Goal: Task Accomplishment & Management: Manage account settings

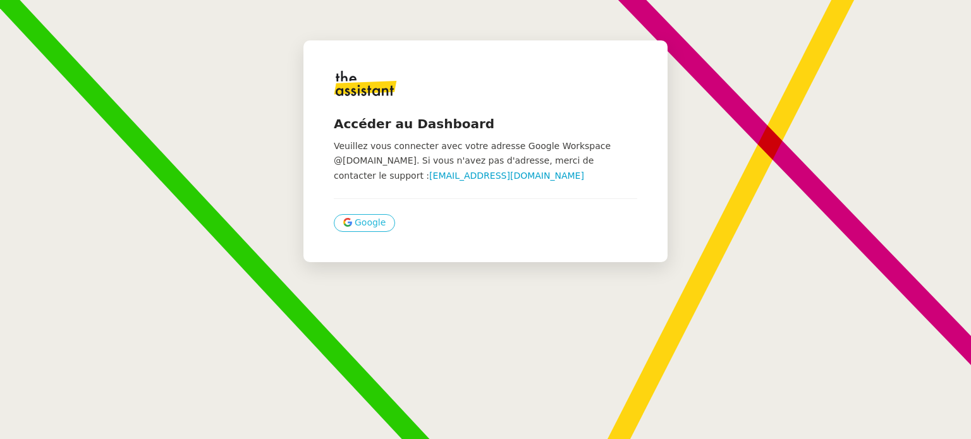
click at [355, 229] on span "Google" at bounding box center [370, 223] width 31 height 15
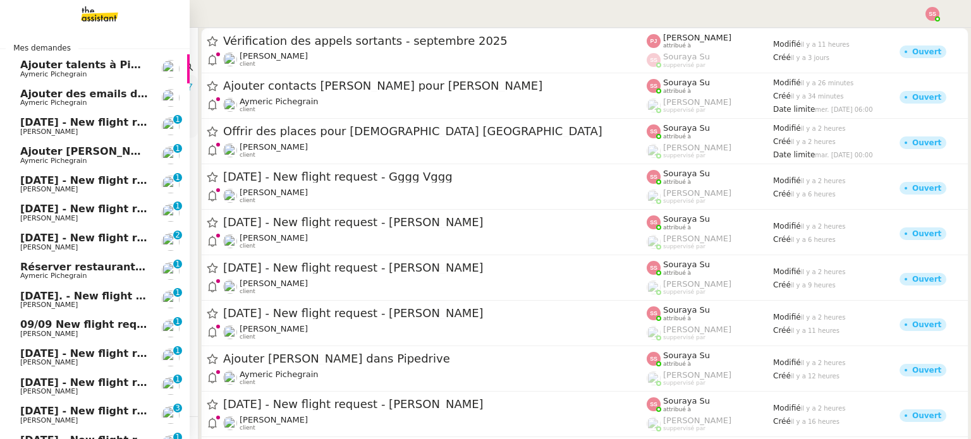
click at [47, 155] on span "Ajouter Goldie dans Pipedrive" at bounding box center [134, 151] width 228 height 12
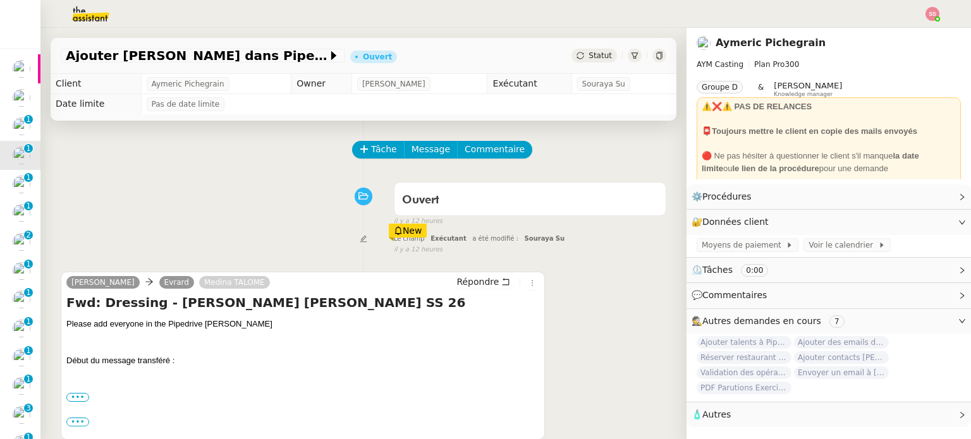
scroll to position [106, 0]
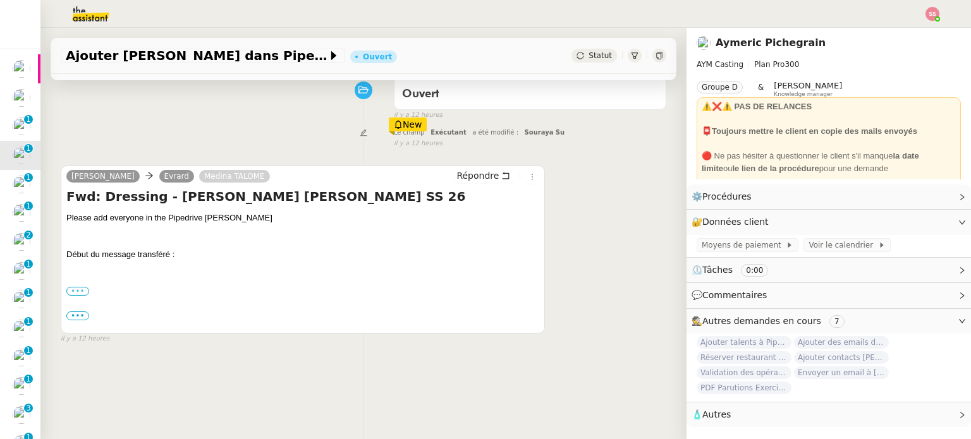
click at [79, 293] on label "•••" at bounding box center [77, 291] width 23 height 9
click at [0, 0] on input "•••" at bounding box center [0, 0] width 0 height 0
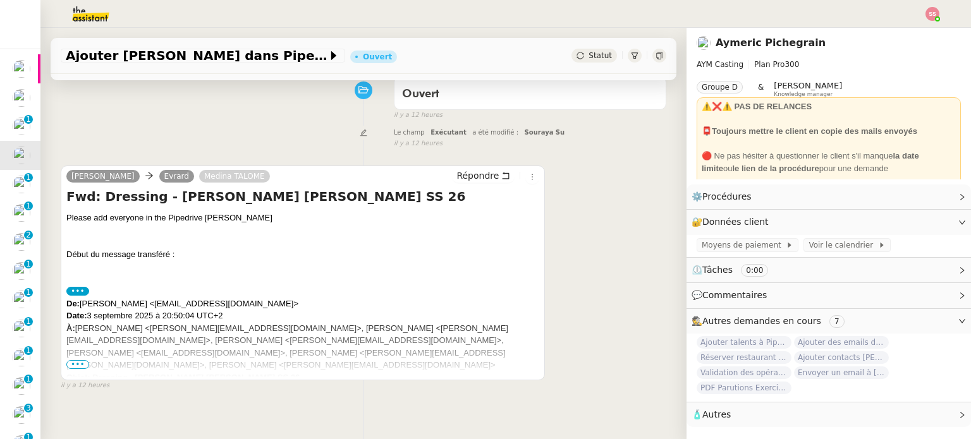
click at [76, 367] on span "•••" at bounding box center [77, 364] width 23 height 9
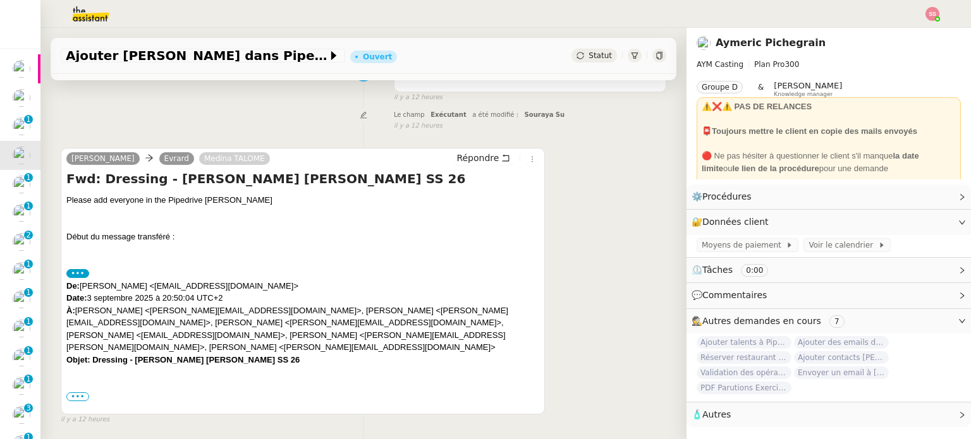
scroll to position [126, 0]
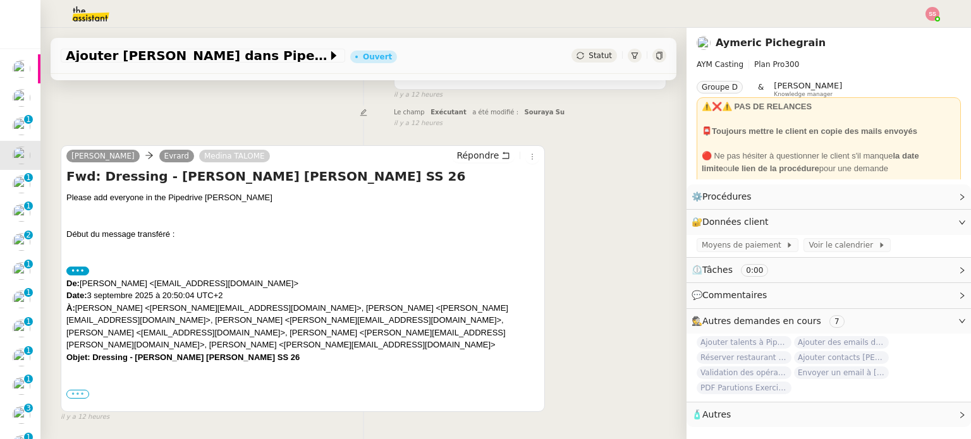
click at [70, 390] on label "•••" at bounding box center [77, 394] width 23 height 9
click at [0, 0] on input "•••" at bounding box center [0, 0] width 0 height 0
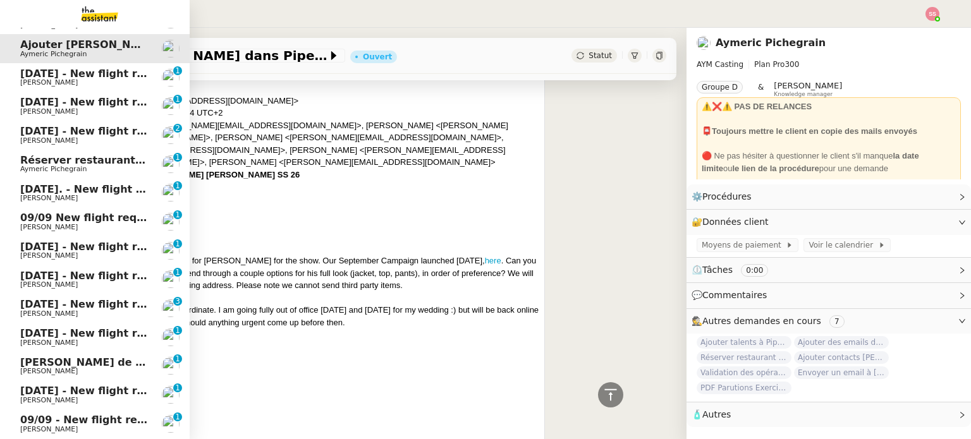
scroll to position [63, 0]
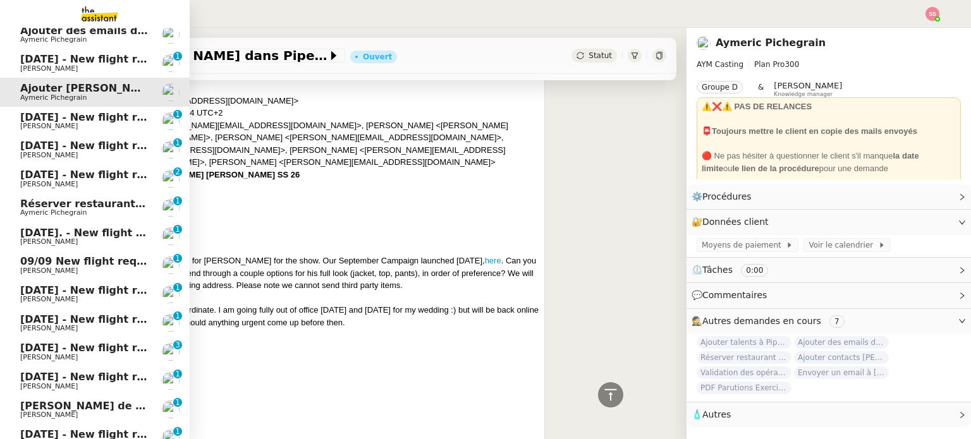
click at [78, 199] on span "Réserver restaurant pour 7 personnes" at bounding box center [129, 204] width 218 height 12
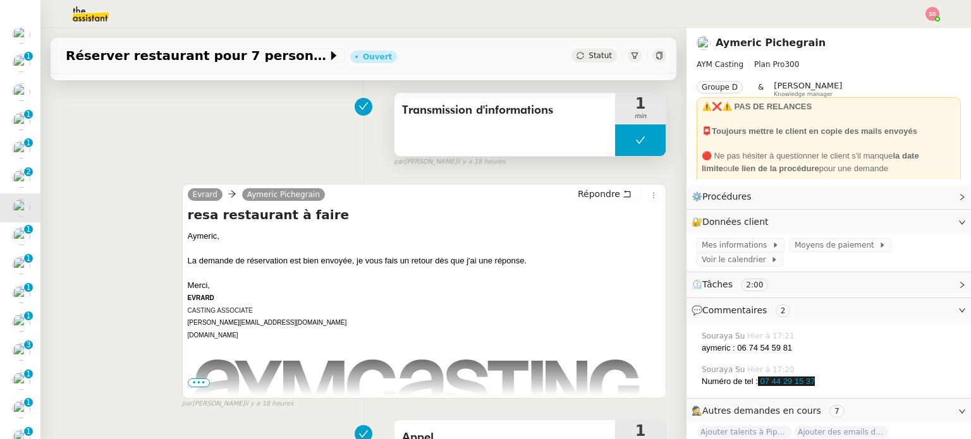
scroll to position [316, 0]
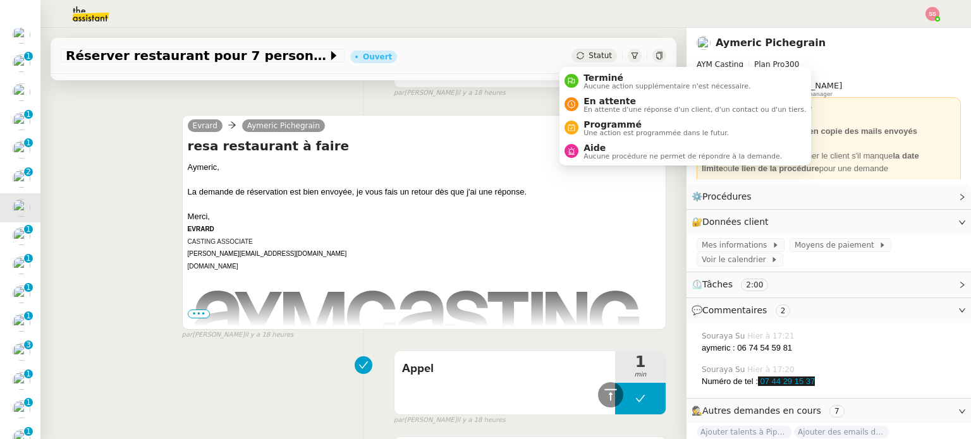
click at [588, 55] on span "Statut" at bounding box center [599, 55] width 23 height 9
click at [578, 102] on div "En attente En attente d'une réponse d'un client, d'un contact ou d'un tiers." at bounding box center [692, 104] width 228 height 17
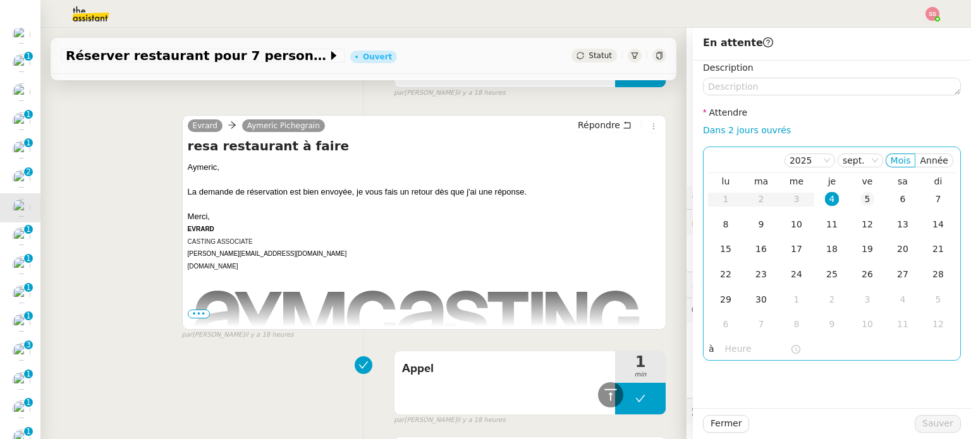
click at [865, 197] on td "5" at bounding box center [867, 199] width 35 height 25
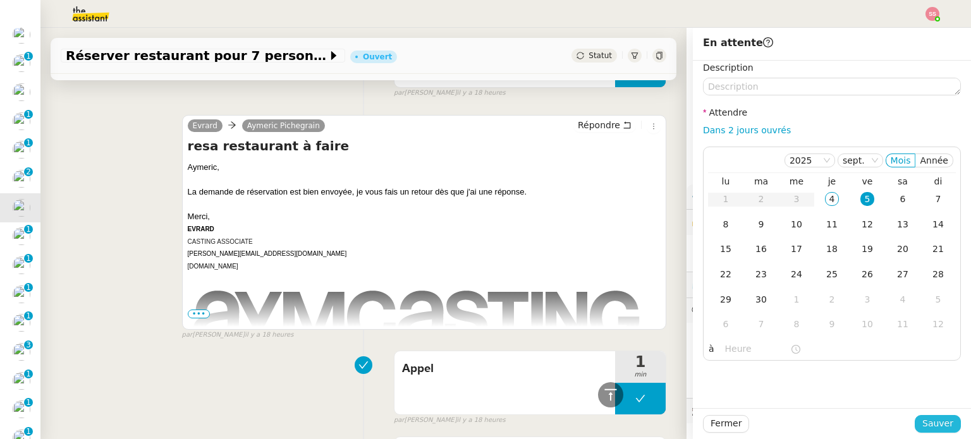
click at [922, 424] on span "Sauver" at bounding box center [937, 424] width 31 height 15
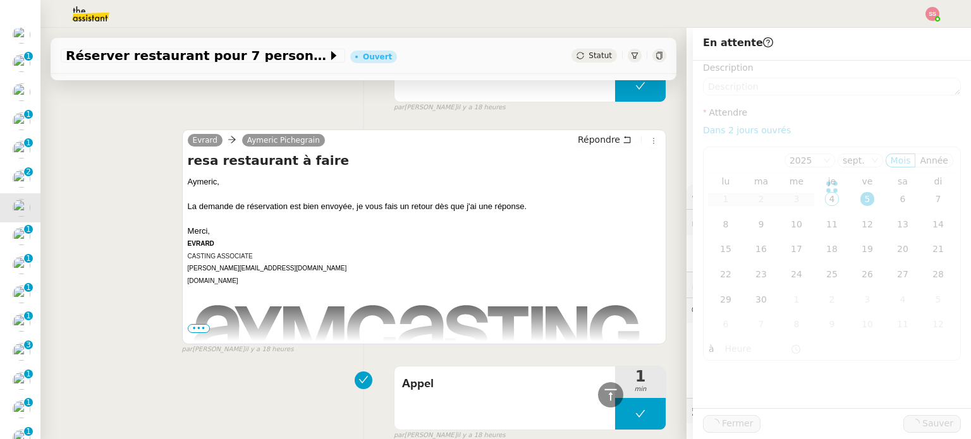
scroll to position [331, 0]
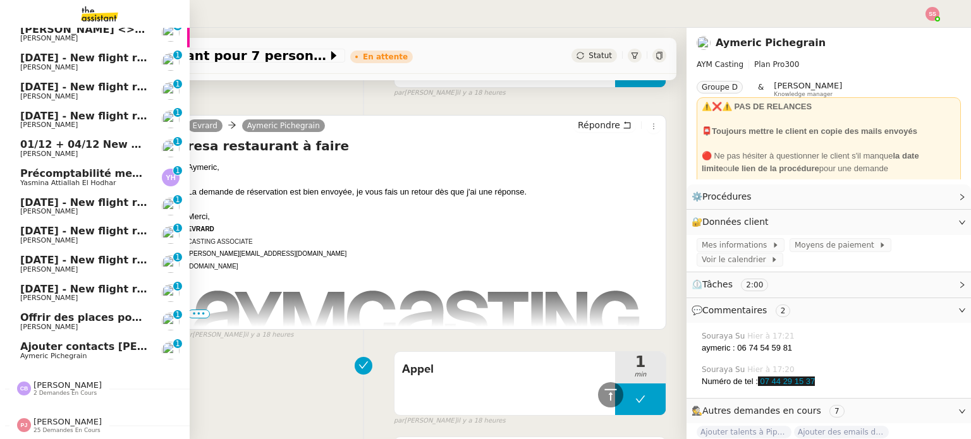
scroll to position [822, 0]
click at [92, 341] on span "Ajouter contacts Loewe pour Lucas" at bounding box center [179, 347] width 319 height 12
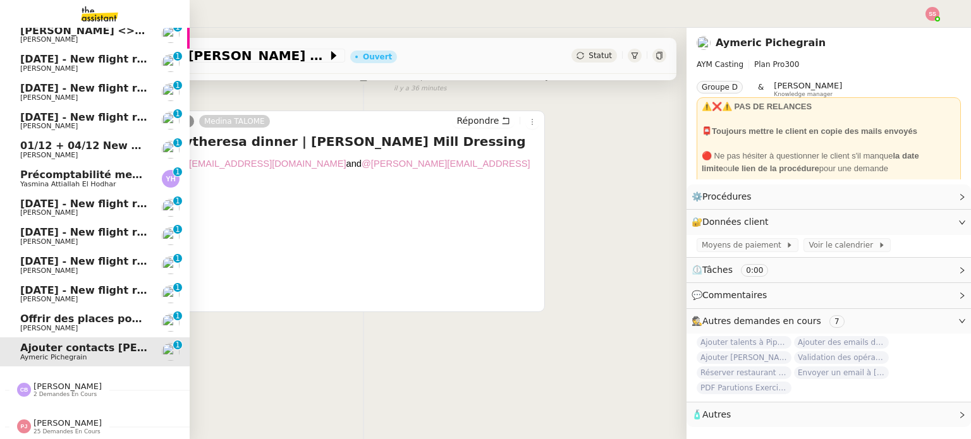
scroll to position [822, 0]
click at [43, 381] on span "Camille Barthès" at bounding box center [68, 385] width 68 height 9
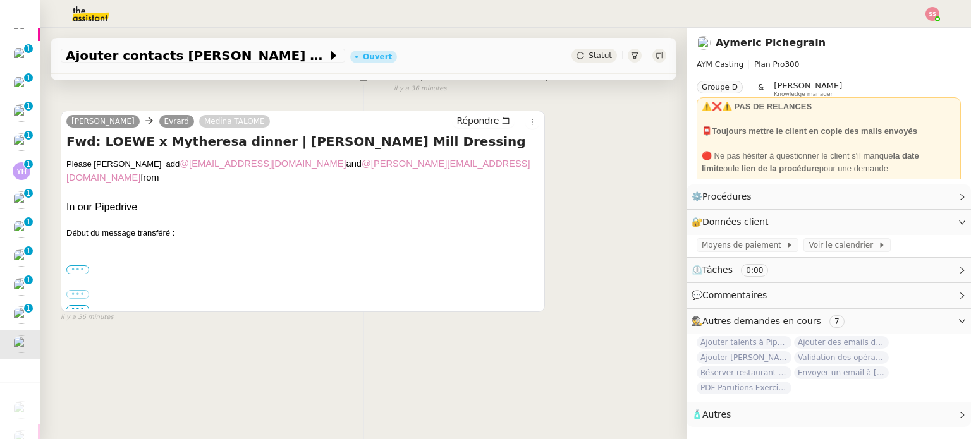
click at [71, 265] on label "•••" at bounding box center [77, 269] width 23 height 9
click at [0, 0] on input "•••" at bounding box center [0, 0] width 0 height 0
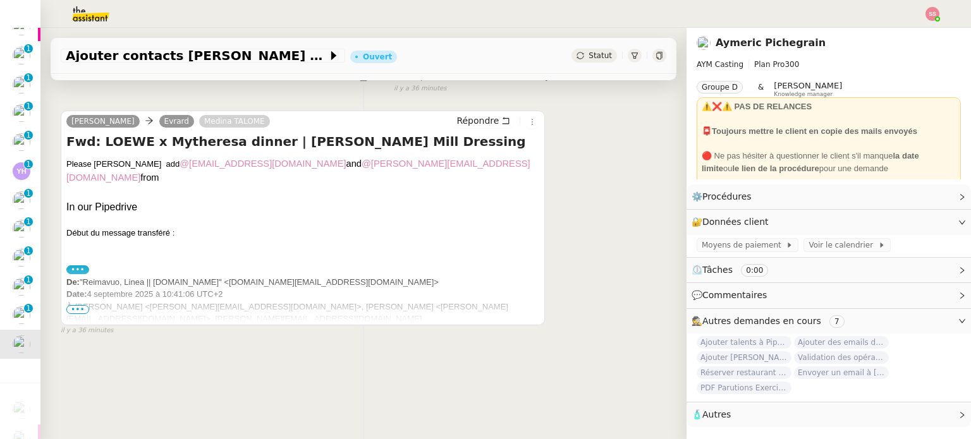
click at [77, 305] on span "•••" at bounding box center [77, 309] width 23 height 9
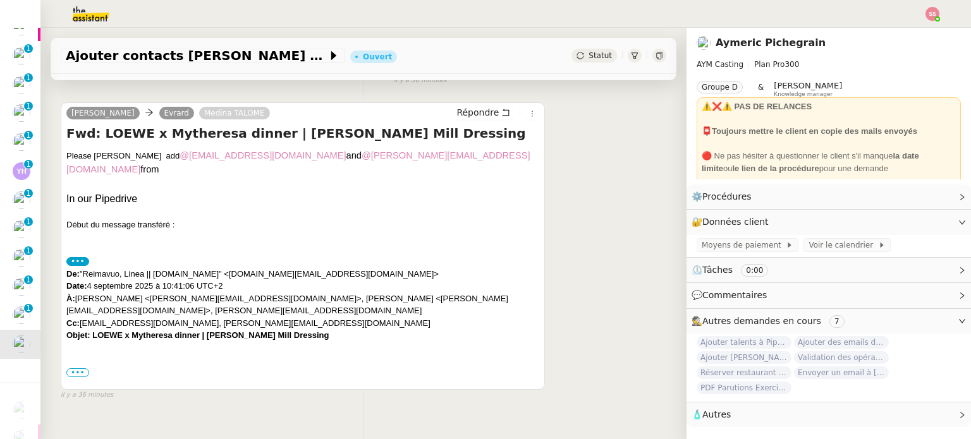
scroll to position [173, 0]
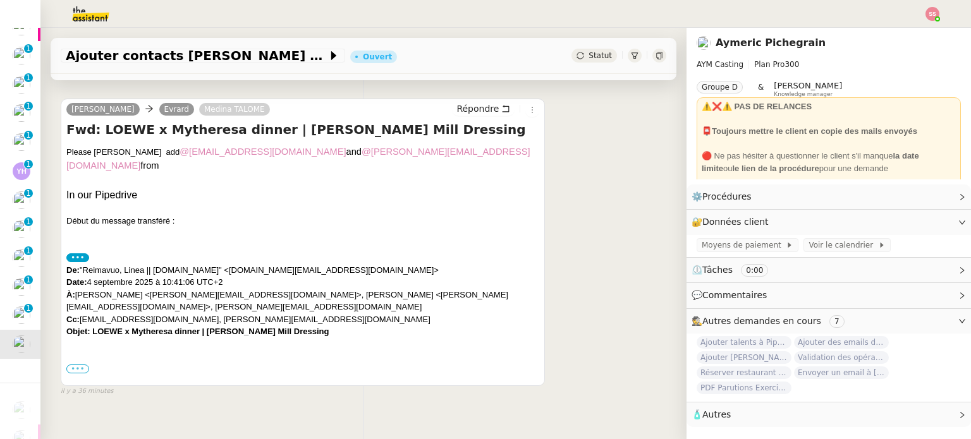
click at [76, 365] on label "•••" at bounding box center [77, 369] width 23 height 9
click at [0, 0] on input "•••" at bounding box center [0, 0] width 0 height 0
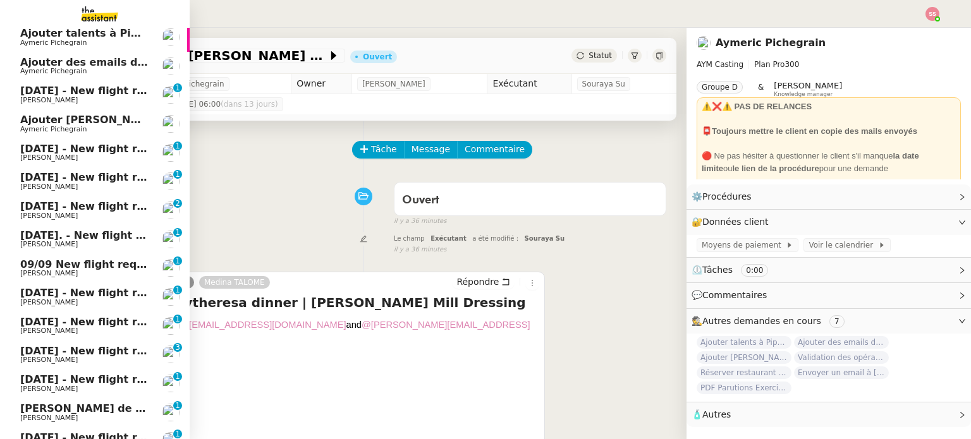
scroll to position [0, 0]
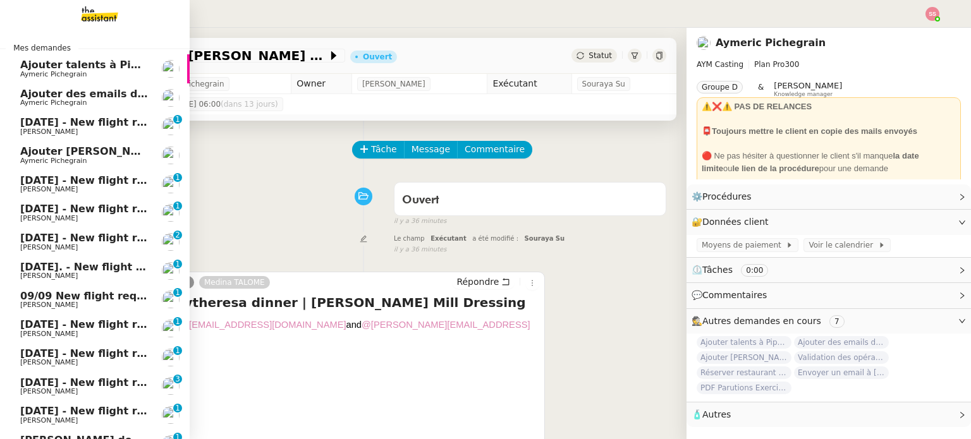
click at [70, 128] on span "Louis Frei" at bounding box center [84, 132] width 128 height 8
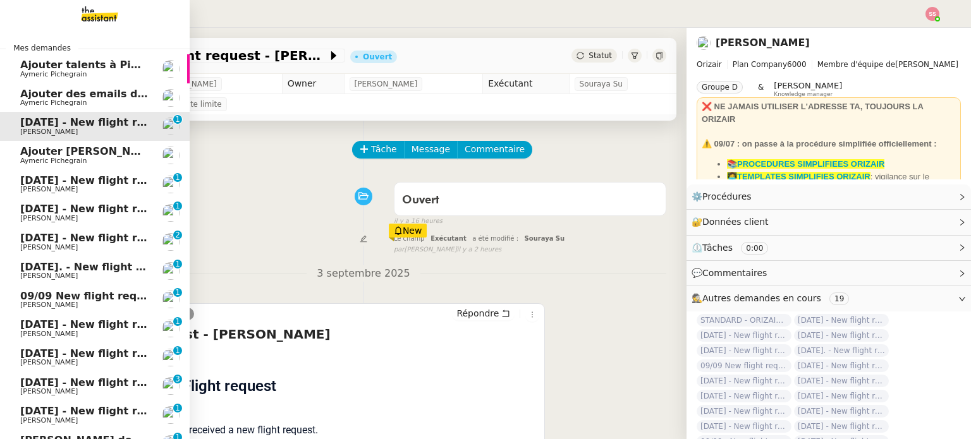
click at [81, 102] on span "Aymeric Pichegrain" at bounding box center [84, 103] width 128 height 8
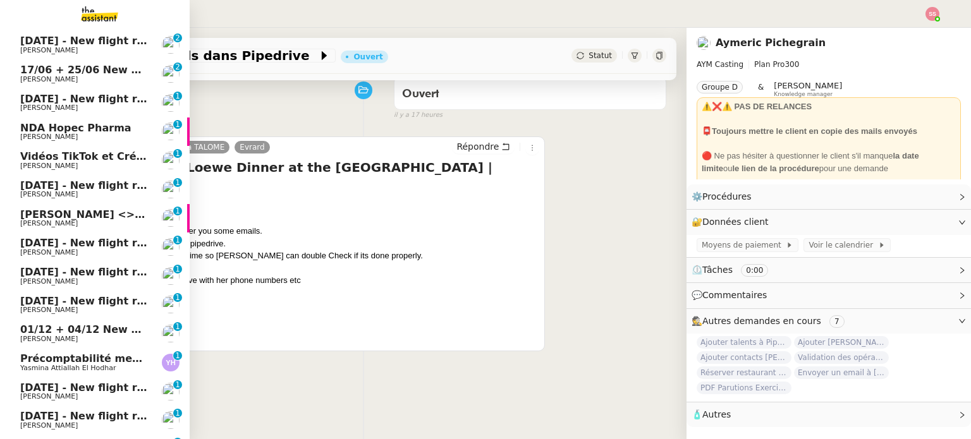
scroll to position [632, 0]
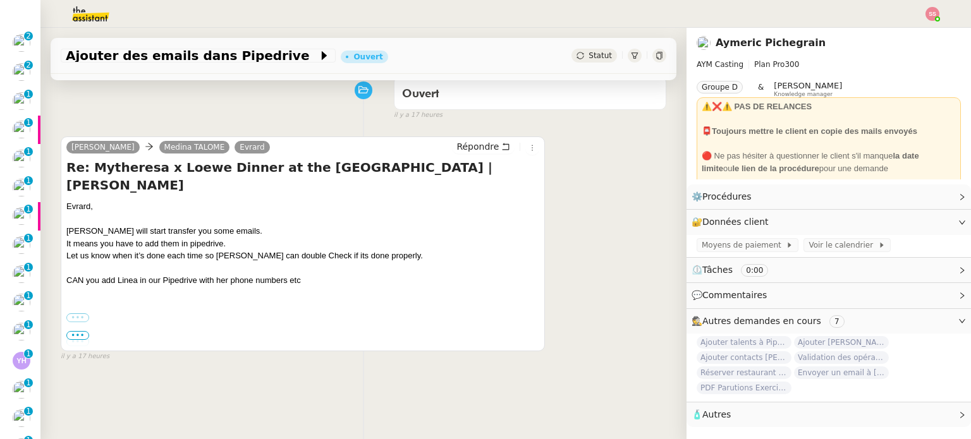
click at [81, 314] on label "•••" at bounding box center [77, 318] width 23 height 9
click at [0, 0] on input "•••" at bounding box center [0, 0] width 0 height 0
click at [85, 338] on span "•••" at bounding box center [77, 335] width 23 height 9
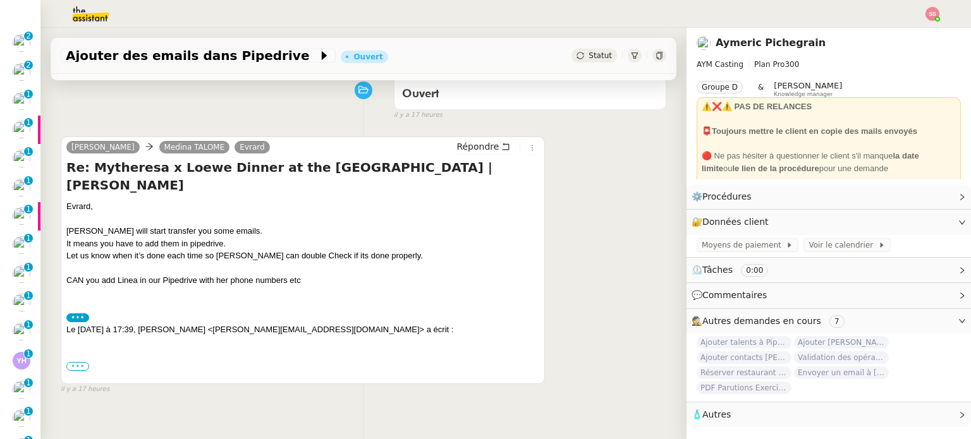
click at [81, 362] on label "•••" at bounding box center [77, 366] width 23 height 9
click at [0, 0] on input "•••" at bounding box center [0, 0] width 0 height 0
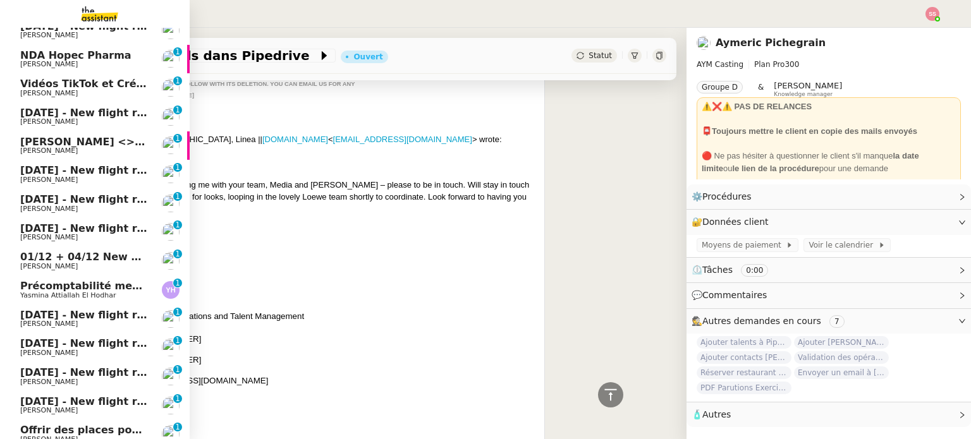
scroll to position [880, 0]
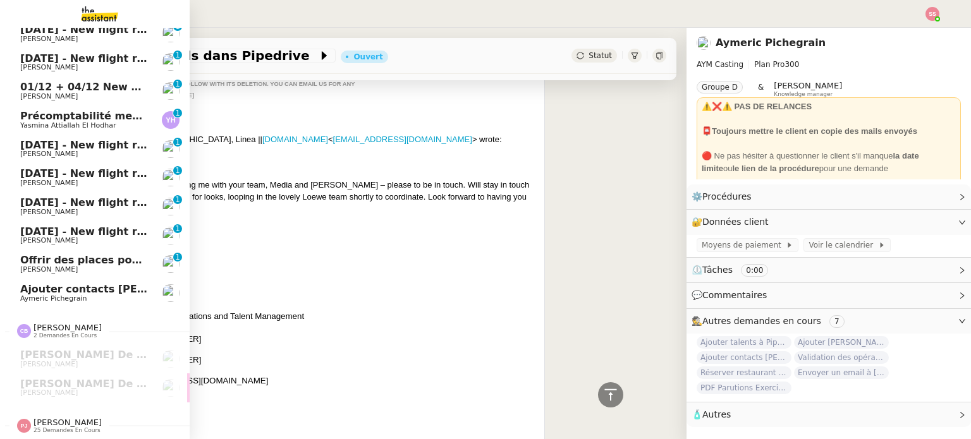
click at [108, 296] on link "Ajouter contacts Loewe pour Lucas Aymeric Pichegrain" at bounding box center [95, 293] width 190 height 29
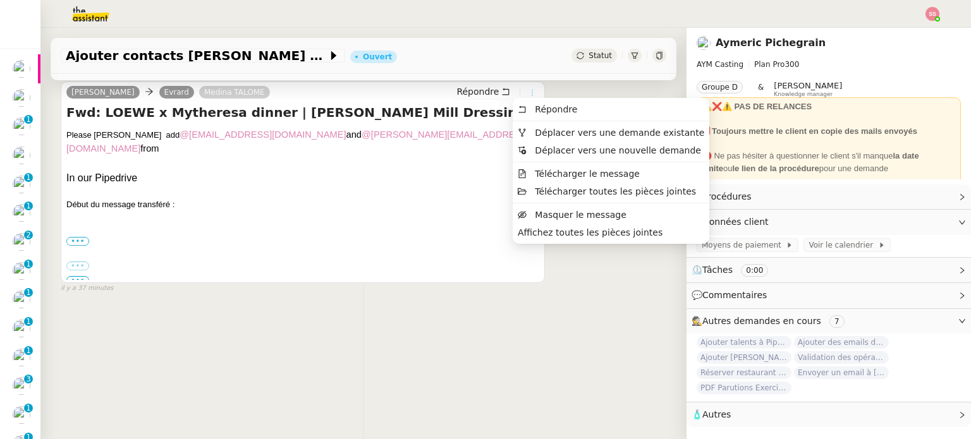
click at [525, 90] on icon at bounding box center [532, 93] width 14 height 8
click at [525, 127] on span "Déplacer vers une demande existante" at bounding box center [611, 132] width 186 height 11
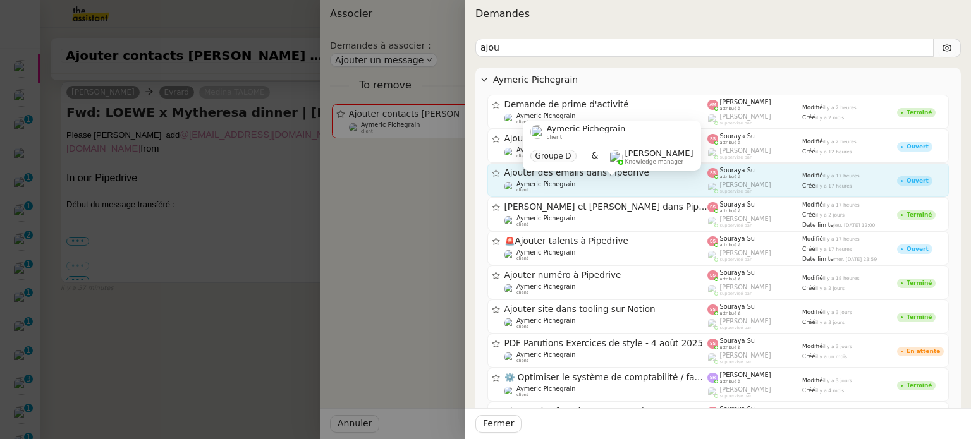
type input "ajou"
click at [599, 187] on div "Aymeric Pichegrain client" at bounding box center [606, 187] width 204 height 13
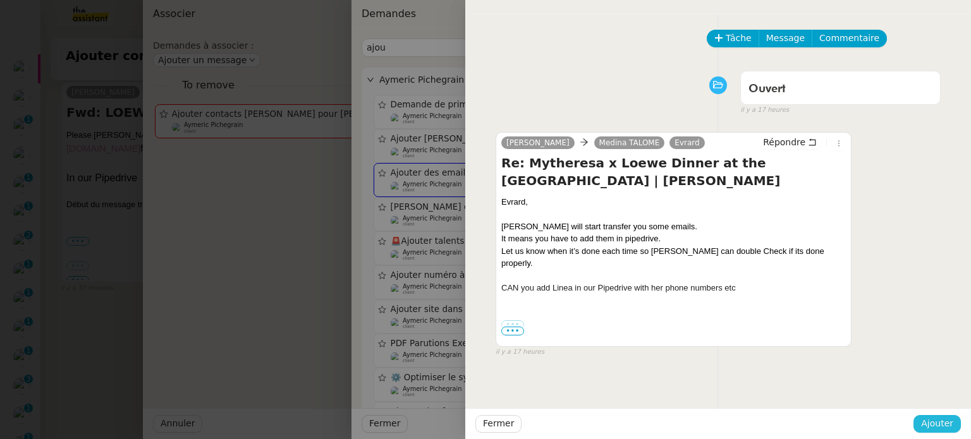
click at [953, 430] on span "Ajouter" at bounding box center [937, 424] width 32 height 15
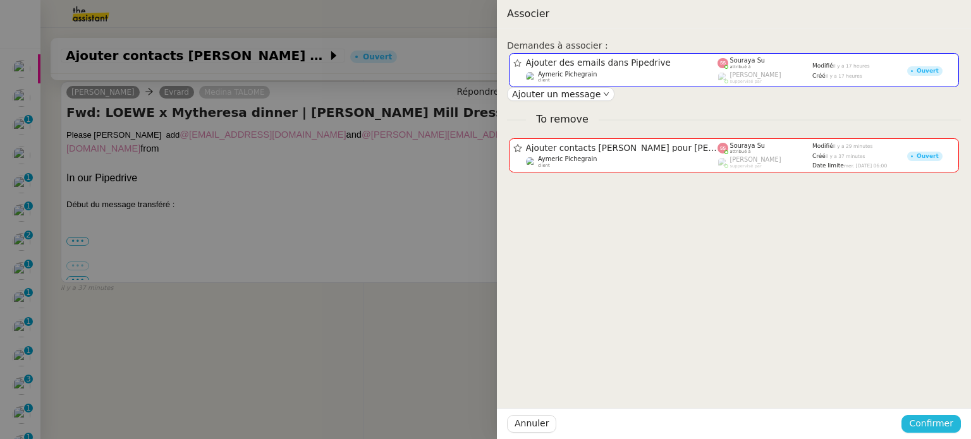
click at [953, 430] on span "Confirmer" at bounding box center [931, 424] width 44 height 15
click at [936, 388] on span "Ajouter" at bounding box center [932, 390] width 32 height 13
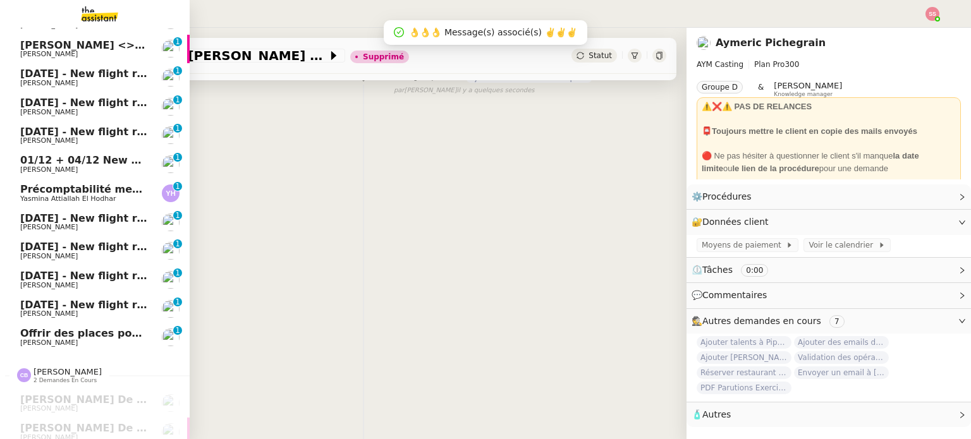
scroll to position [822, 0]
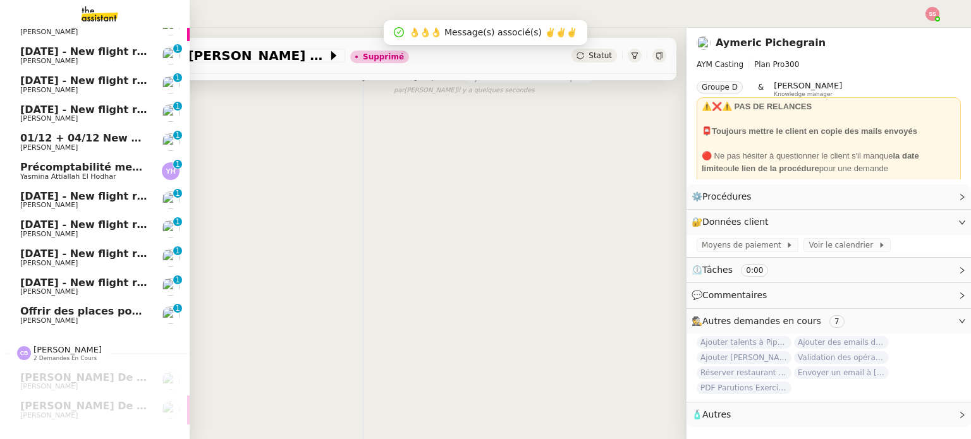
click at [103, 162] on span "Précomptabilité mensuelle - 4 août 2025" at bounding box center [136, 167] width 232 height 12
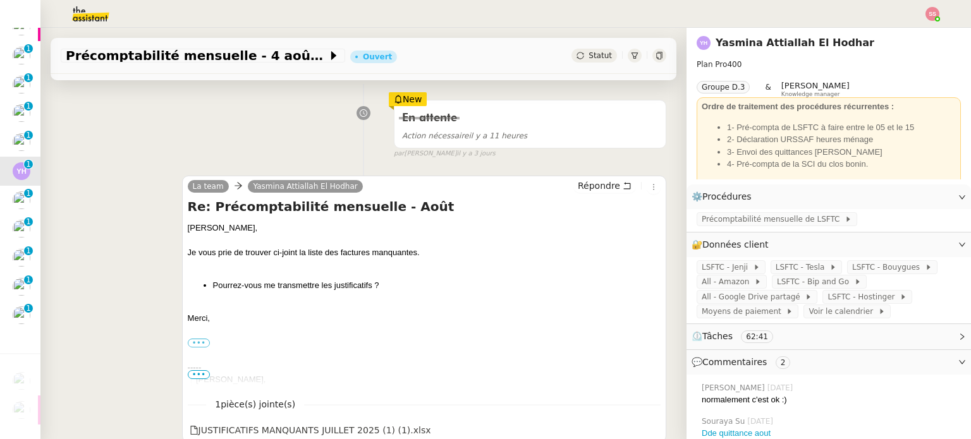
click at [588, 57] on span "Statut" at bounding box center [599, 55] width 23 height 9
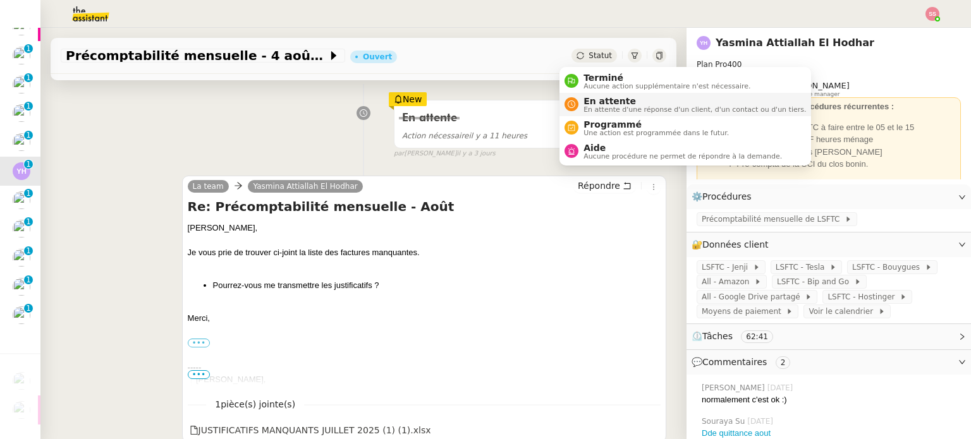
click at [585, 100] on span "En attente" at bounding box center [694, 101] width 222 height 10
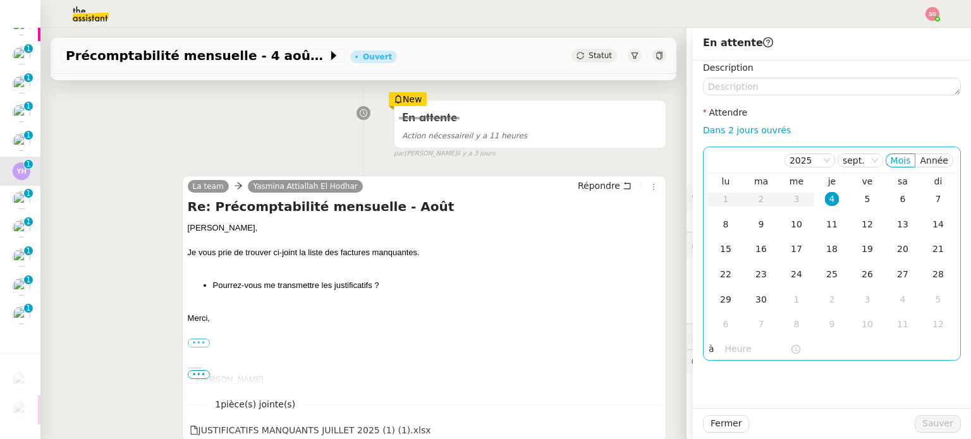
drag, startPoint x: 715, startPoint y: 229, endPoint x: 722, endPoint y: 238, distance: 11.2
click at [719, 229] on div "8" at bounding box center [726, 224] width 14 height 14
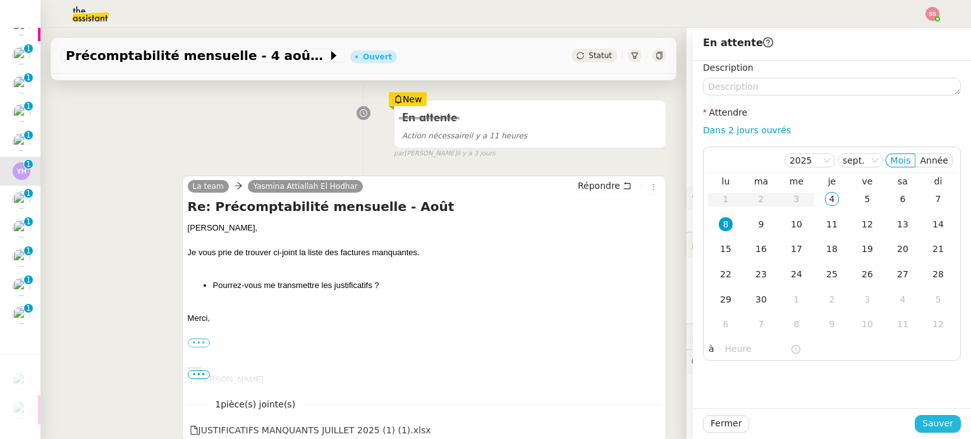
drag, startPoint x: 923, startPoint y: 414, endPoint x: 923, endPoint y: 424, distance: 10.1
click at [923, 424] on div "Fermer Sauver" at bounding box center [832, 423] width 278 height 31
click at [923, 425] on span "Sauver" at bounding box center [937, 424] width 31 height 15
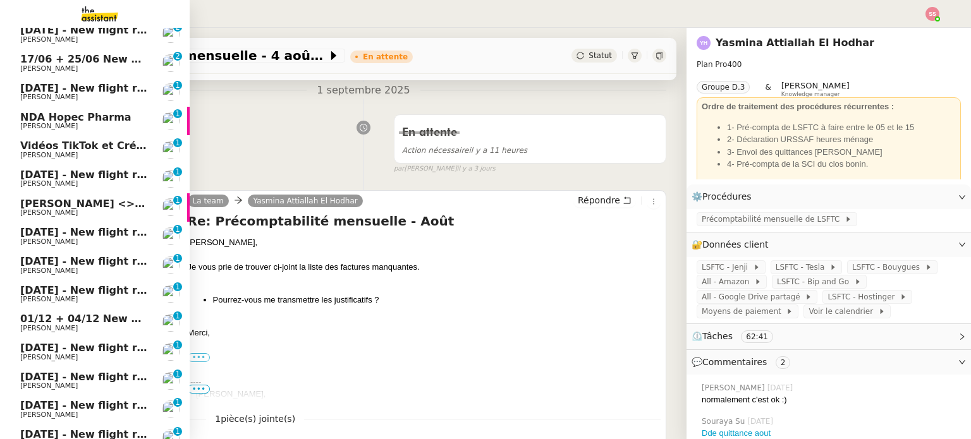
scroll to position [632, 0]
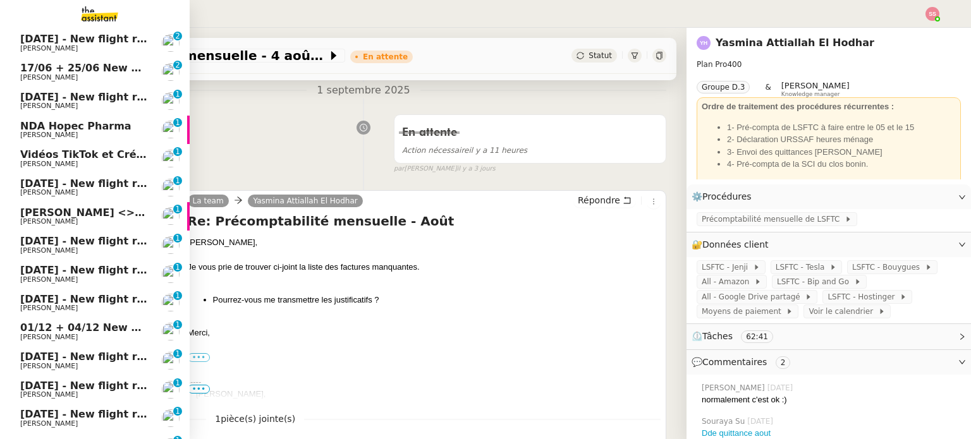
click at [88, 223] on span "Michael Khayat" at bounding box center [84, 222] width 128 height 8
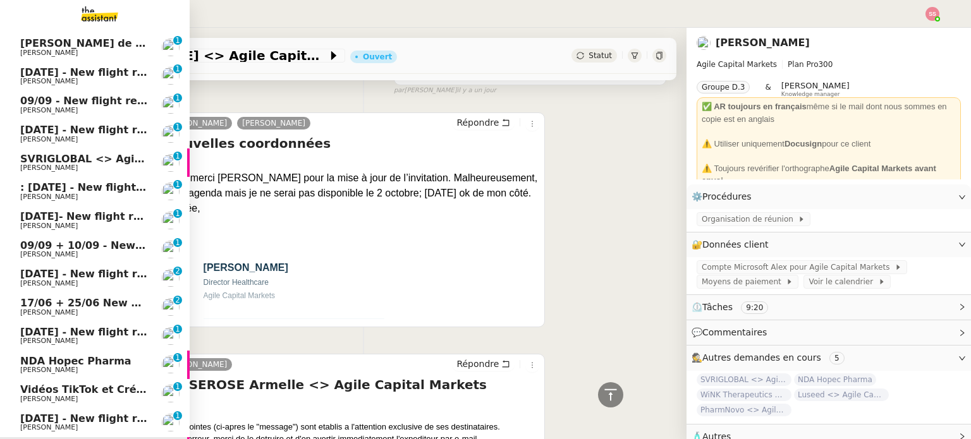
scroll to position [379, 0]
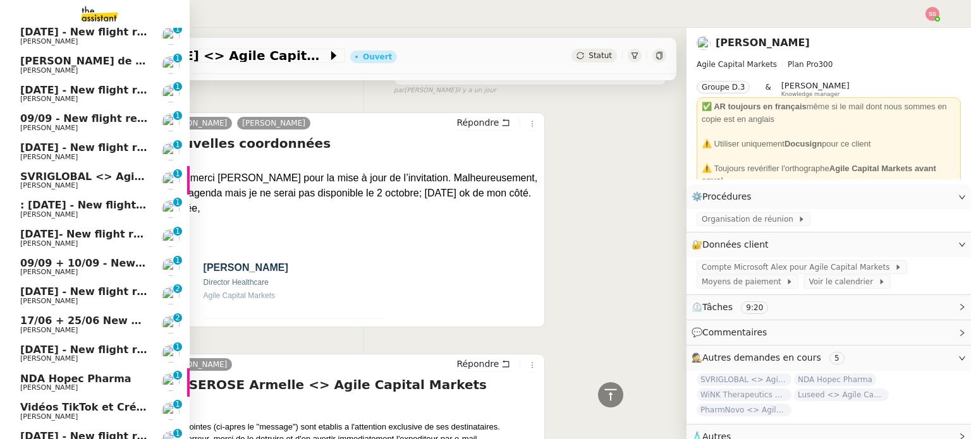
click at [70, 193] on link "SVRIGLOBAL <> Agile Capital Markets Michael Khayat 0 1 2 3 4 5 6 7 8 9" at bounding box center [95, 180] width 190 height 29
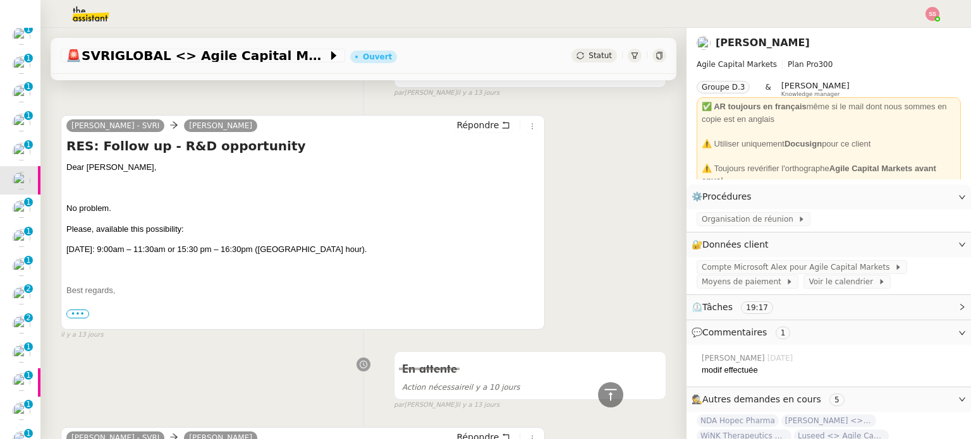
scroll to position [1770, 0]
click at [588, 56] on span "Statut" at bounding box center [599, 55] width 23 height 9
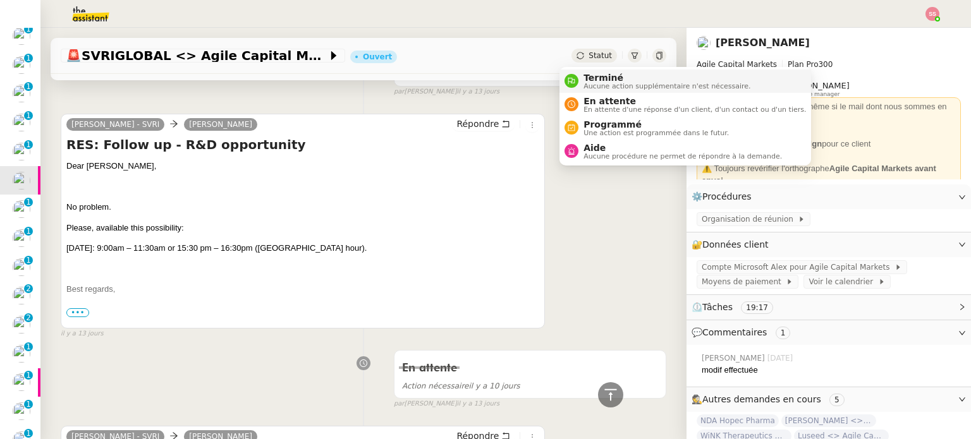
click at [593, 85] on span "Aucune action supplémentaire n'est nécessaire." at bounding box center [666, 86] width 167 height 7
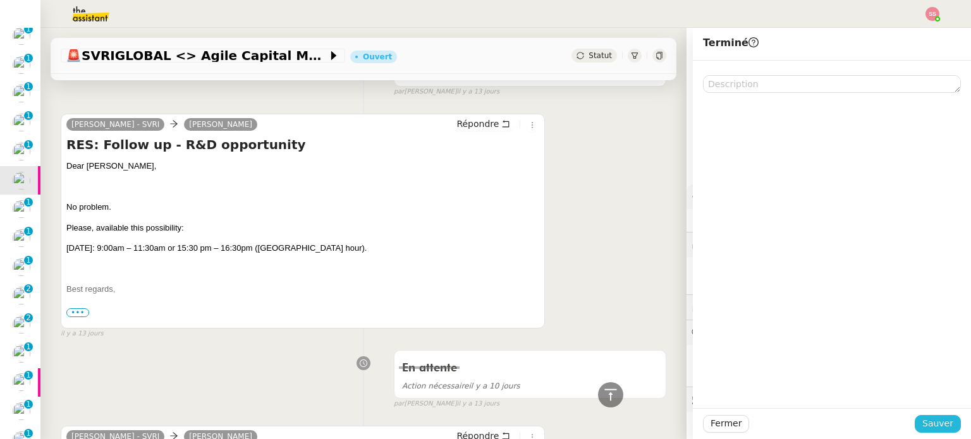
click at [923, 424] on span "Sauver" at bounding box center [937, 424] width 31 height 15
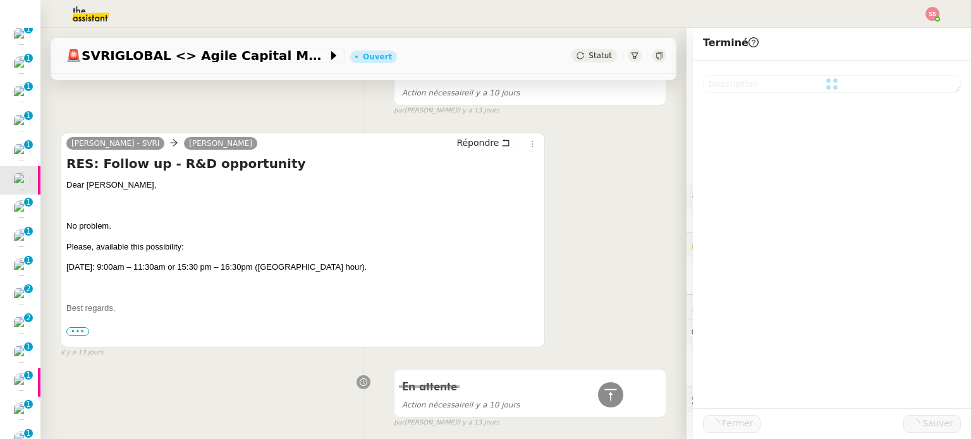
scroll to position [1788, 0]
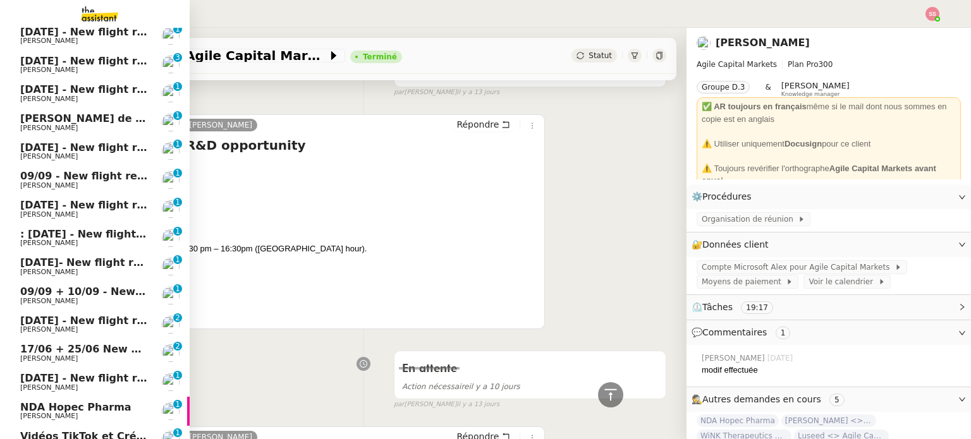
scroll to position [282, 0]
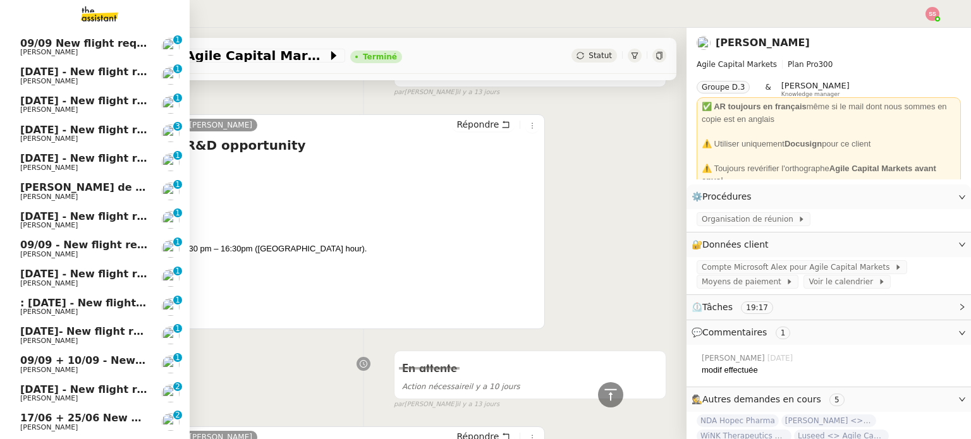
click at [107, 133] on span "10th September 2025 - New flight request - karim rahmani" at bounding box center [150, 130] width 261 height 12
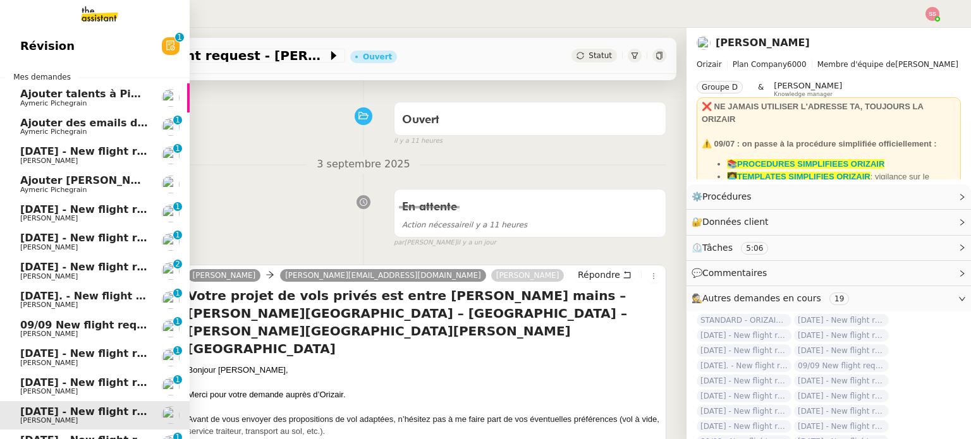
click at [76, 154] on span "10th September - New flight request - Nelya Filali" at bounding box center [150, 151] width 261 height 12
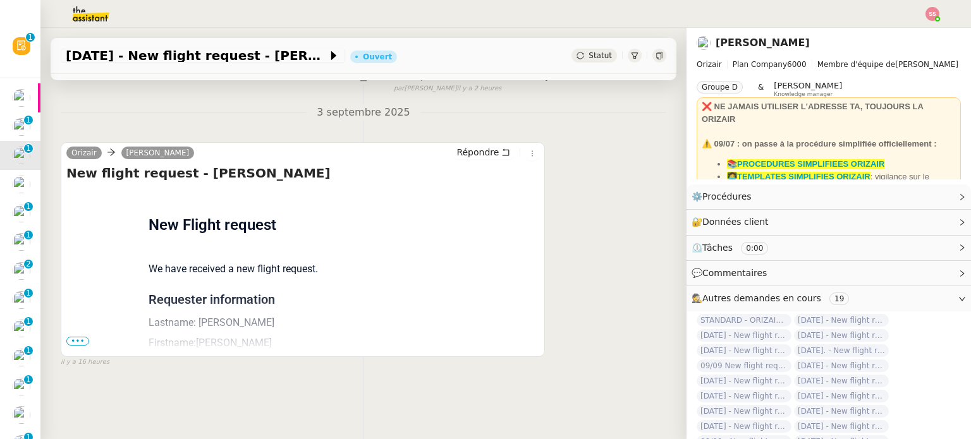
scroll to position [169, 0]
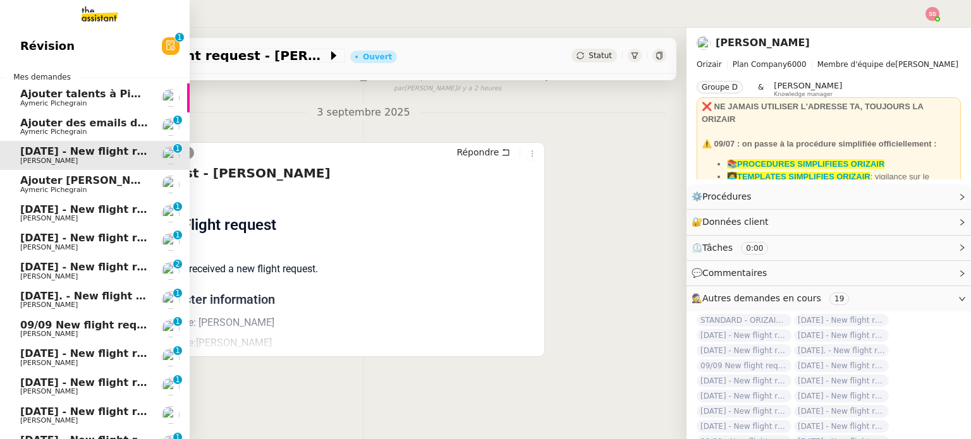
click at [61, 224] on link "17th September 2025 - New flight request - Imen Lamarti Louis Frei 0 1 2 3 4 5 …" at bounding box center [95, 213] width 190 height 29
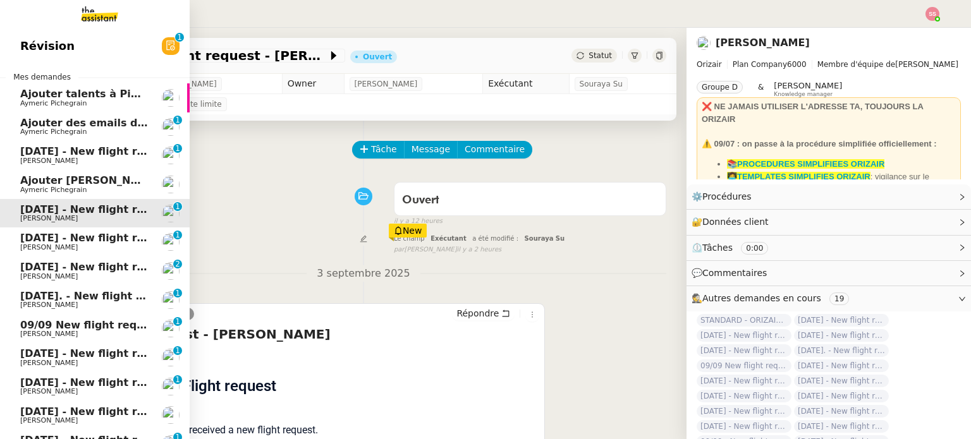
click at [44, 247] on span "Louis Frei" at bounding box center [84, 248] width 128 height 8
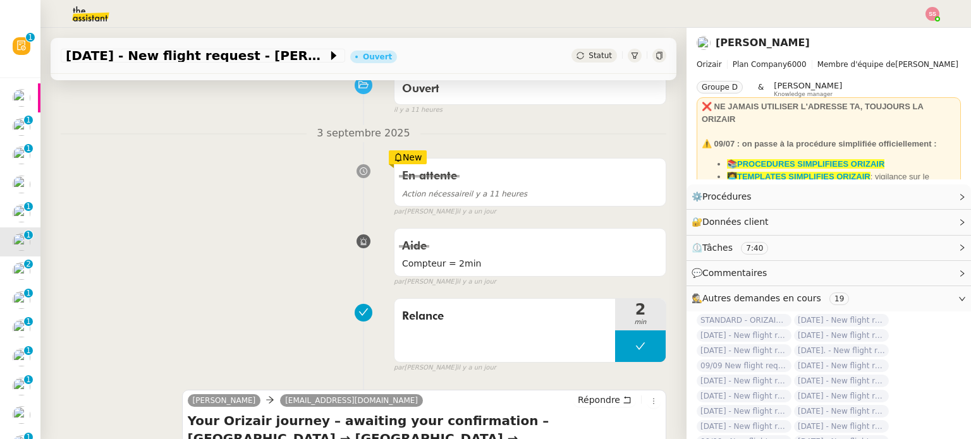
scroll to position [253, 0]
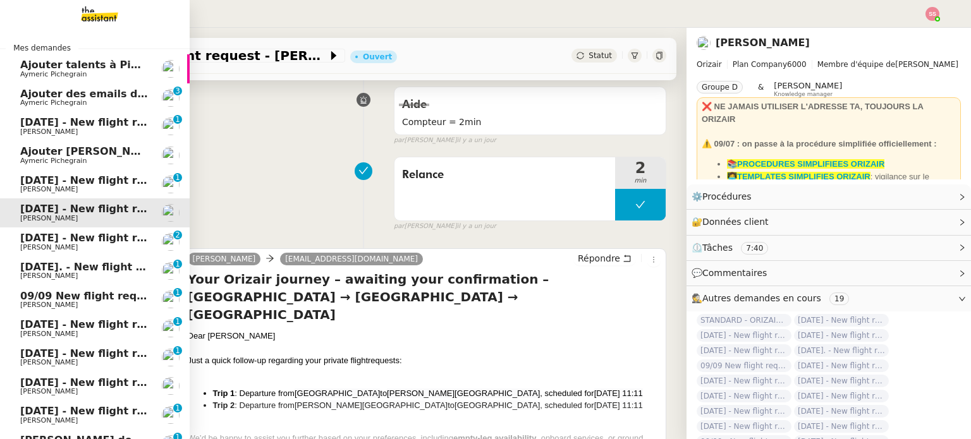
click at [120, 100] on span "Aymeric Pichegrain" at bounding box center [84, 103] width 128 height 8
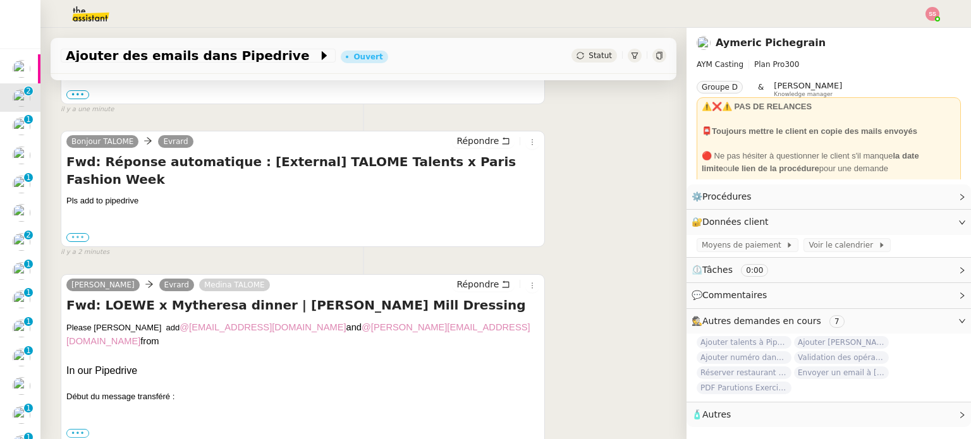
click at [83, 233] on label "•••" at bounding box center [77, 237] width 23 height 9
click at [0, 0] on input "•••" at bounding box center [0, 0] width 0 height 0
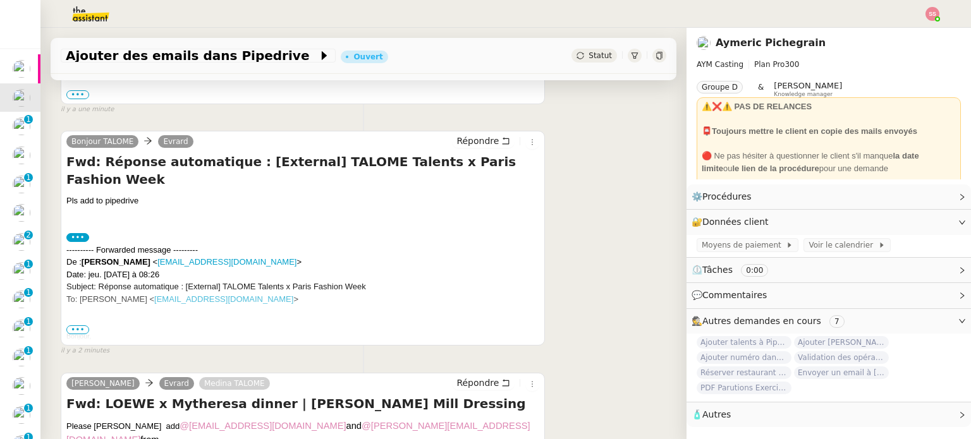
click at [70, 326] on span "•••" at bounding box center [77, 330] width 23 height 9
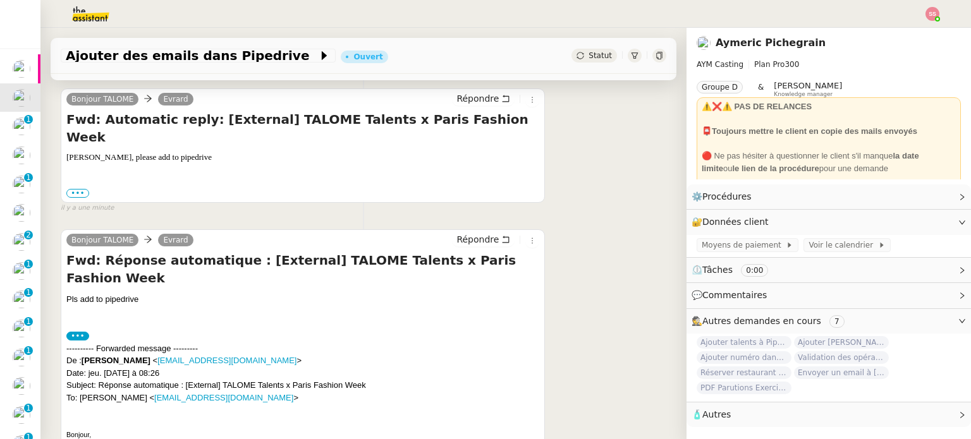
scroll to position [126, 0]
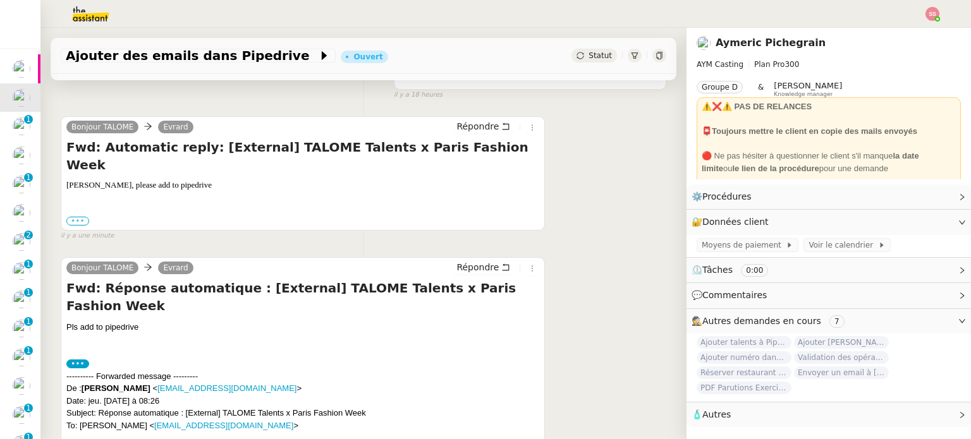
click at [70, 217] on label "•••" at bounding box center [77, 221] width 23 height 9
click at [0, 0] on input "•••" at bounding box center [0, 0] width 0 height 0
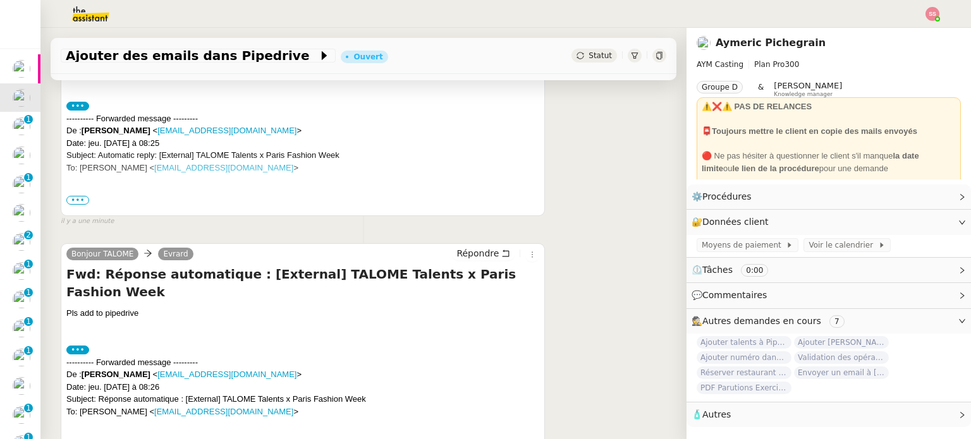
scroll to position [316, 0]
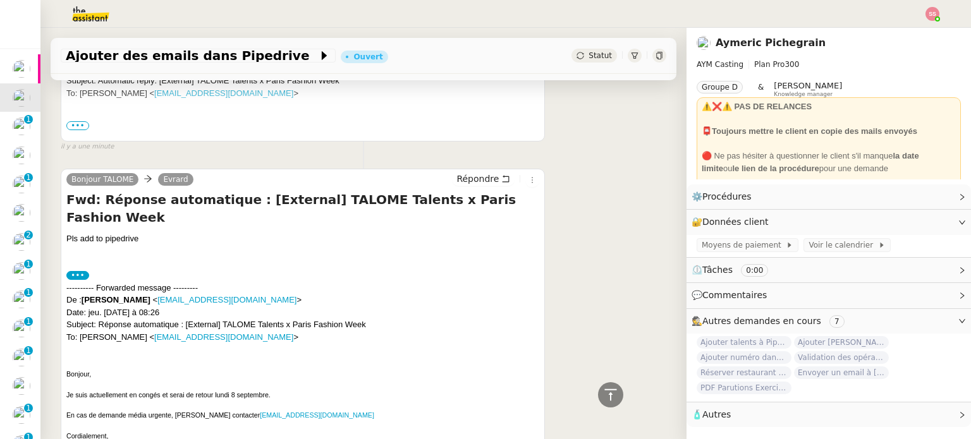
click at [76, 128] on span "•••" at bounding box center [77, 125] width 23 height 9
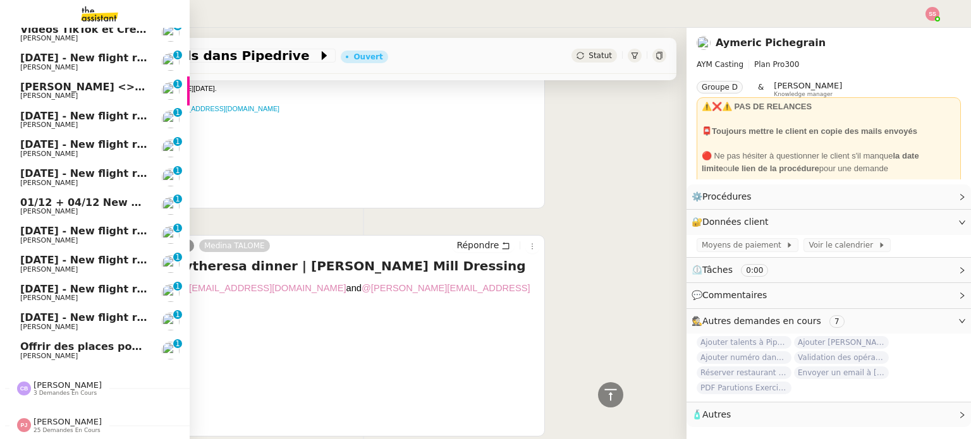
scroll to position [735, 0]
click at [59, 341] on span "Offrir des places pour Zoholics Paris" at bounding box center [209, 347] width 378 height 12
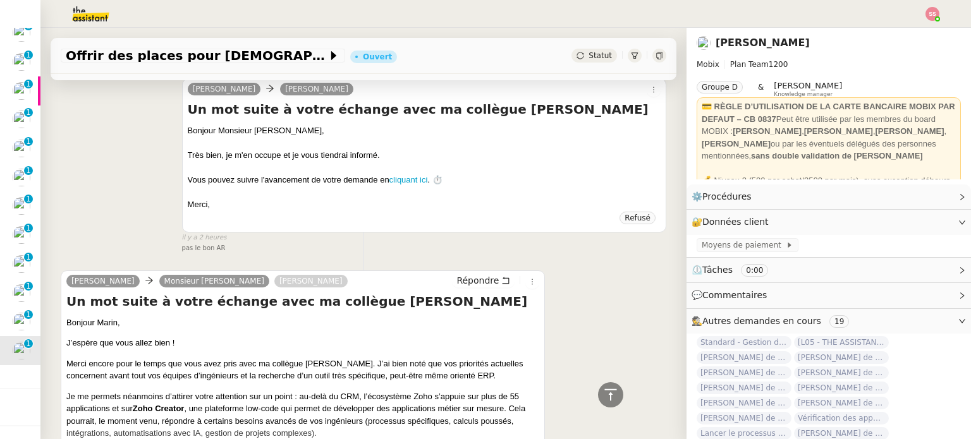
scroll to position [501, 0]
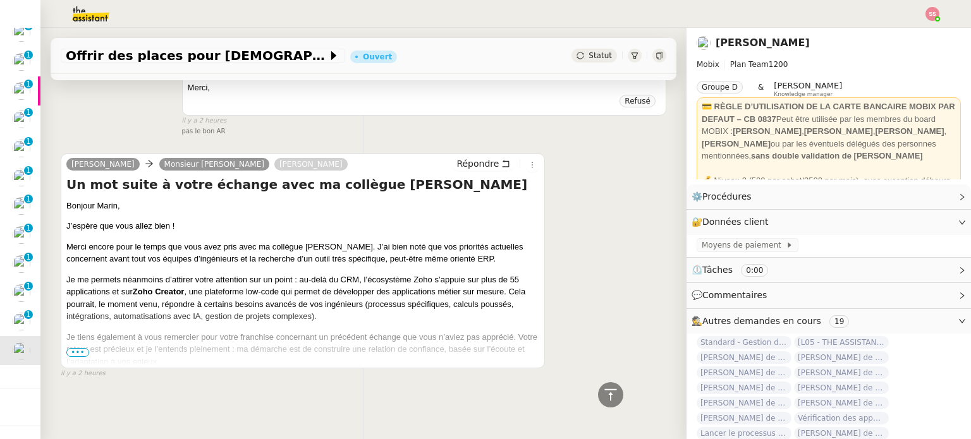
click at [76, 348] on span "•••" at bounding box center [77, 352] width 23 height 9
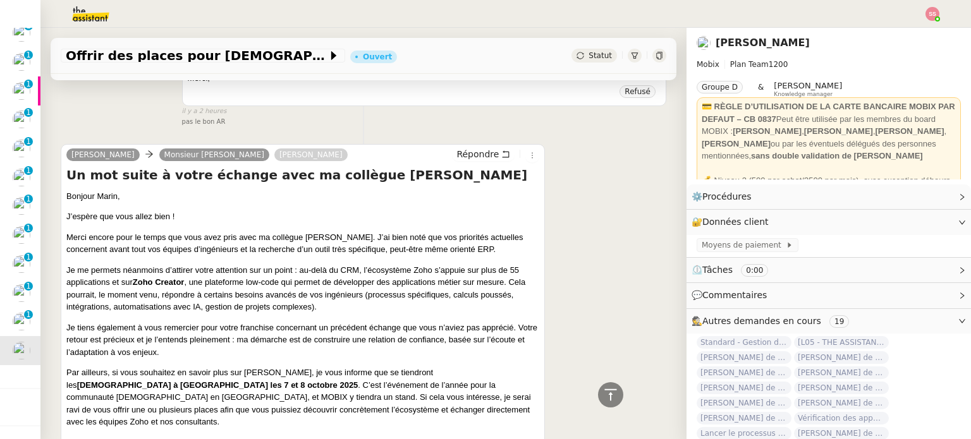
scroll to position [564, 0]
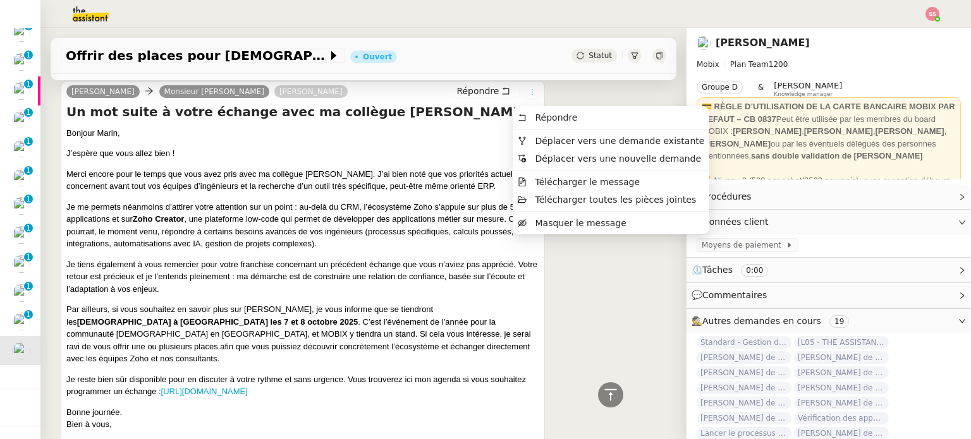
click at [525, 93] on icon at bounding box center [532, 92] width 14 height 8
click at [526, 140] on span "Déplacer vers une demande existante" at bounding box center [611, 140] width 186 height 11
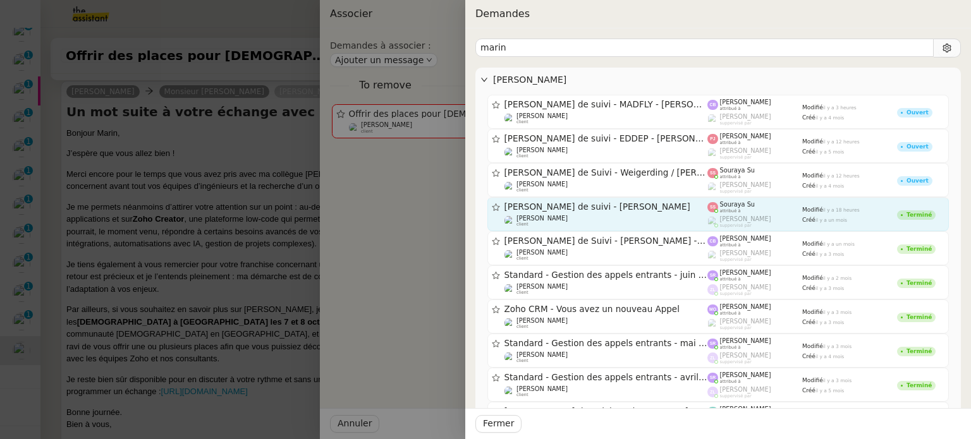
type input "marin"
click at [604, 204] on span "Appel de suivi - Marin Peltier" at bounding box center [606, 207] width 204 height 9
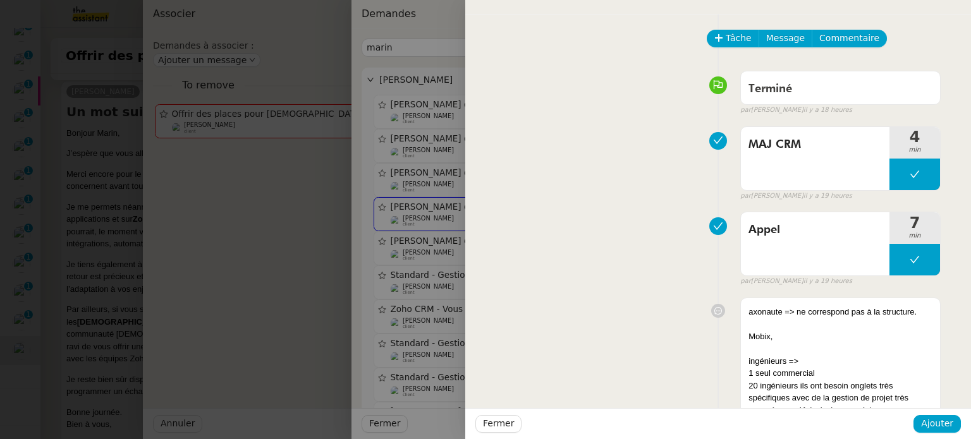
click at [941, 434] on div "Fermer Ajouter" at bounding box center [718, 423] width 506 height 31
click at [939, 432] on button "Ajouter" at bounding box center [936, 424] width 47 height 18
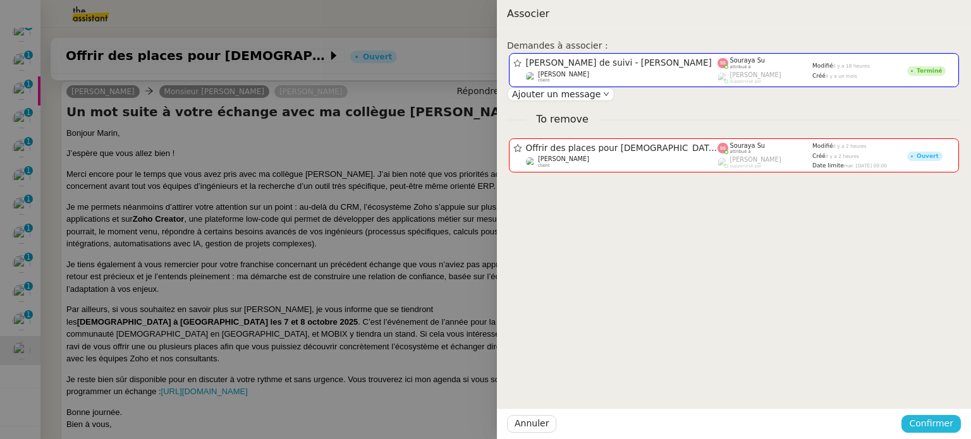
click at [938, 421] on span "Confirmer" at bounding box center [931, 424] width 44 height 15
click at [930, 398] on div "Êtes-vous sûr? Annuler Ajouter" at bounding box center [907, 379] width 107 height 52
click at [930, 394] on span "Ajouter" at bounding box center [932, 390] width 32 height 13
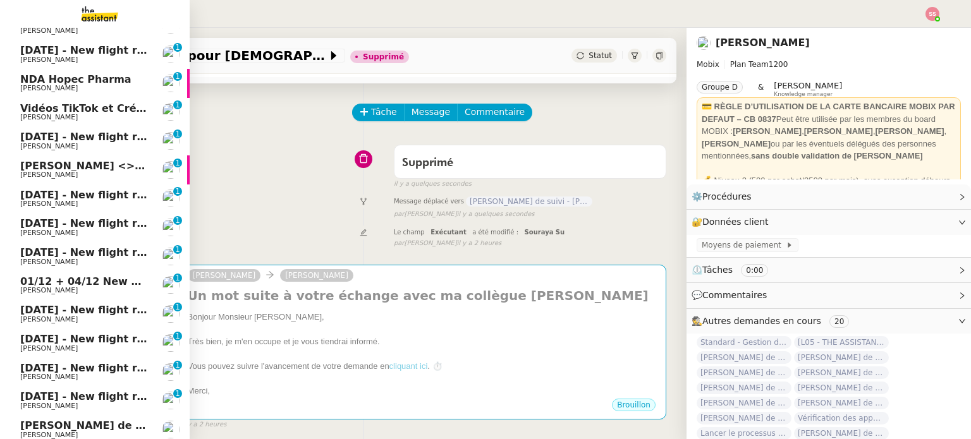
scroll to position [672, 0]
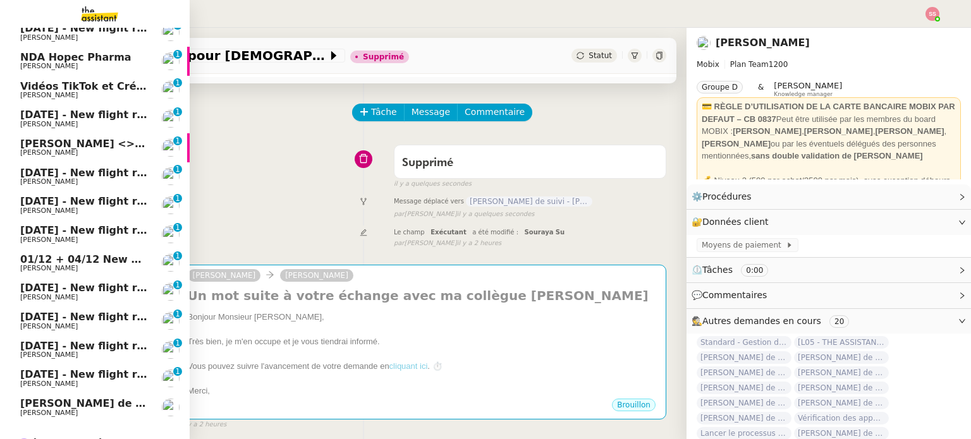
click at [78, 371] on span "11th September 2025 - New flight request - Gggg Vggg" at bounding box center [135, 375] width 230 height 12
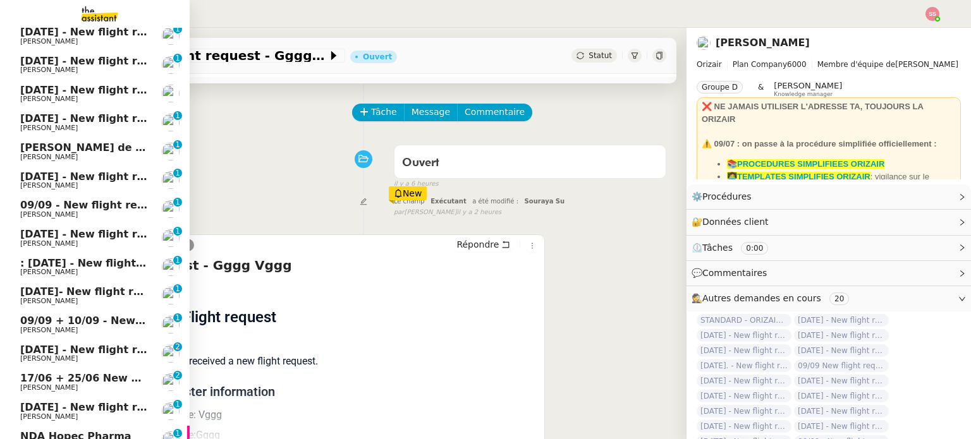
scroll to position [40, 0]
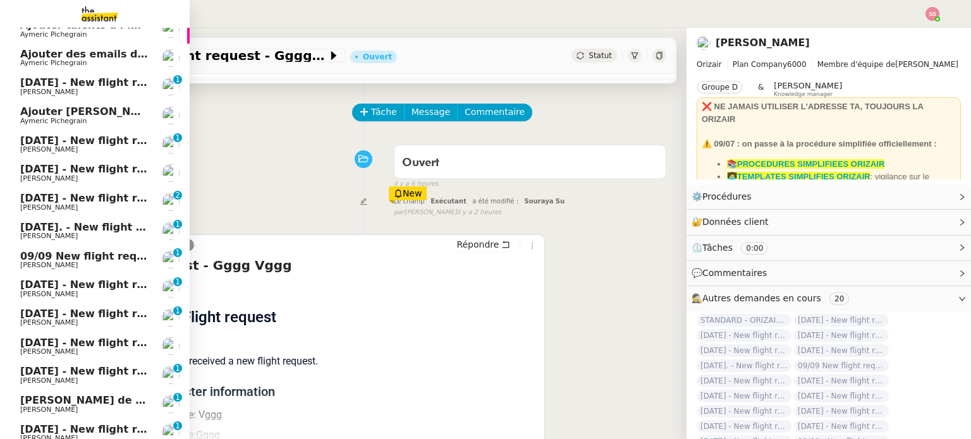
click at [94, 207] on span "Louis Frei" at bounding box center [84, 208] width 128 height 8
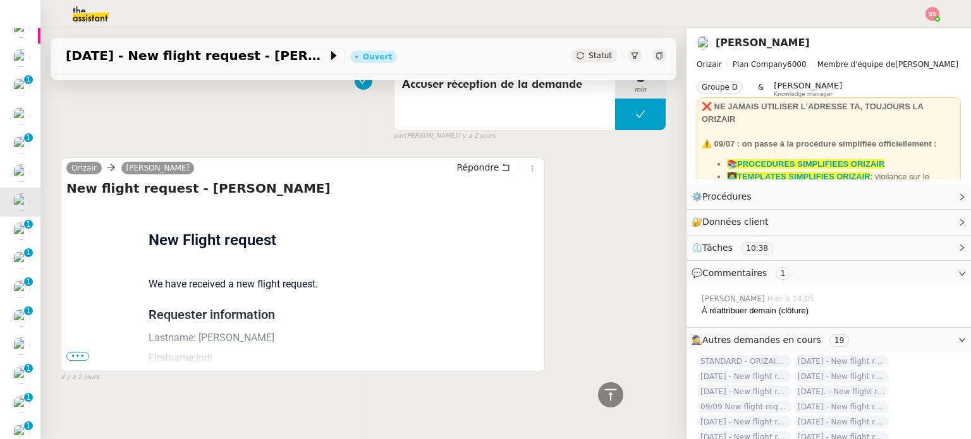
scroll to position [1207, 0]
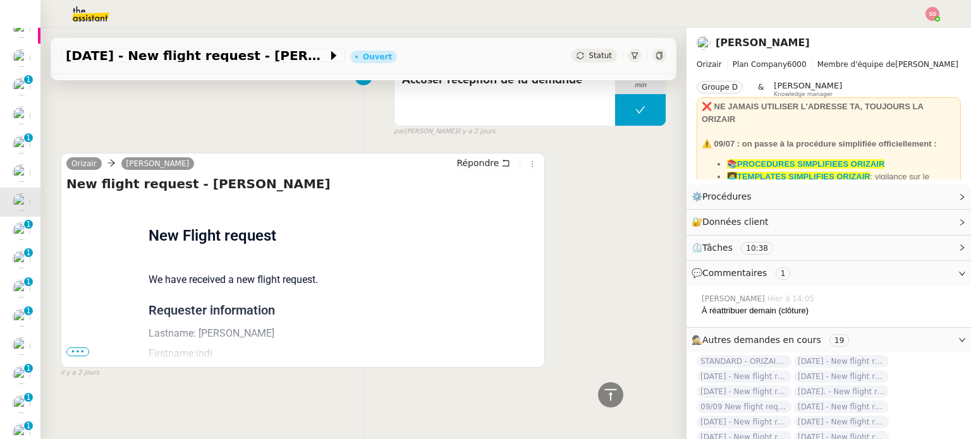
click at [68, 350] on span "•••" at bounding box center [77, 352] width 23 height 9
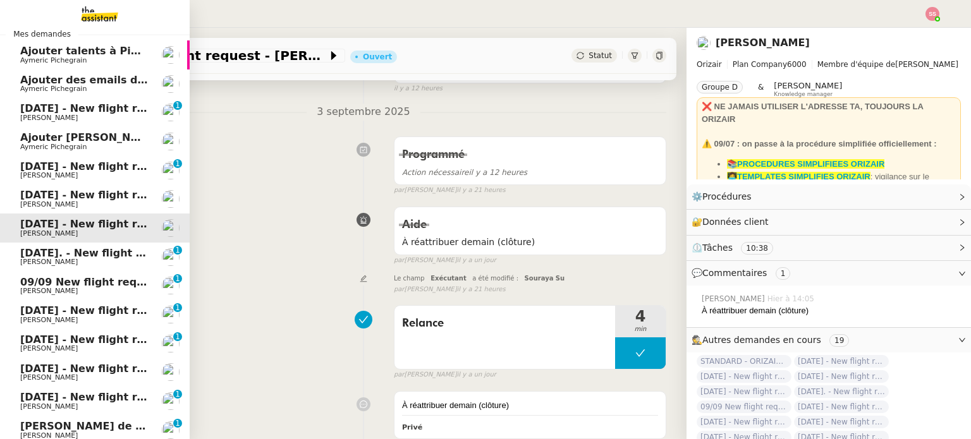
scroll to position [0, 0]
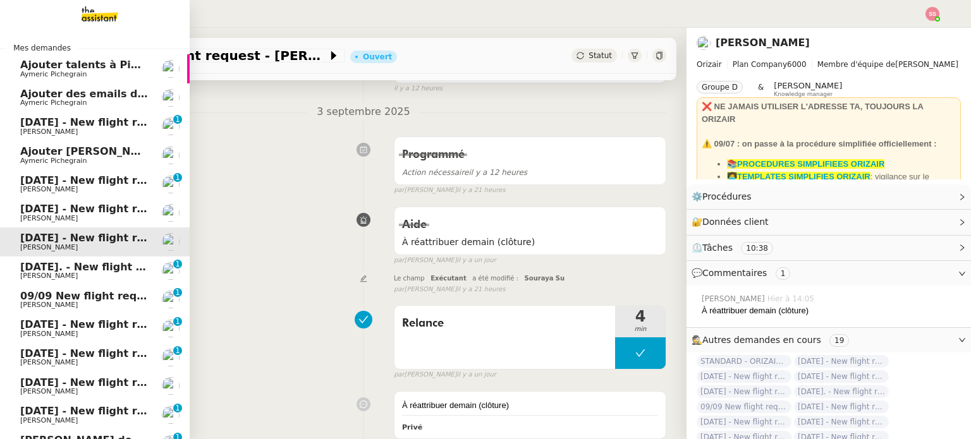
click at [61, 135] on span "Louis Frei" at bounding box center [84, 132] width 128 height 8
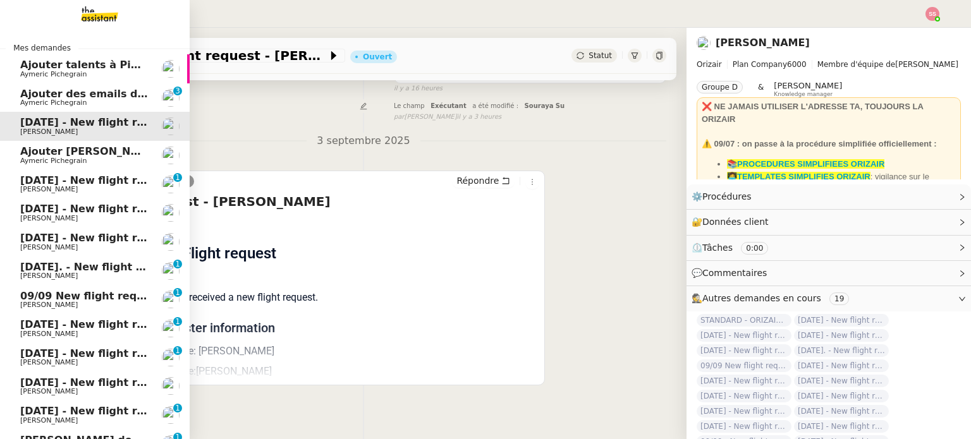
click at [66, 98] on span "Ajouter des emails dans Pipedrive" at bounding box center [117, 94] width 195 height 12
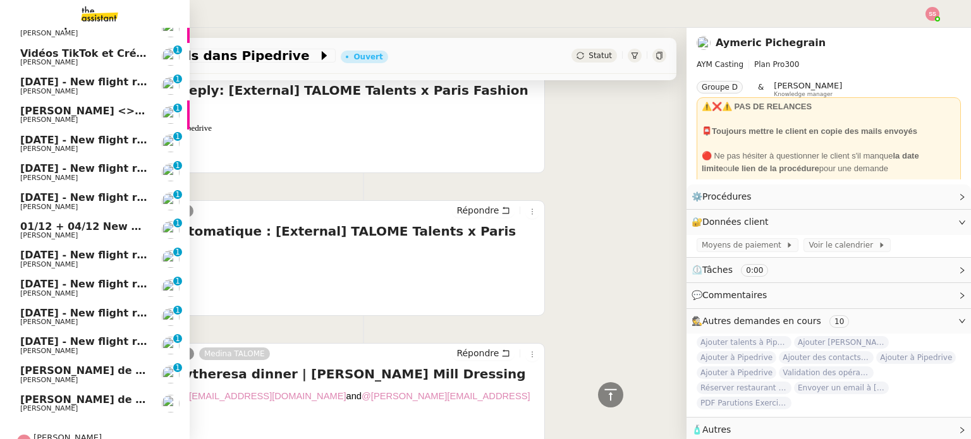
scroll to position [727, 0]
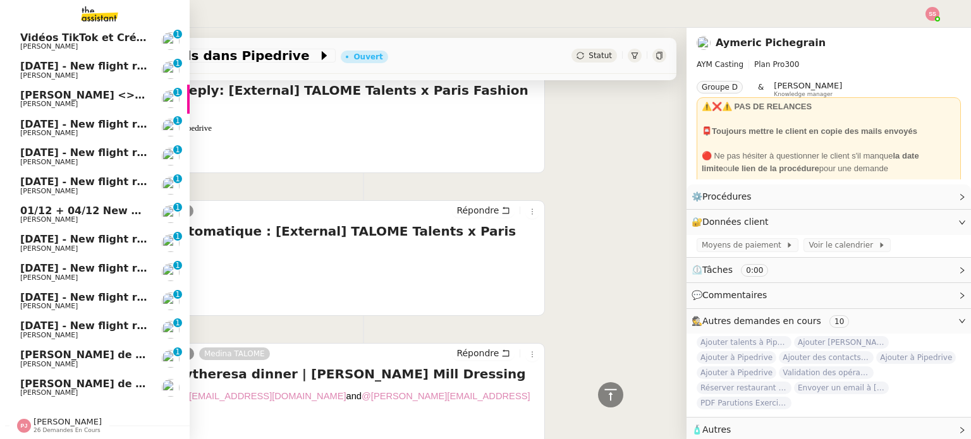
click at [66, 378] on span "Appel de suivi - Marin Peltier" at bounding box center [143, 384] width 247 height 12
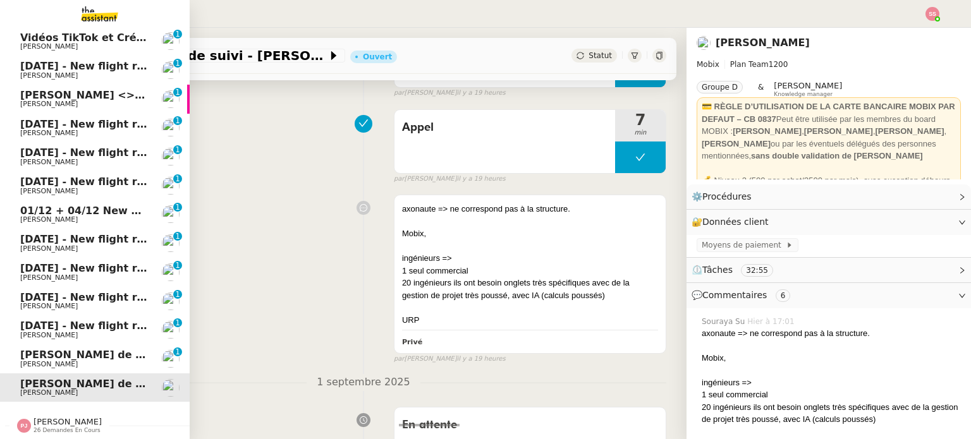
scroll to position [169, 0]
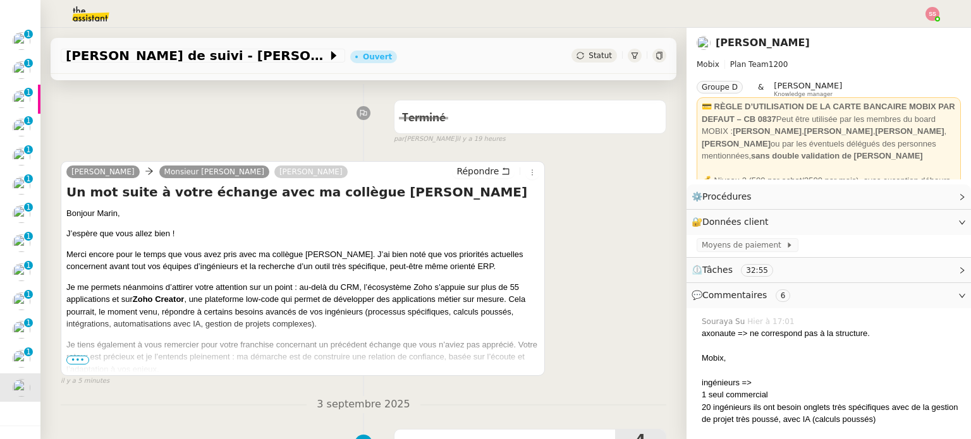
click at [73, 361] on span "•••" at bounding box center [77, 360] width 23 height 9
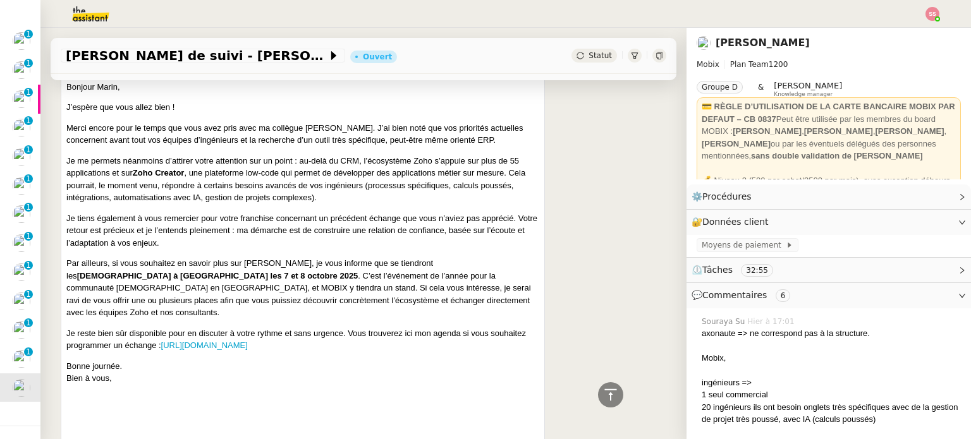
scroll to position [359, 0]
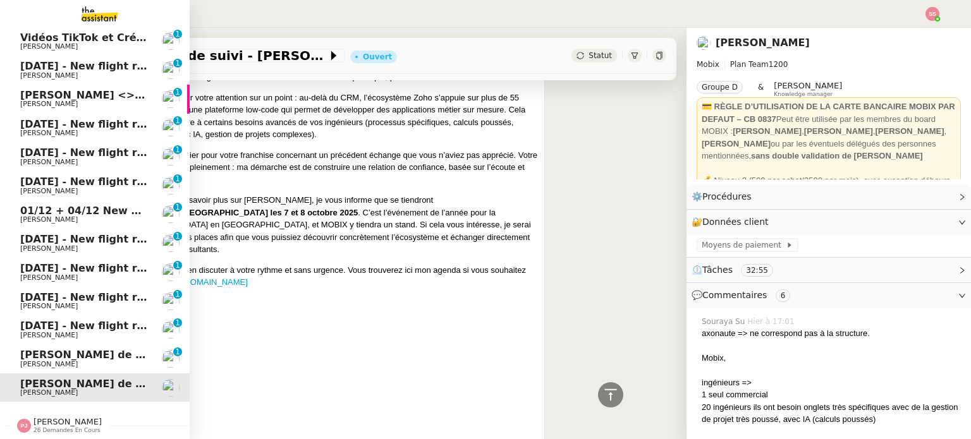
click at [44, 353] on span "Appel de suivi - MADFLY - Thierry Guillot" at bounding box center [172, 355] width 304 height 12
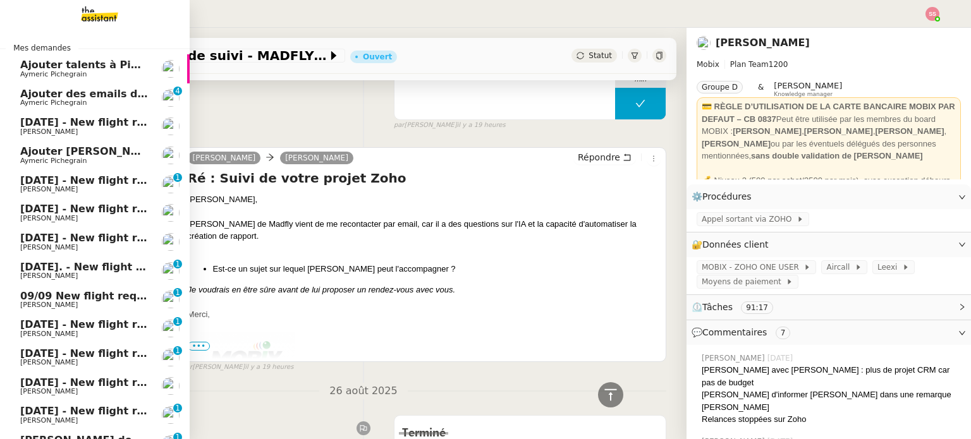
click at [104, 93] on span "Ajouter des emails dans Pipedrive" at bounding box center [117, 94] width 195 height 12
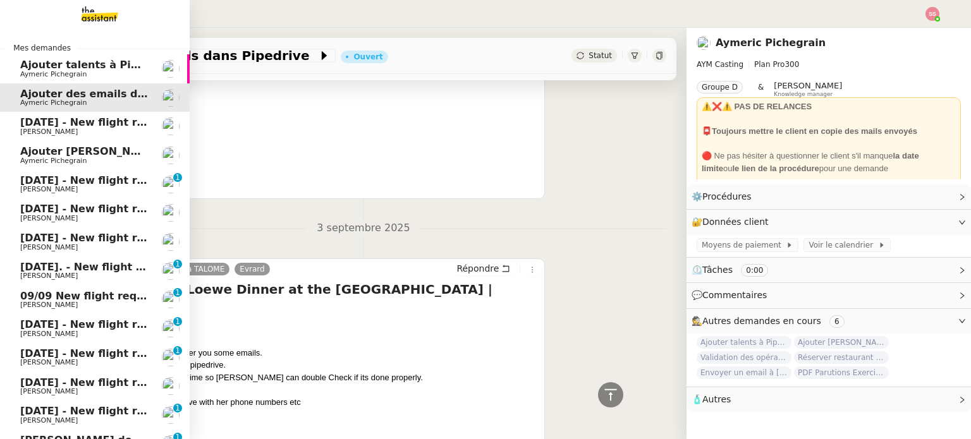
click at [101, 111] on link "Ajouter des emails dans Pipedrive Aymeric Pichegrain" at bounding box center [95, 97] width 190 height 29
click at [112, 218] on span "Louis Frei" at bounding box center [84, 219] width 128 height 8
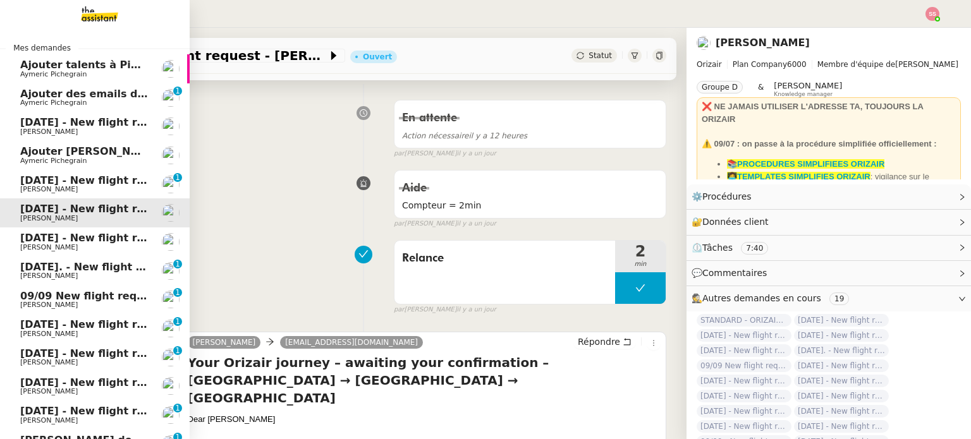
click at [83, 88] on span "Ajouter des emails dans Pipedrive" at bounding box center [117, 94] width 195 height 12
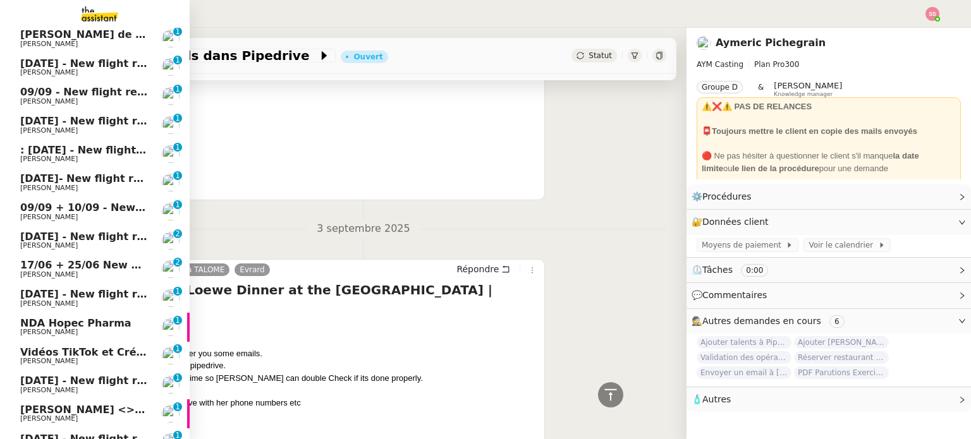
scroll to position [316, 0]
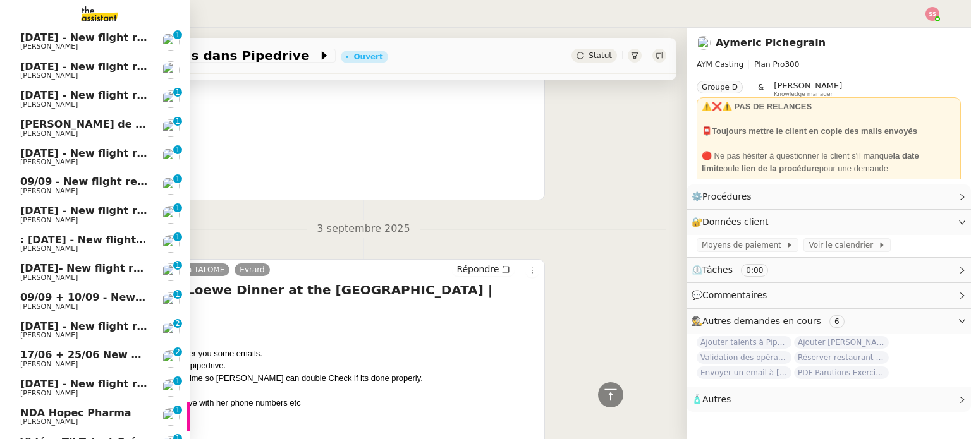
click at [99, 321] on span "18th September 2025 - New flight request - Kamal Cherukuri" at bounding box center [150, 326] width 261 height 12
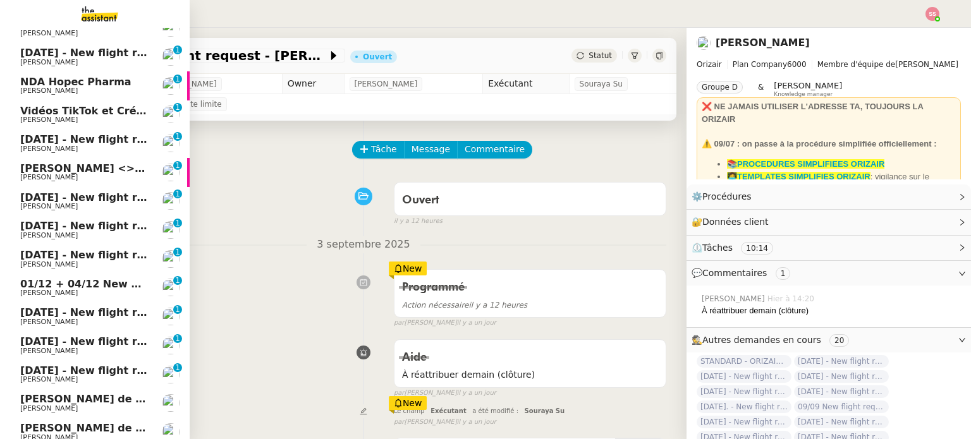
scroll to position [698, 0]
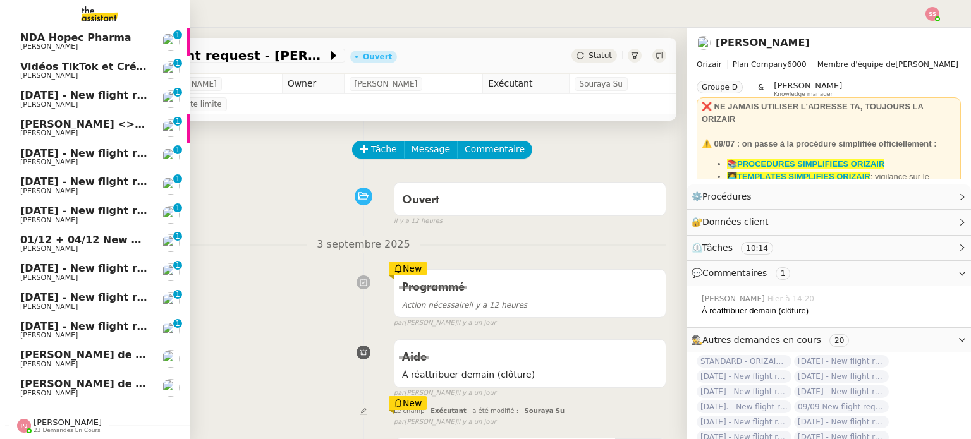
click at [58, 418] on span "Pauline Jennah" at bounding box center [68, 422] width 68 height 9
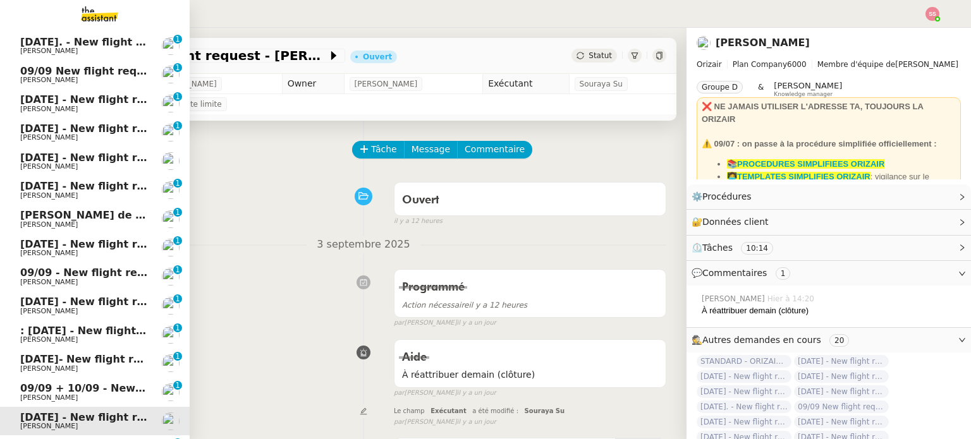
scroll to position [0, 0]
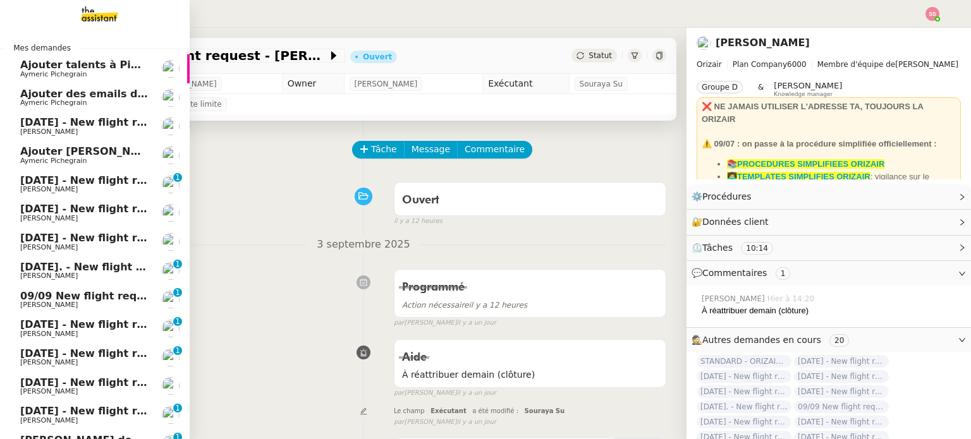
click at [85, 128] on span "10th September - New flight request - Nelya Filali" at bounding box center [150, 122] width 261 height 12
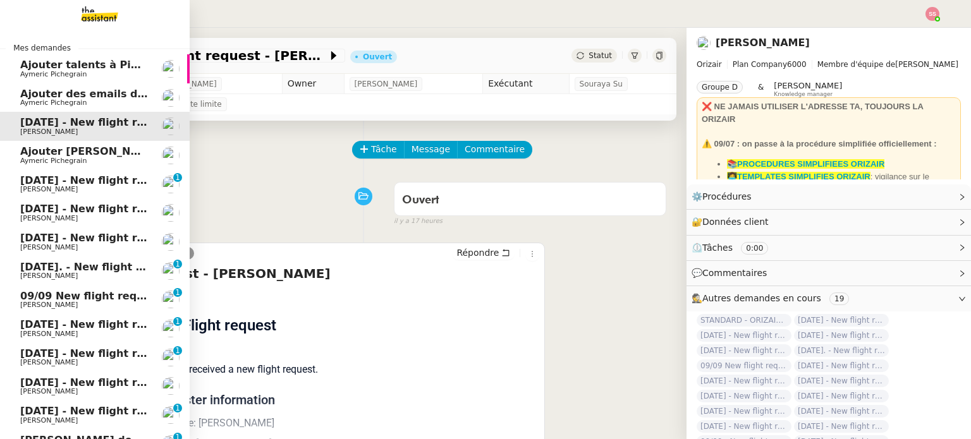
click at [81, 173] on link "17th September 2025 - New flight request - Imen Lamarti Louis Frei 0 1 2 3 4 5 …" at bounding box center [95, 184] width 190 height 29
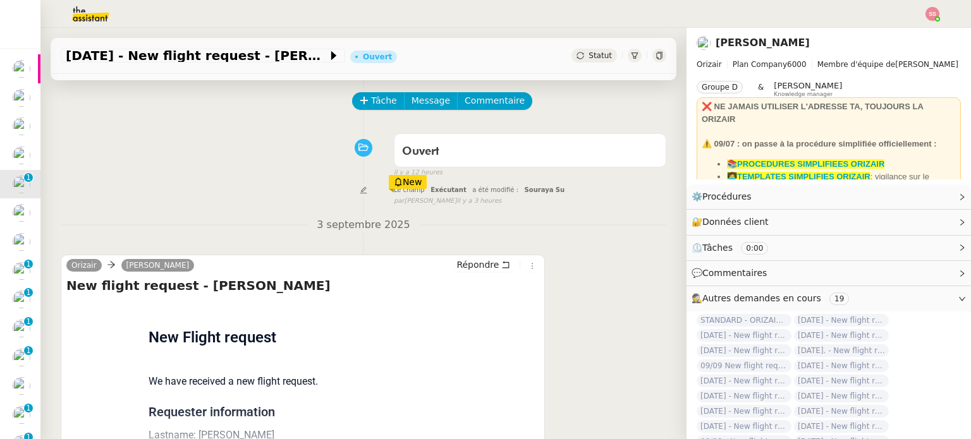
scroll to position [126, 0]
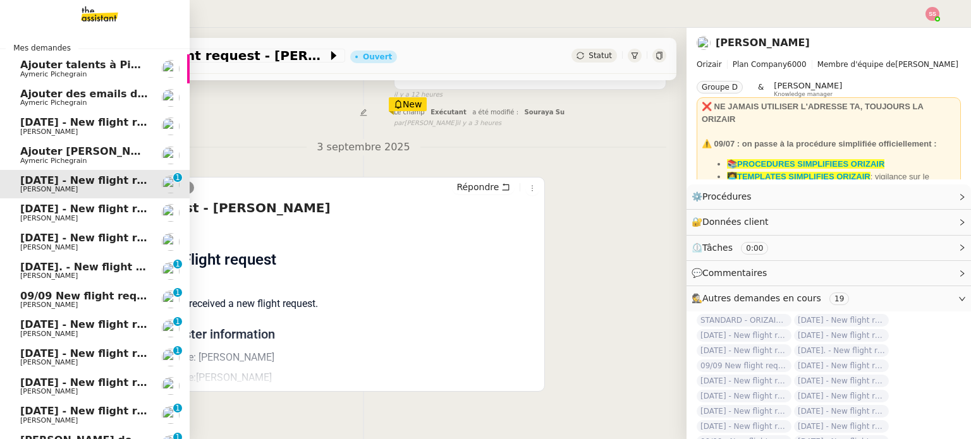
click at [94, 212] on span "9th September 2025 - New flight request - Callum Davidson" at bounding box center [150, 209] width 261 height 12
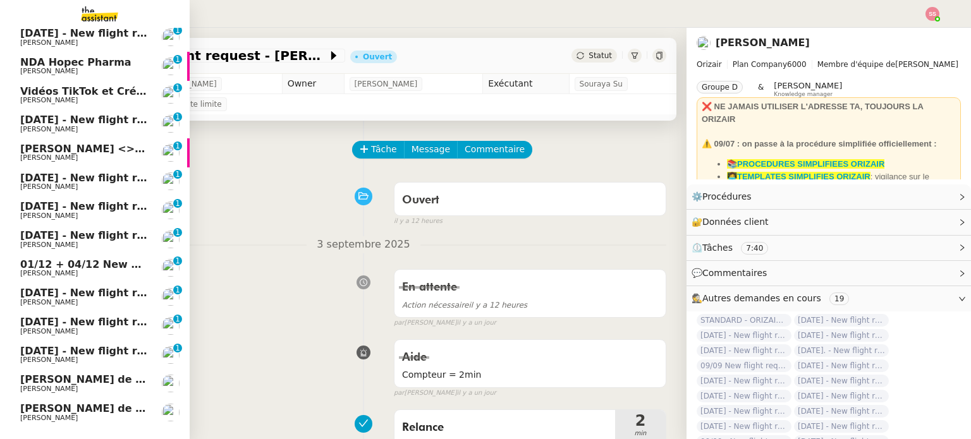
scroll to position [698, 0]
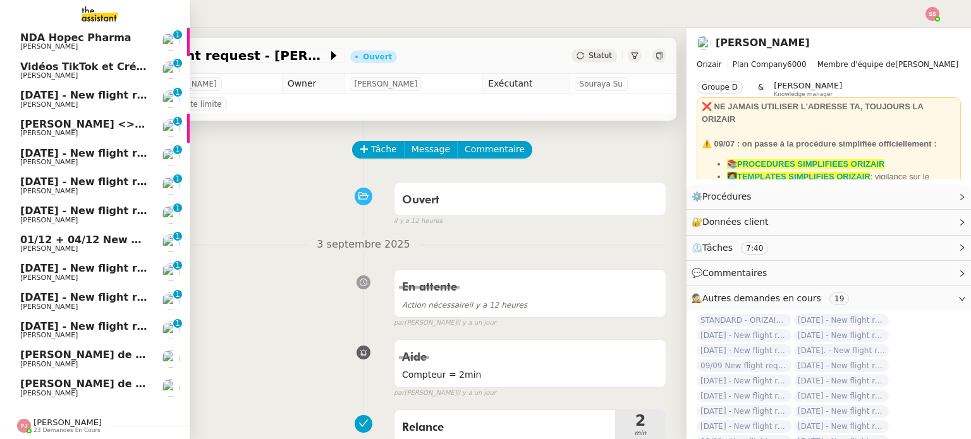
click at [100, 418] on nz-divider "Pauline Jennah 23 demandes en cours" at bounding box center [100, 426] width 190 height 16
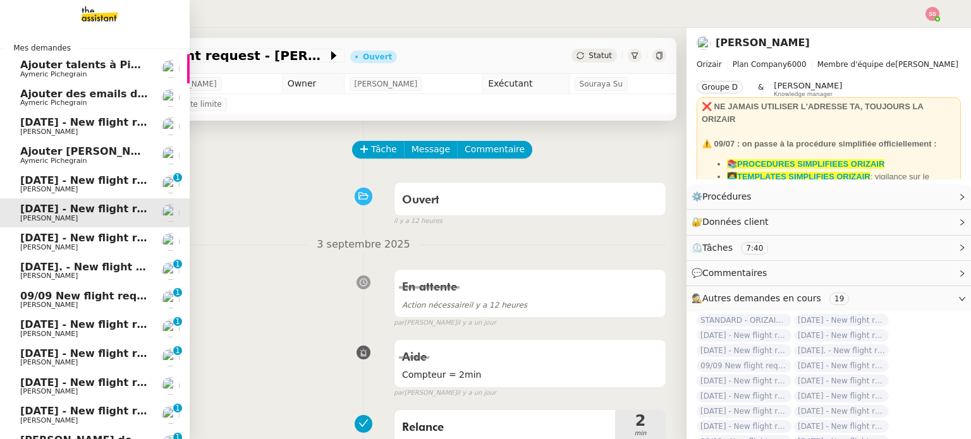
click at [143, 126] on link "10th September - New flight request - Nelya Filali Louis Frei" at bounding box center [95, 126] width 190 height 29
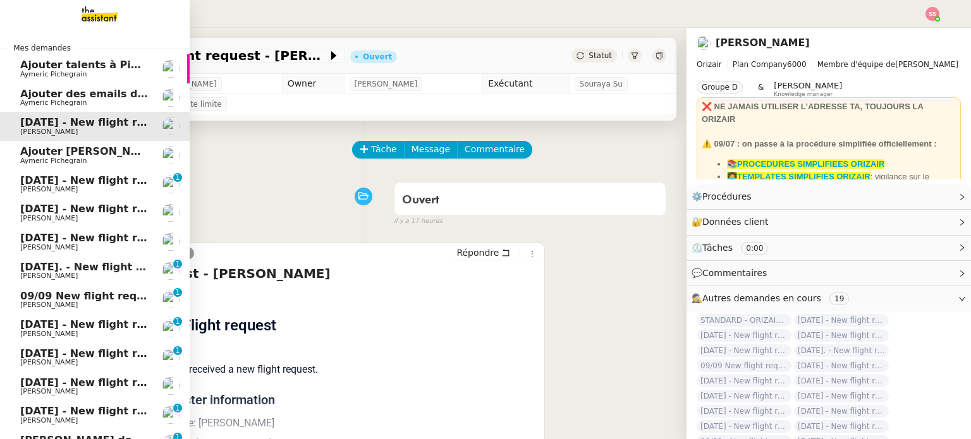
click at [135, 180] on span "17th September 2025 - New flight request - Imen Lamarti" at bounding box center [150, 180] width 261 height 12
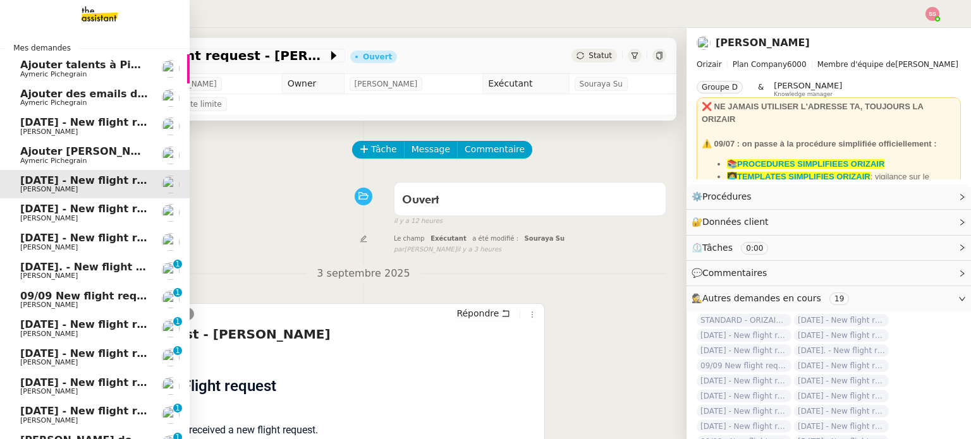
click at [73, 99] on span "Aymeric Pichegrain" at bounding box center [84, 103] width 128 height 8
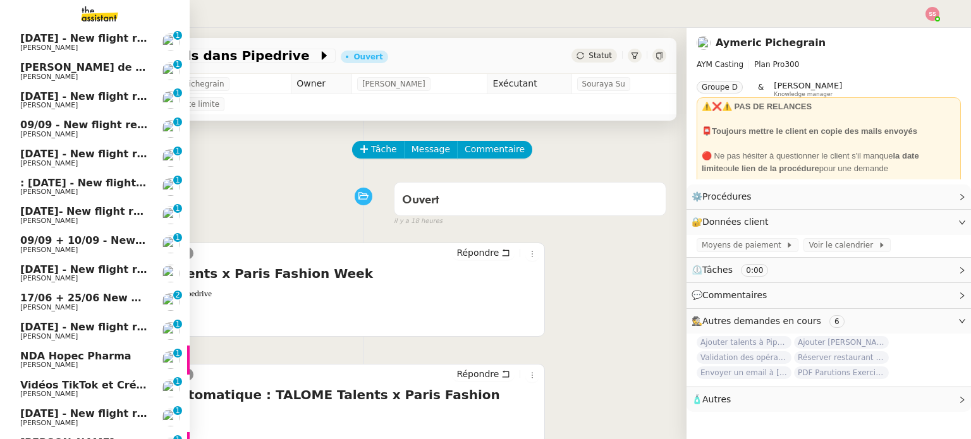
scroll to position [19, 0]
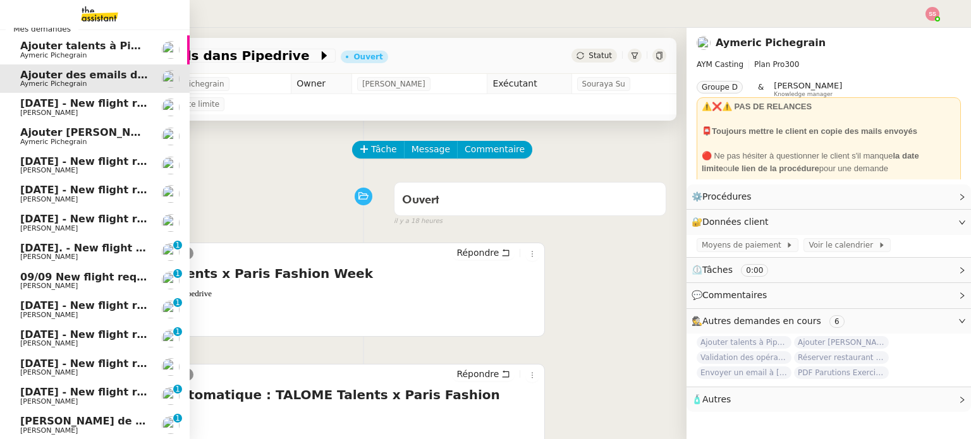
click at [131, 104] on span "10th September - New flight request - Nelya Filali" at bounding box center [150, 103] width 261 height 12
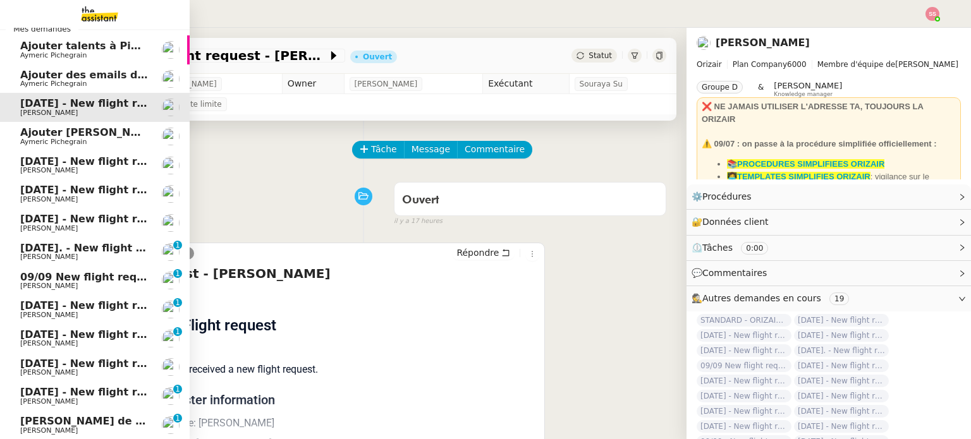
click at [103, 164] on span "17th September 2025 - New flight request - Imen Lamarti" at bounding box center [150, 161] width 261 height 12
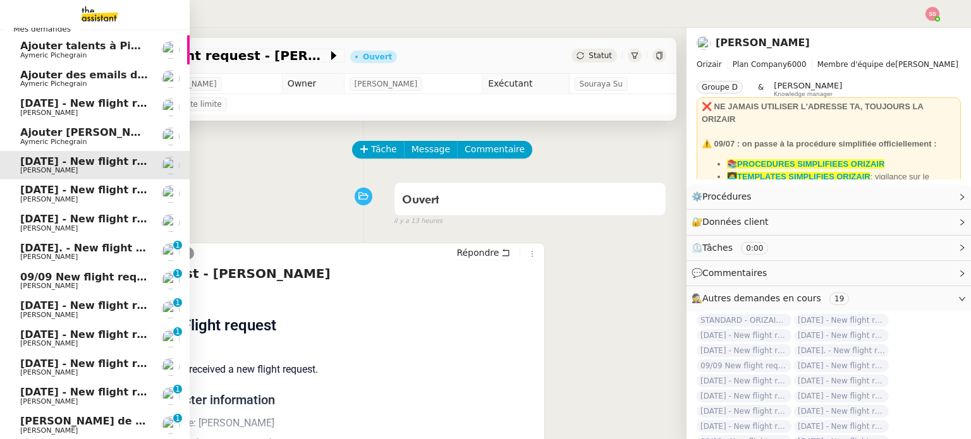
click at [102, 188] on span "9th September 2025 - New flight request - Callum Davidson" at bounding box center [150, 190] width 261 height 12
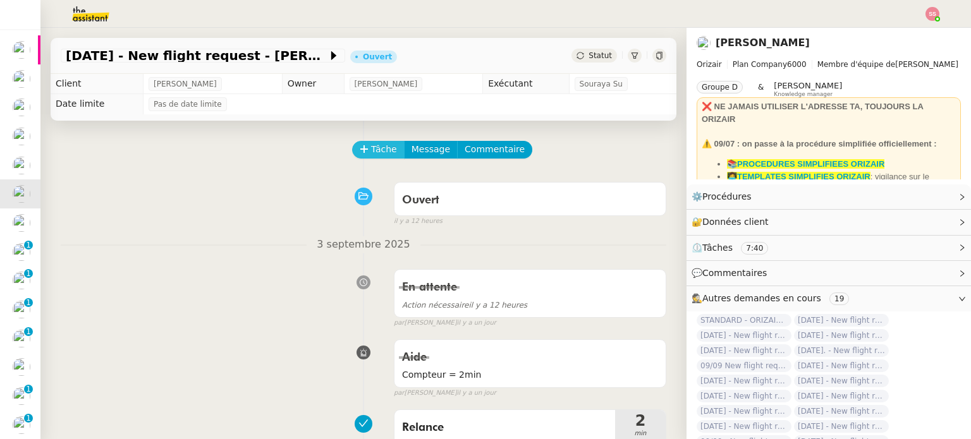
click at [362, 149] on button "Tâche" at bounding box center [378, 150] width 52 height 18
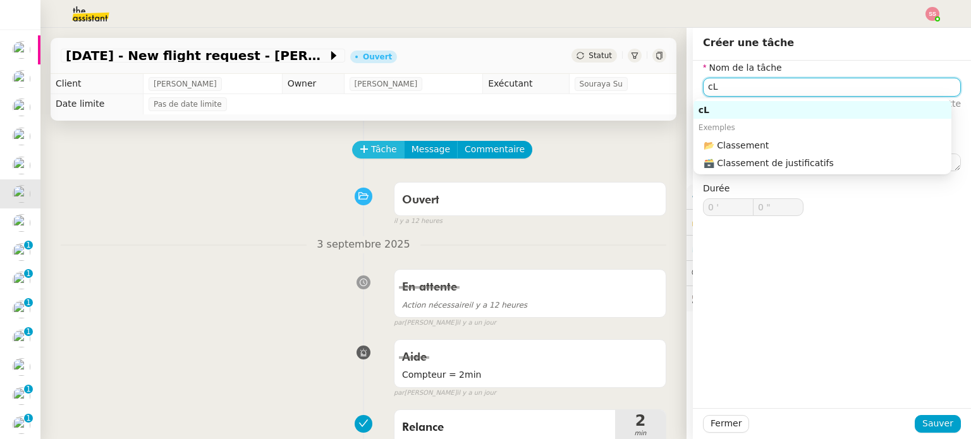
type input "c"
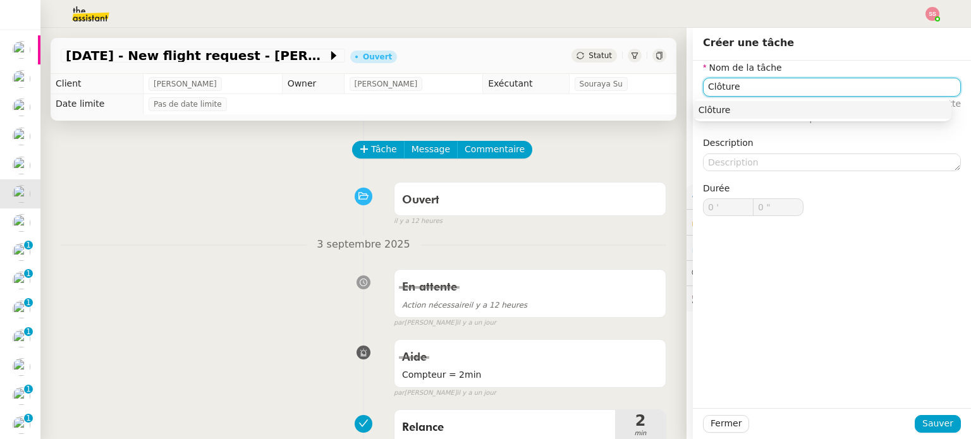
click at [757, 108] on div "Clôture" at bounding box center [822, 109] width 248 height 11
type input "Clôture"
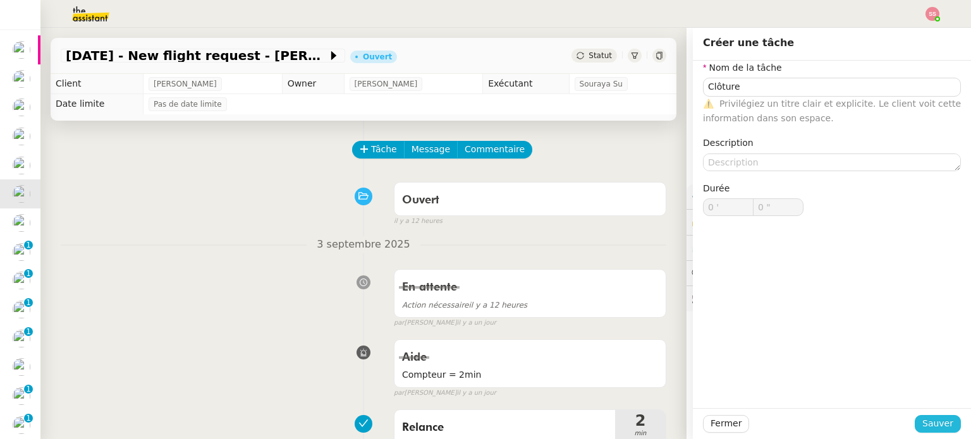
click at [922, 419] on span "Sauver" at bounding box center [937, 424] width 31 height 15
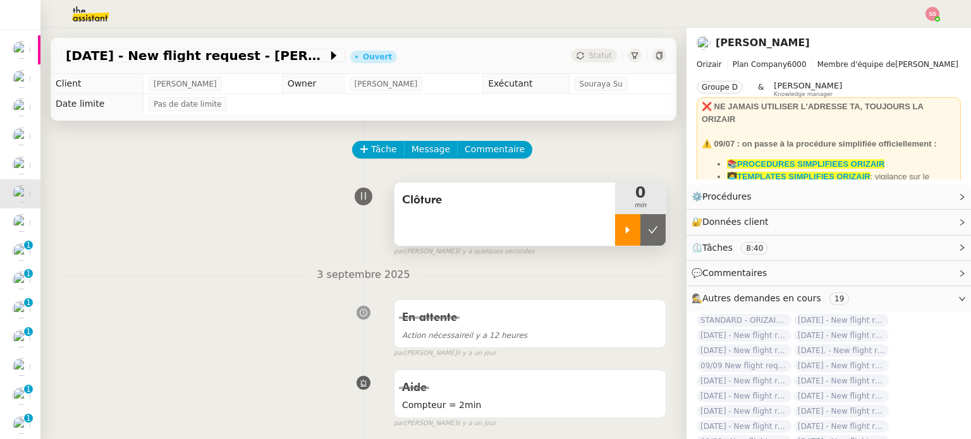
click at [626, 232] on icon at bounding box center [628, 229] width 4 height 7
click at [635, 229] on icon at bounding box center [640, 230] width 10 height 10
click at [644, 227] on button at bounding box center [652, 230] width 25 height 32
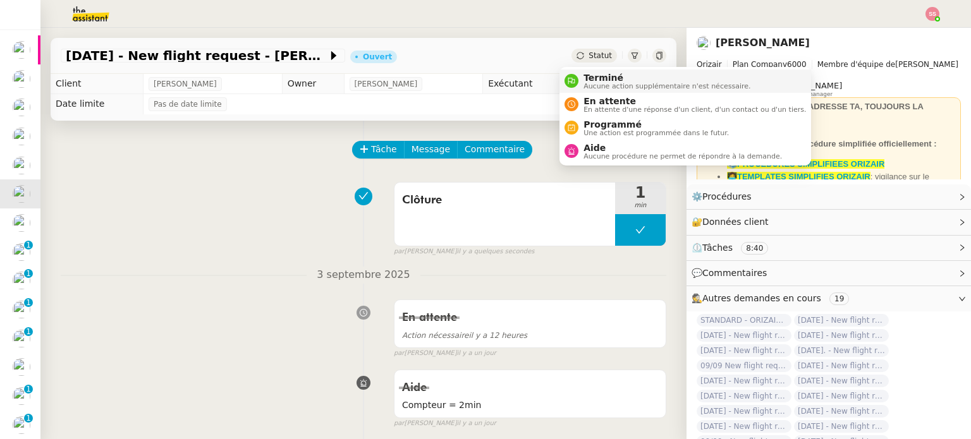
click at [583, 75] on span "Terminé" at bounding box center [666, 78] width 167 height 10
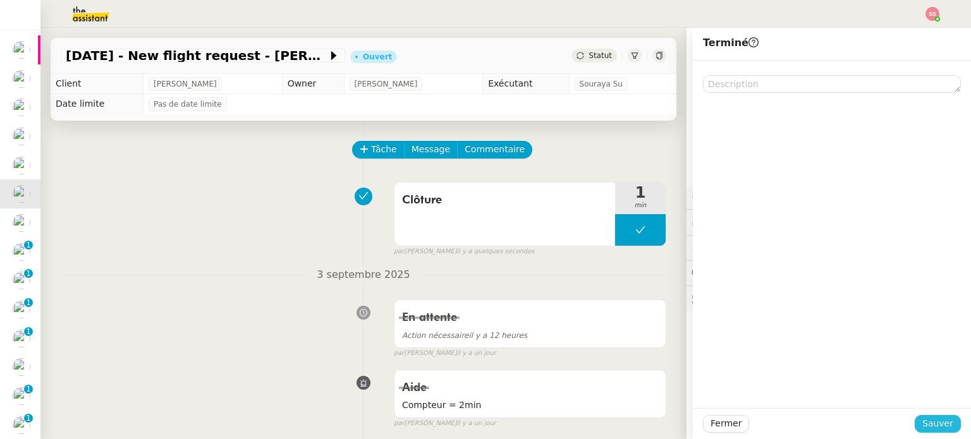
click at [922, 422] on span "Sauver" at bounding box center [937, 424] width 31 height 15
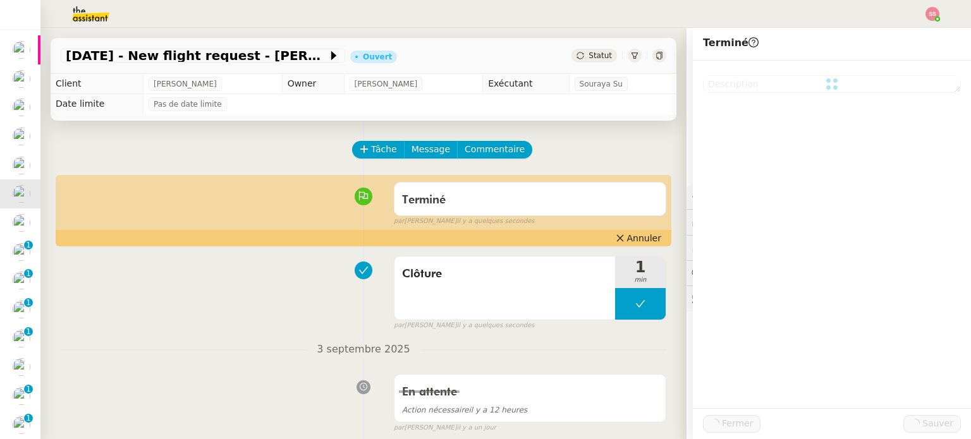
scroll to position [48, 0]
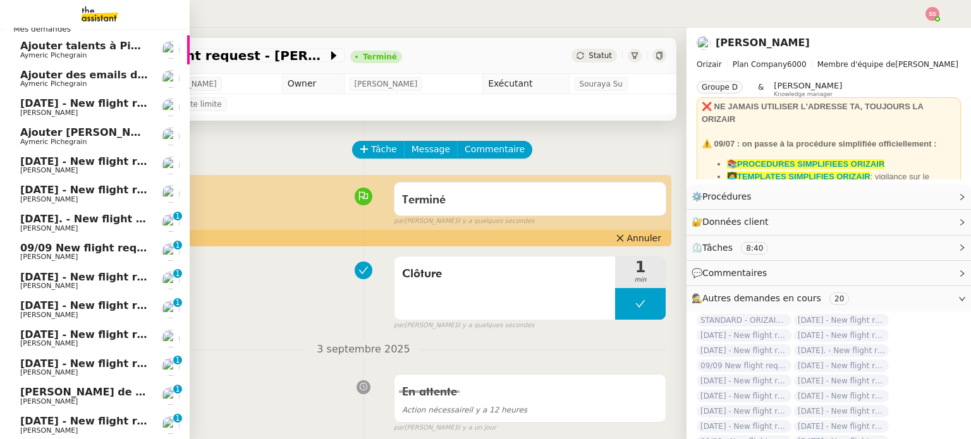
click at [42, 213] on span "9th September 2025. - New flight request - G Savage" at bounding box center [152, 219] width 265 height 12
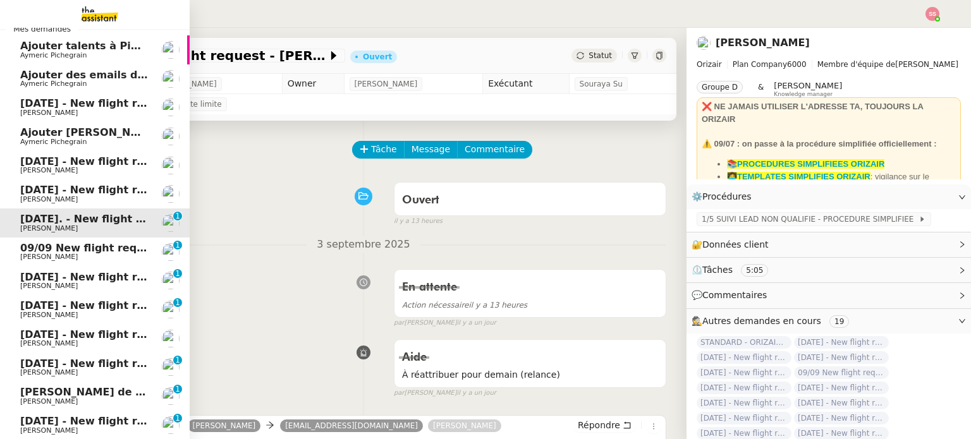
click at [28, 244] on span "09/09 New flight request - Mark Caffoor" at bounding box center [143, 248] width 247 height 12
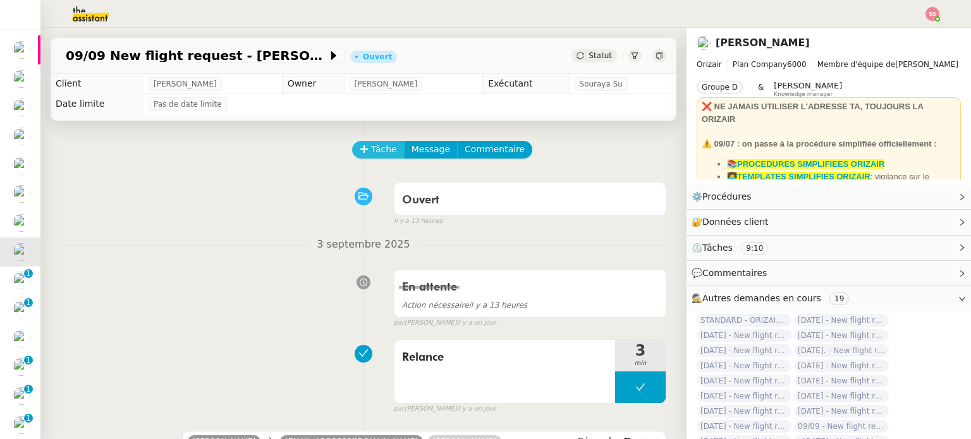
click at [377, 154] on span "Tâche" at bounding box center [384, 149] width 26 height 15
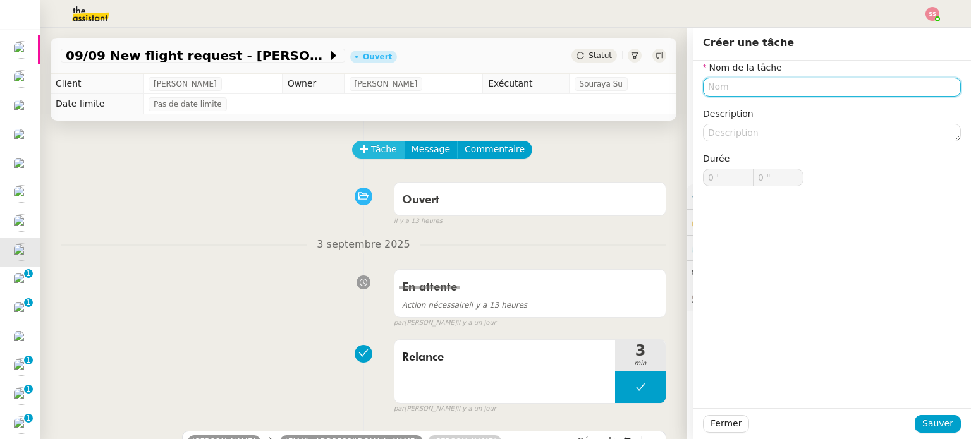
type input "l"
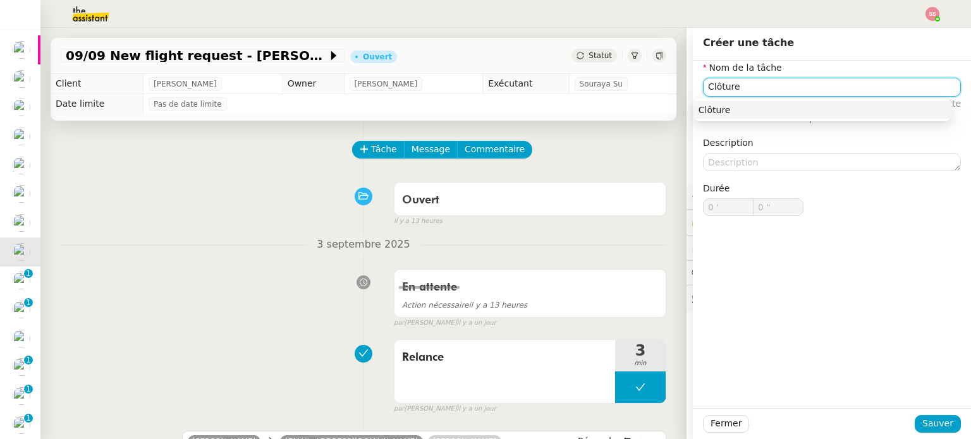
click at [738, 106] on div "Clôture" at bounding box center [822, 109] width 248 height 11
type input "Clôture"
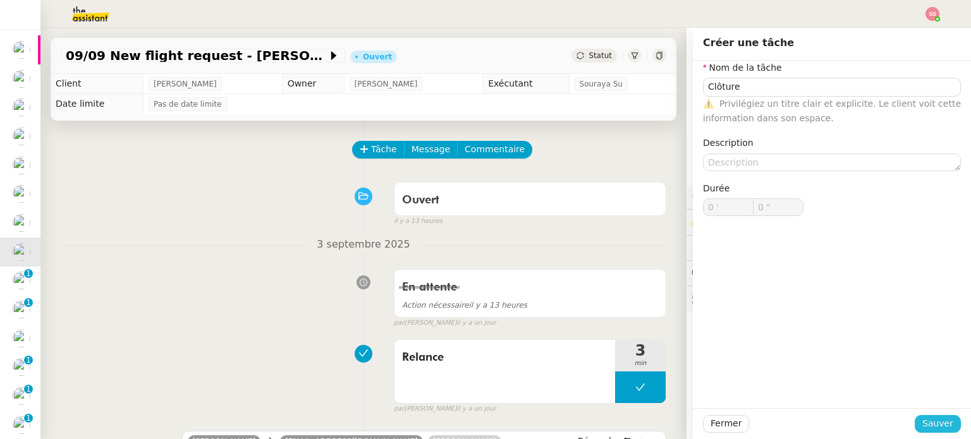
click at [931, 421] on span "Sauver" at bounding box center [937, 424] width 31 height 15
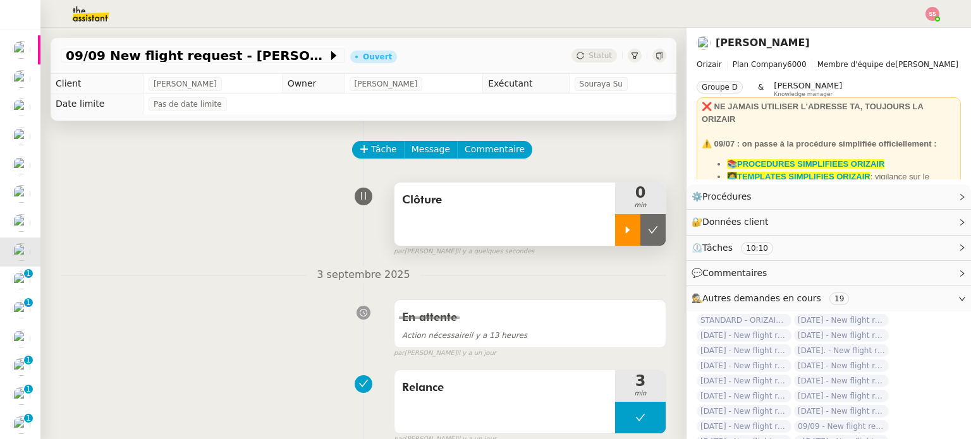
click at [623, 229] on icon at bounding box center [628, 230] width 10 height 10
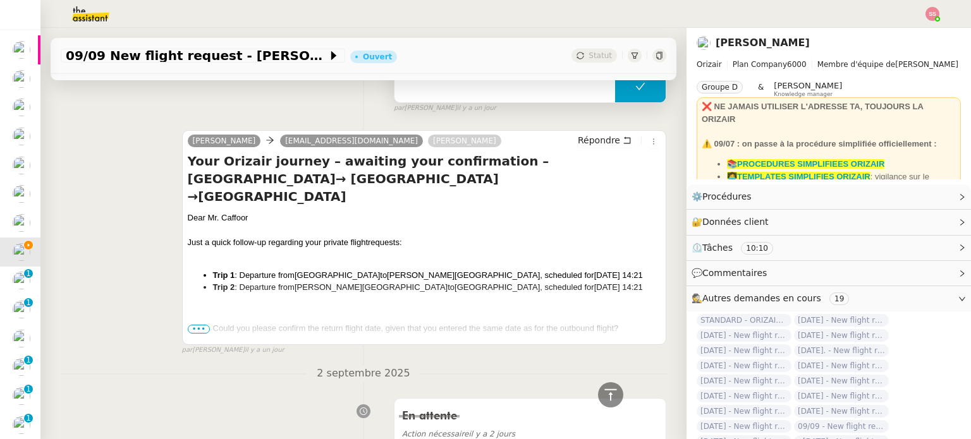
scroll to position [78, 0]
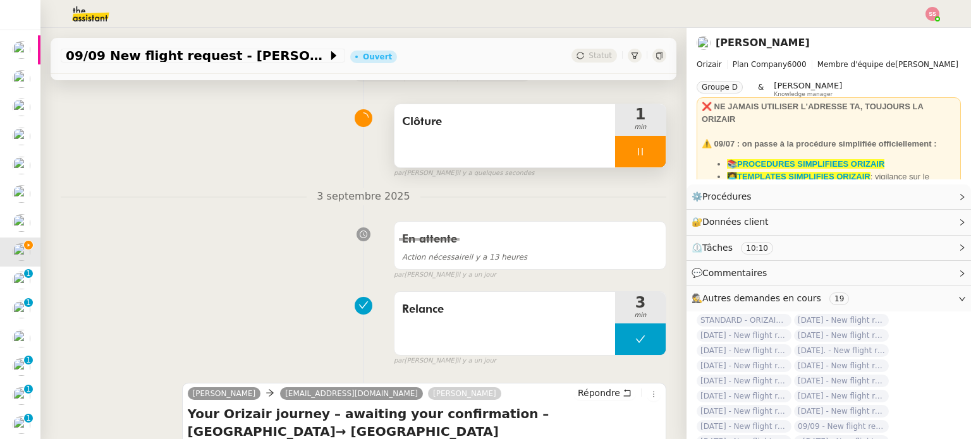
click at [630, 151] on div at bounding box center [640, 152] width 51 height 32
click at [648, 152] on icon at bounding box center [653, 152] width 10 height 10
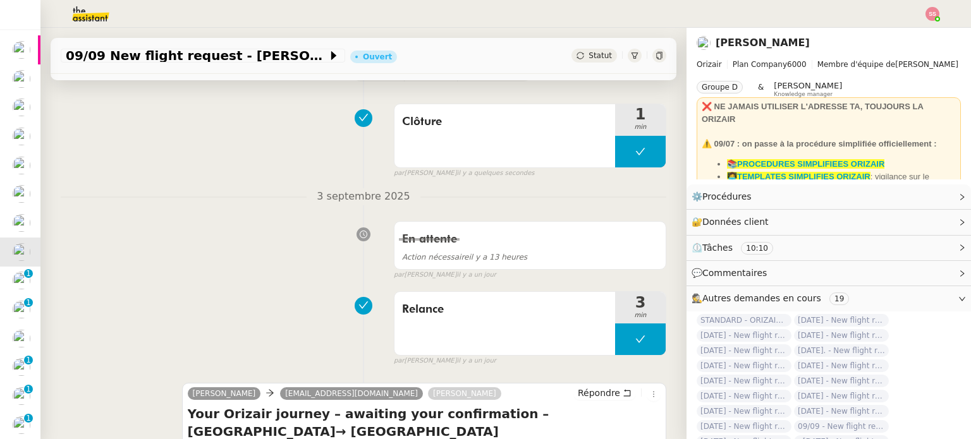
click at [574, 59] on div "Statut" at bounding box center [594, 56] width 46 height 14
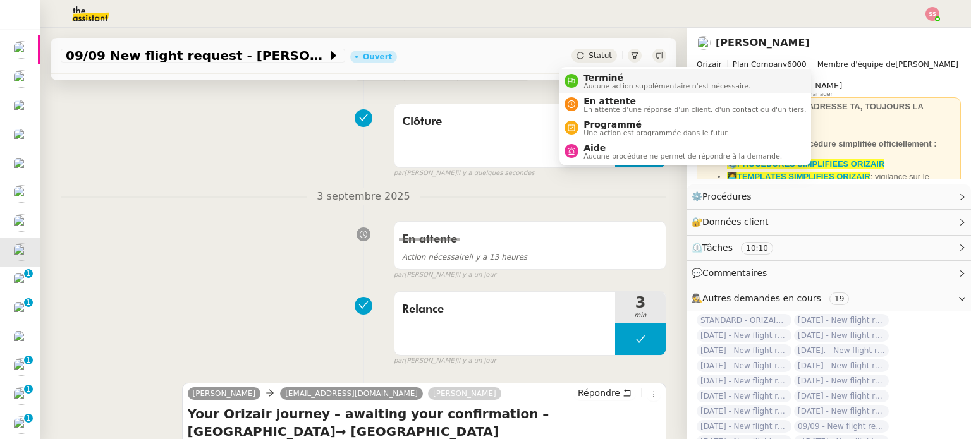
click at [581, 85] on div "Terminé Aucune action supplémentaire n'est nécessaire." at bounding box center [664, 81] width 172 height 17
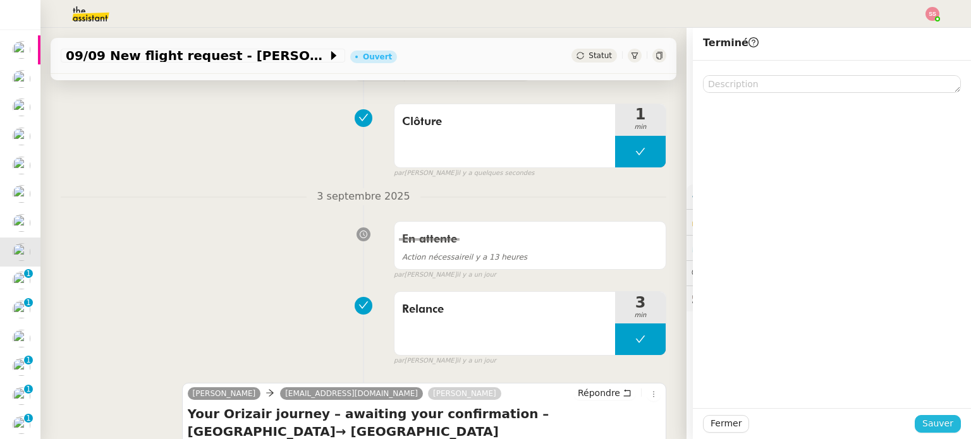
click at [915, 424] on button "Sauver" at bounding box center [938, 424] width 46 height 18
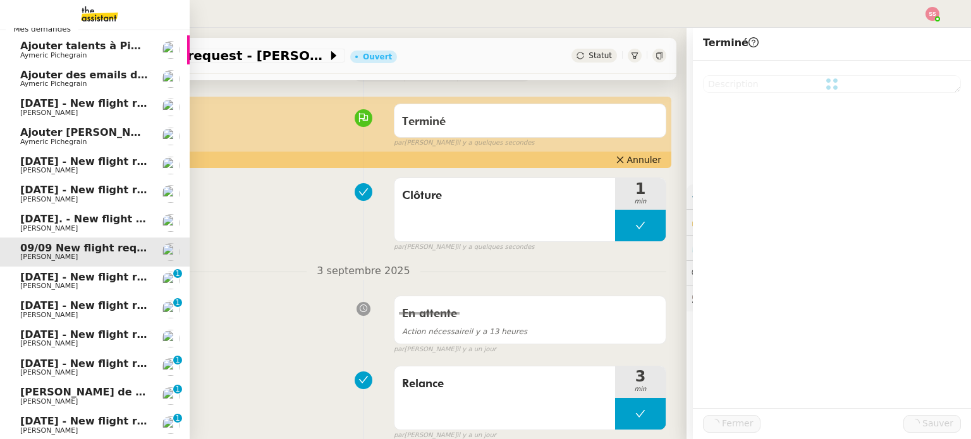
scroll to position [48, 0]
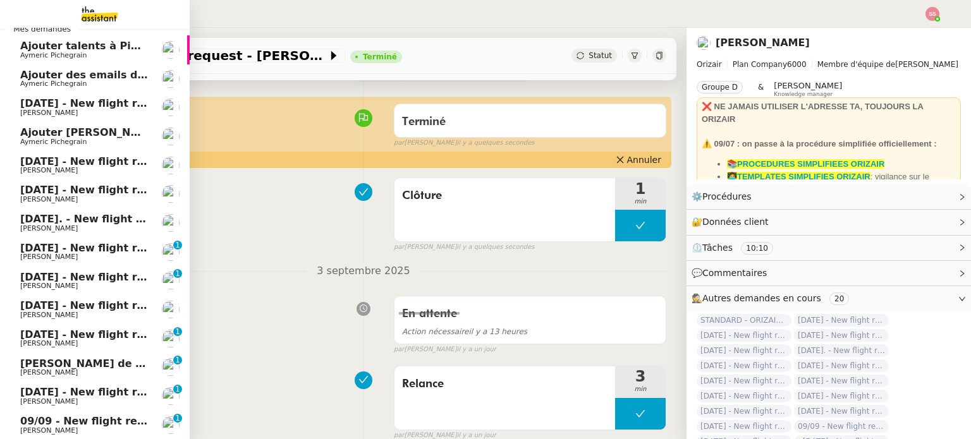
click at [63, 248] on span "10th September 2025 - New flight request - Amin Ahsm" at bounding box center [150, 248] width 261 height 12
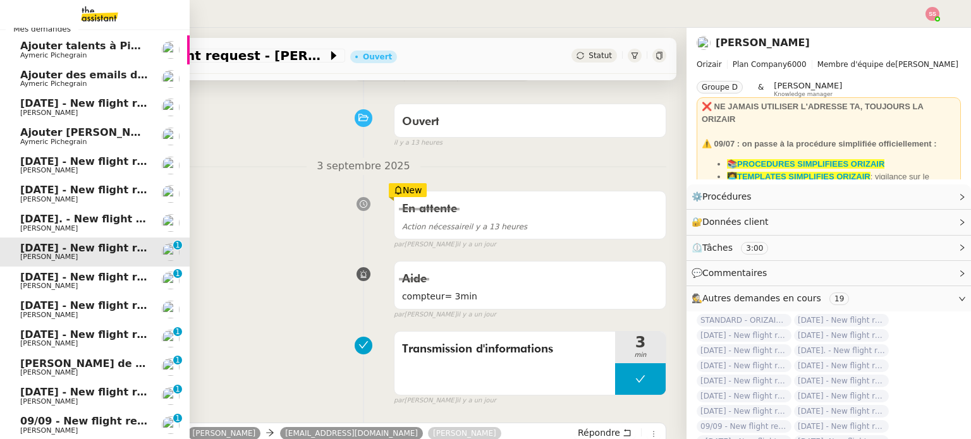
click at [47, 281] on span "18th December 2025 - New flight request - Ryan Alford" at bounding box center [150, 277] width 261 height 12
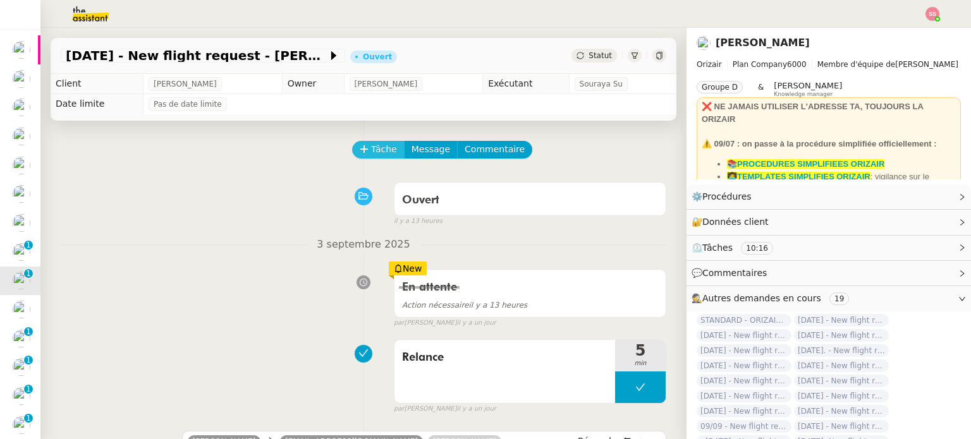
click at [371, 147] on span "Tâche" at bounding box center [384, 149] width 26 height 15
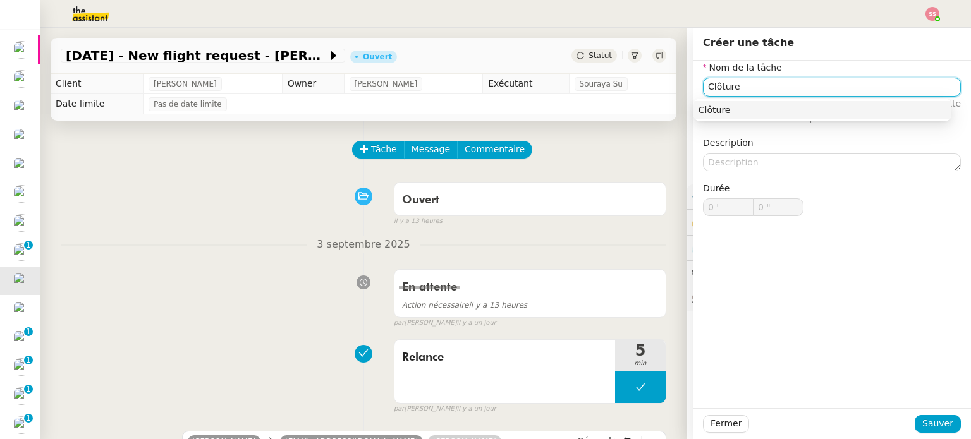
click at [762, 113] on div "Clôture" at bounding box center [822, 109] width 248 height 11
type input "Clôture"
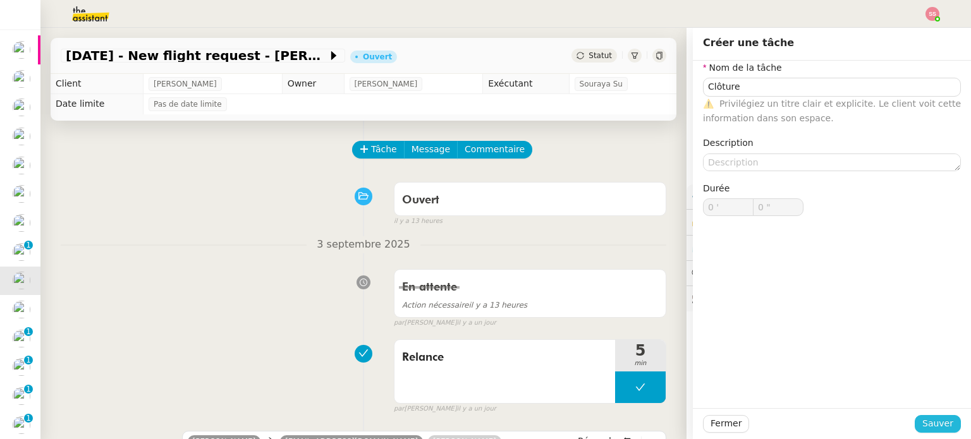
click at [927, 419] on span "Sauver" at bounding box center [937, 424] width 31 height 15
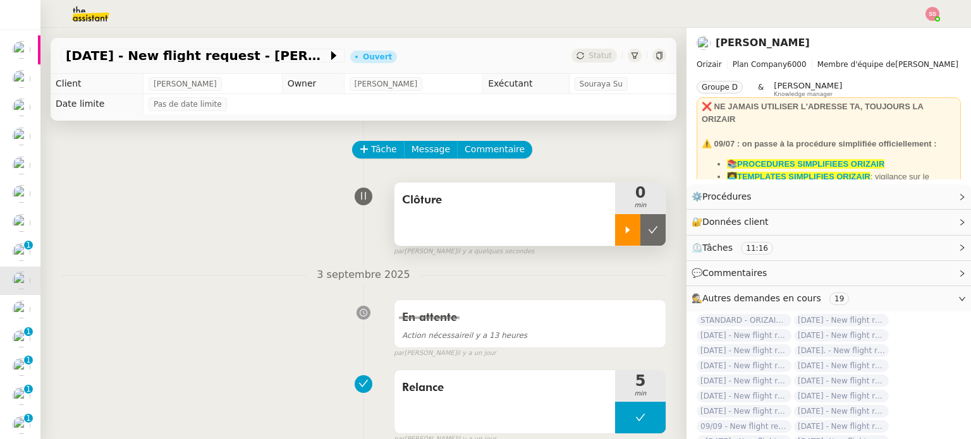
click at [623, 235] on icon at bounding box center [628, 230] width 10 height 10
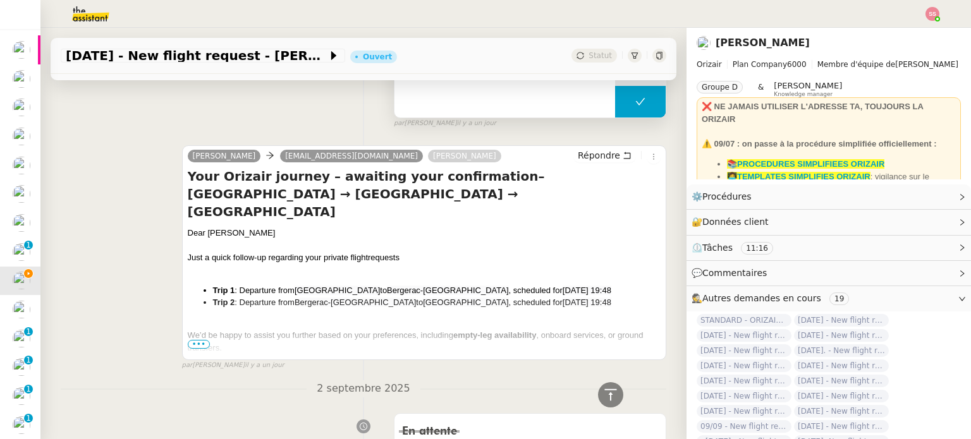
scroll to position [126, 0]
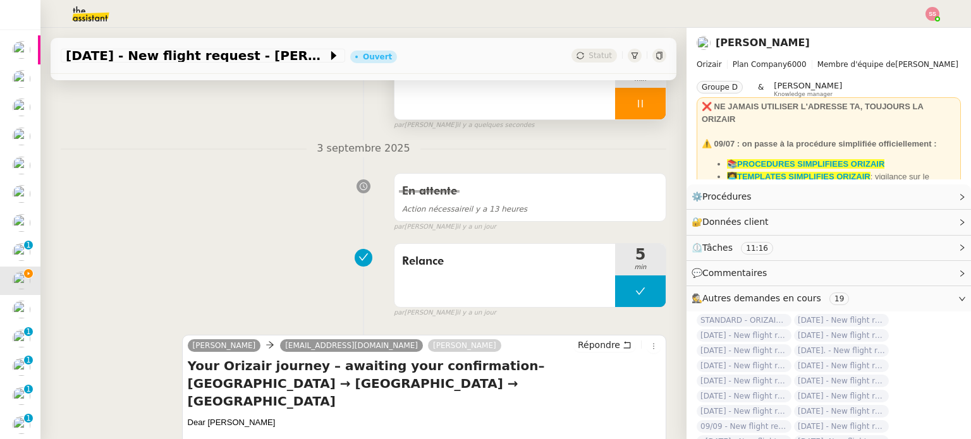
click at [633, 122] on div "par Souraya S. il y a quelques secondes" at bounding box center [530, 125] width 272 height 11
click at [637, 115] on div at bounding box center [640, 104] width 51 height 32
click at [640, 113] on button at bounding box center [652, 104] width 25 height 32
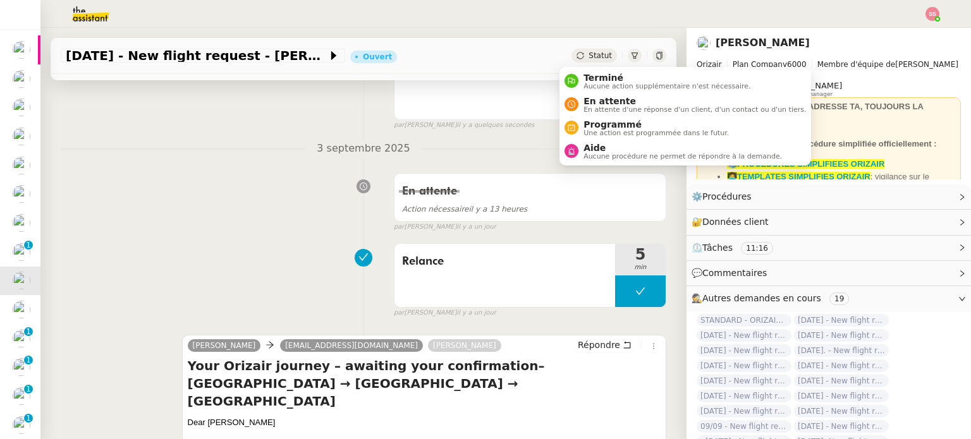
click at [589, 58] on span "Statut" at bounding box center [599, 55] width 23 height 9
click at [594, 75] on span "Terminé" at bounding box center [666, 78] width 167 height 10
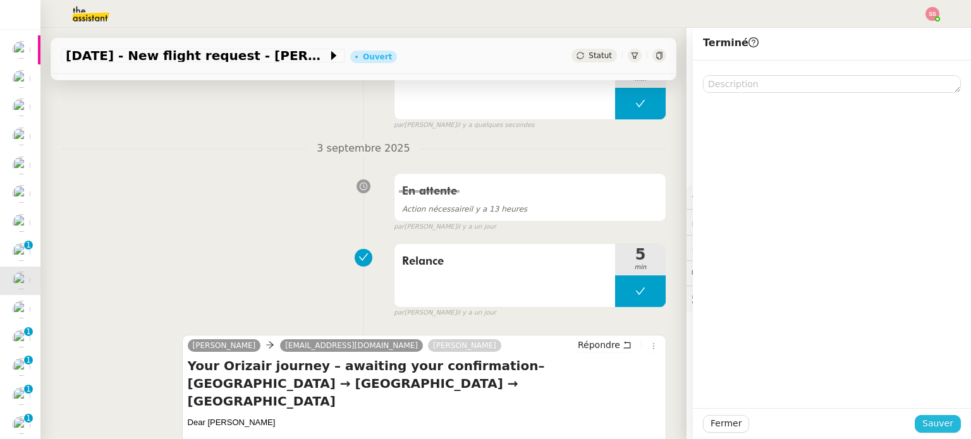
click at [938, 424] on span "Sauver" at bounding box center [937, 424] width 31 height 15
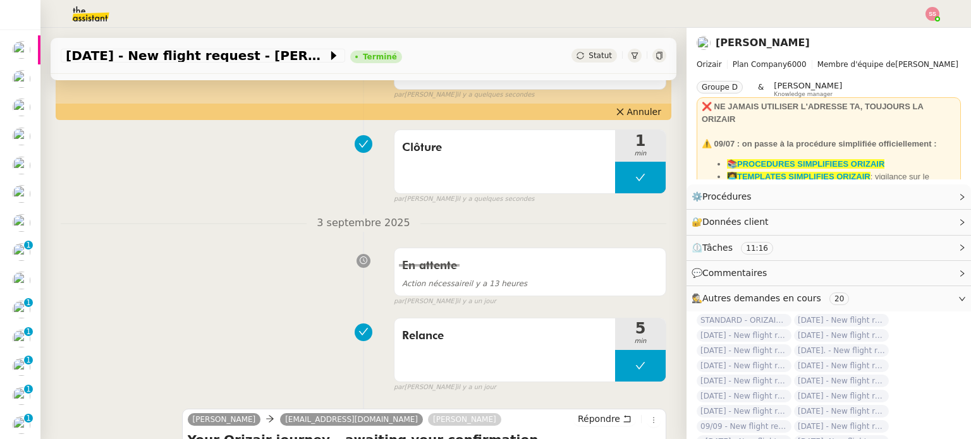
click at [934, 20] on img at bounding box center [932, 14] width 14 height 14
click at [893, 34] on div "Louis Frei" at bounding box center [829, 43] width 264 height 20
click at [923, 16] on div at bounding box center [486, 14] width 908 height 28
click at [929, 16] on img at bounding box center [932, 14] width 14 height 14
click at [898, 35] on span "Suivi" at bounding box center [887, 36] width 21 height 10
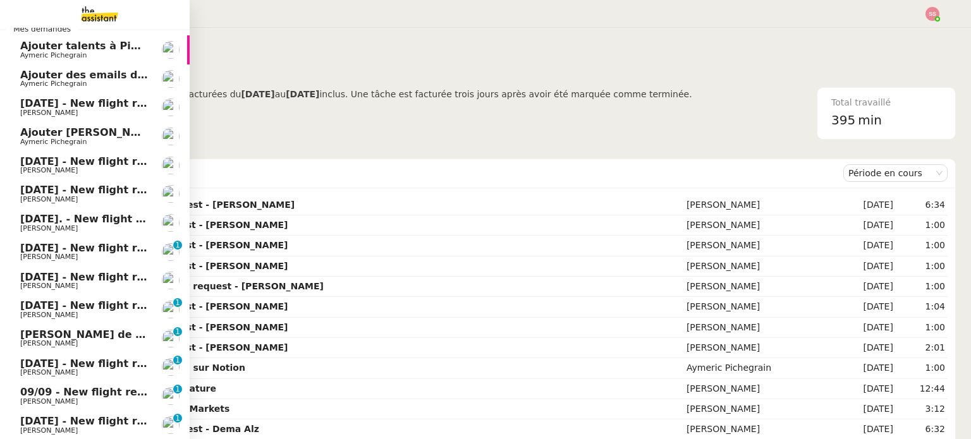
click at [63, 194] on span "9th September 2025 - New flight request - indi jones" at bounding box center [150, 190] width 261 height 12
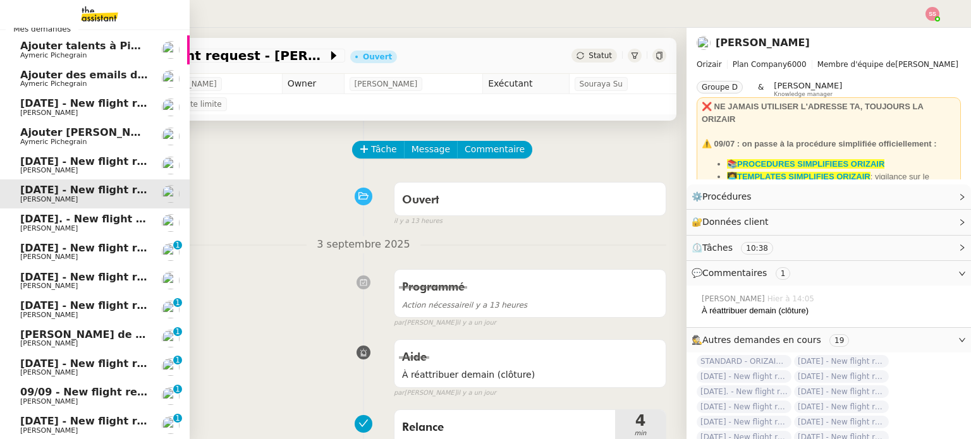
click at [78, 252] on span "10th September 2025 - New flight request - Amin Ahsm" at bounding box center [150, 248] width 261 height 12
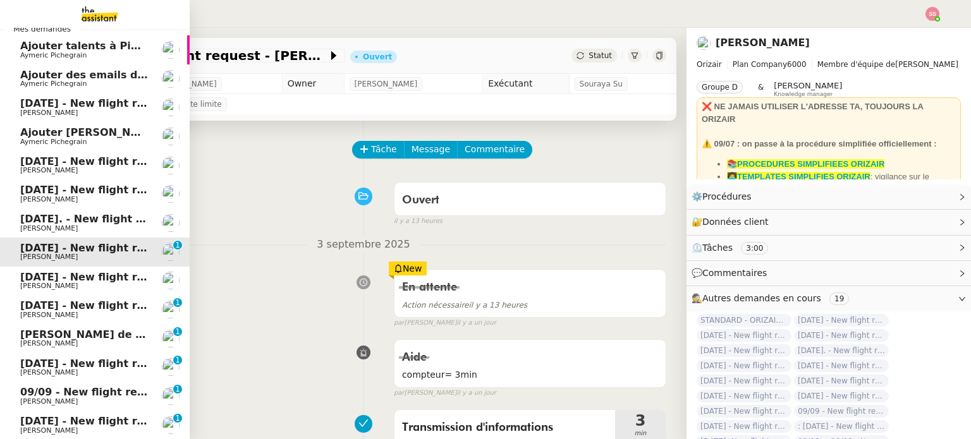
click at [102, 271] on span "10th September 2025 - New flight request - karim rahmani" at bounding box center [150, 277] width 261 height 12
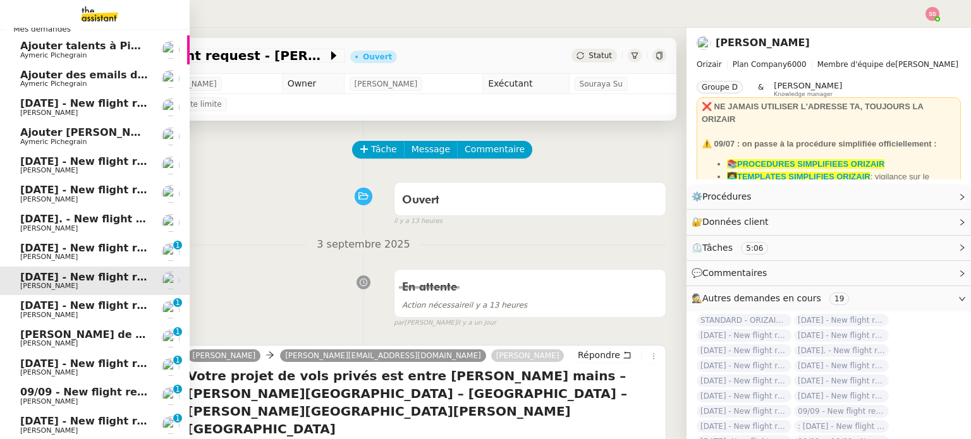
click at [105, 259] on span "Louis Frei" at bounding box center [84, 257] width 128 height 8
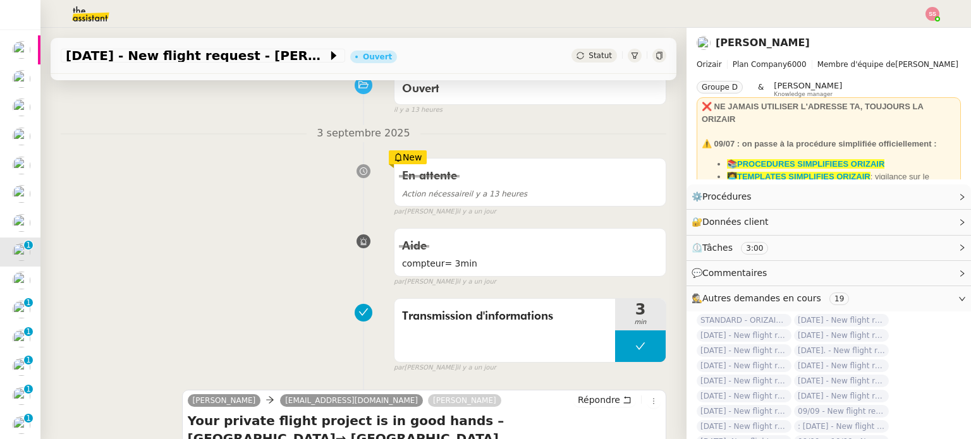
scroll to position [190, 0]
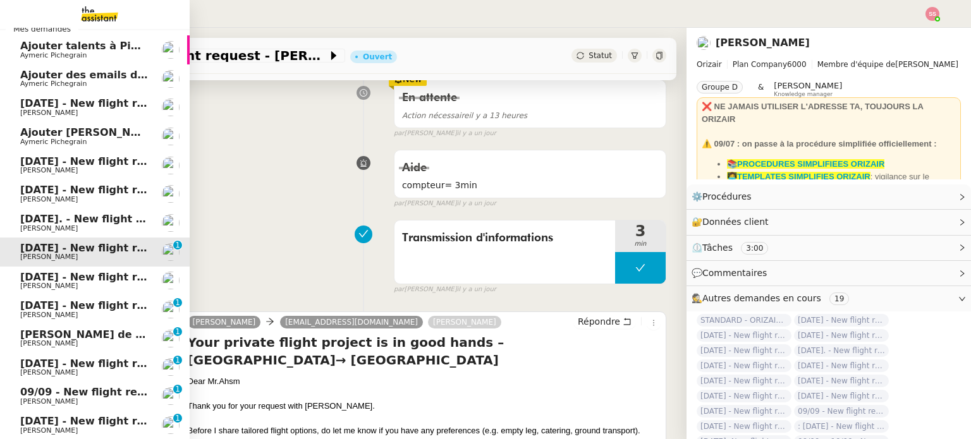
click at [52, 277] on span "10th September 2025 - New flight request - karim rahmani" at bounding box center [150, 277] width 261 height 12
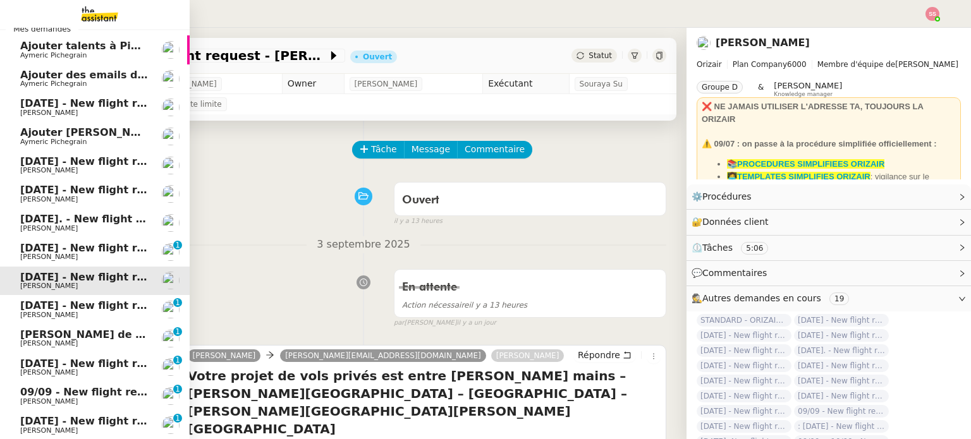
click at [63, 299] on link "19th November 2025 - New flight request - Tristan Fisher Louis Frei 0 1 2 3 4 5…" at bounding box center [95, 309] width 190 height 29
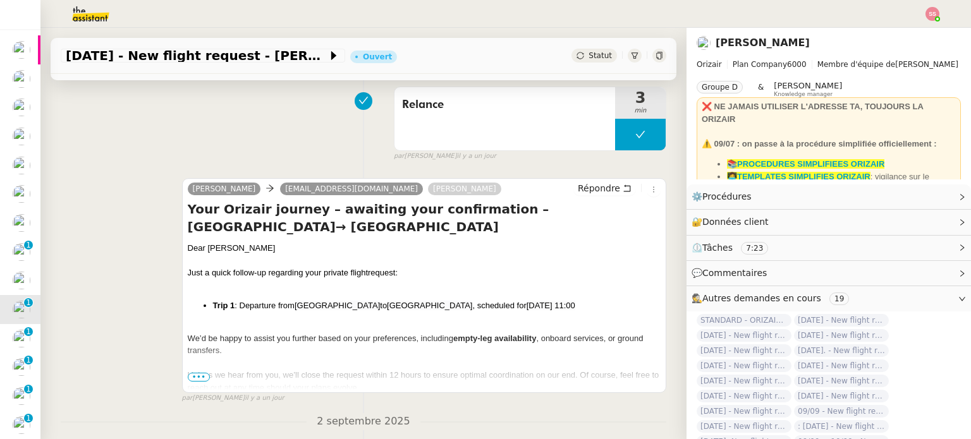
scroll to position [63, 0]
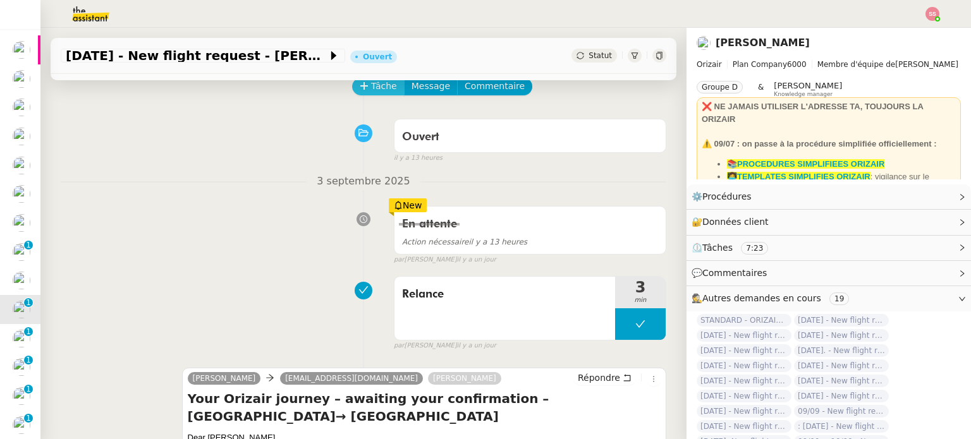
click at [379, 91] on span "Tâche" at bounding box center [384, 86] width 26 height 15
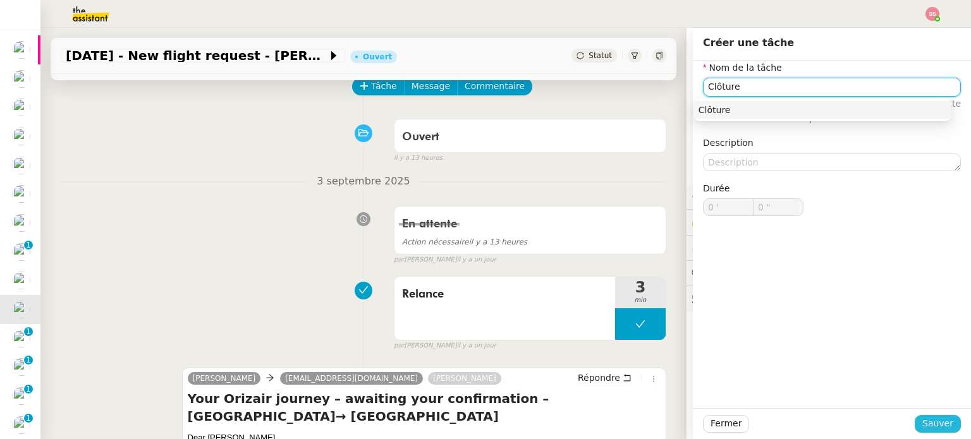
type input "Clôture"
click at [939, 428] on span "Sauver" at bounding box center [937, 424] width 31 height 15
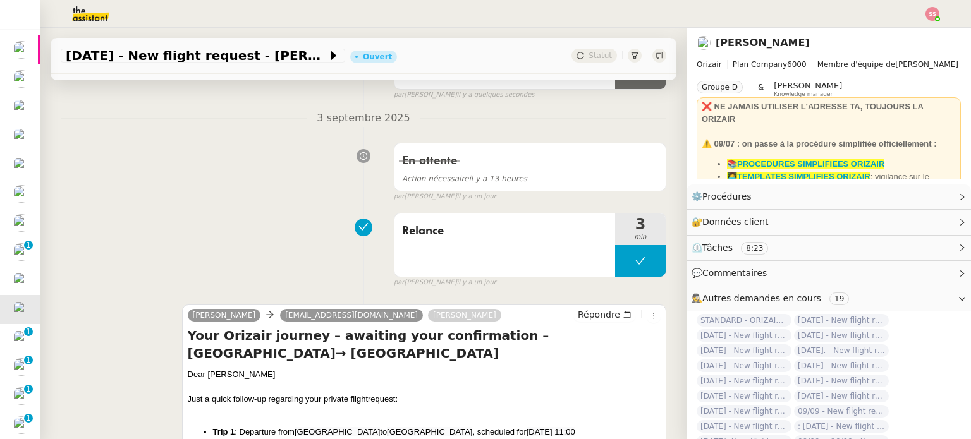
scroll to position [126, 0]
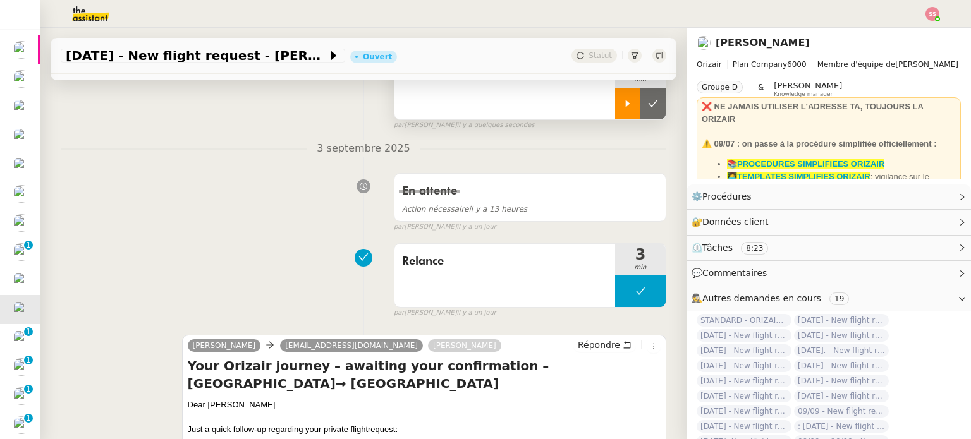
click at [626, 107] on icon at bounding box center [628, 103] width 4 height 7
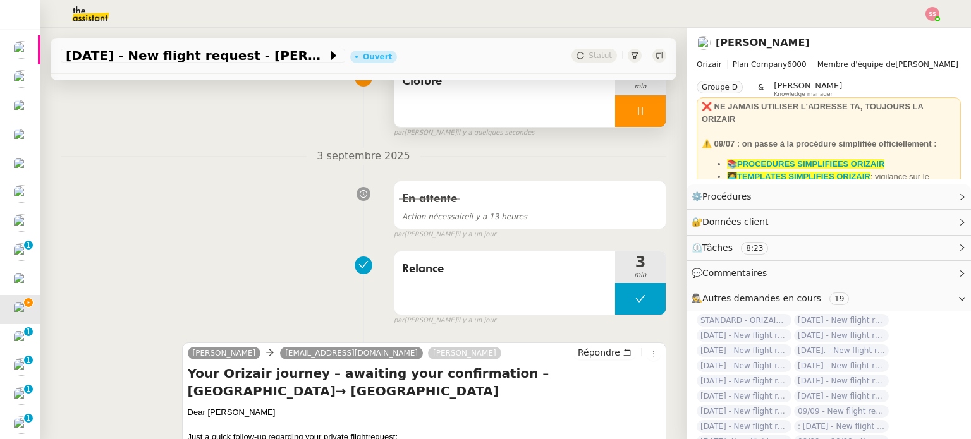
scroll to position [0, 0]
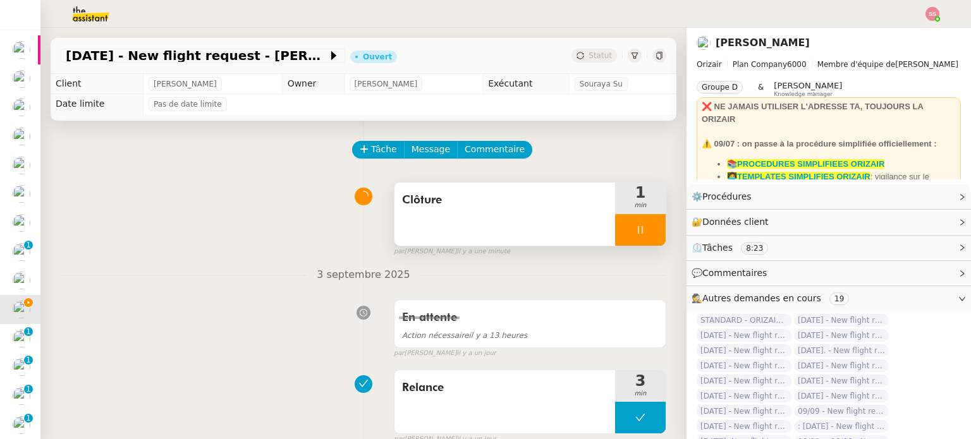
click at [637, 234] on div at bounding box center [640, 230] width 51 height 32
click at [648, 234] on icon at bounding box center [653, 230] width 10 height 10
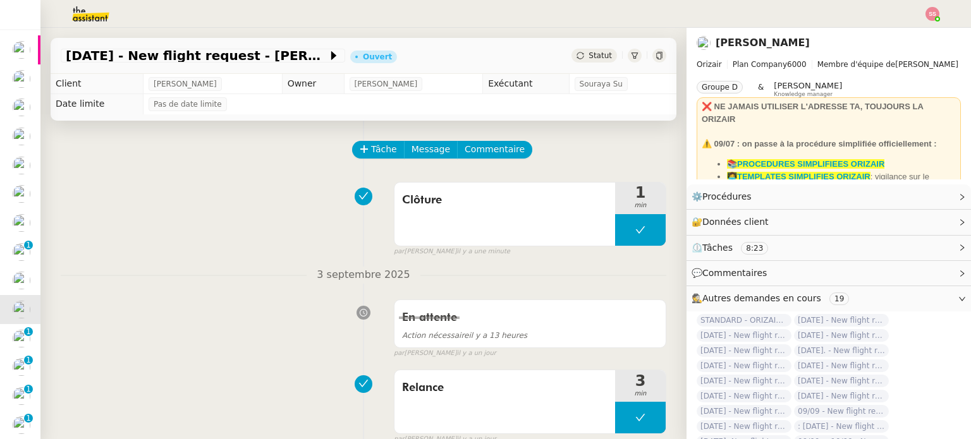
click at [576, 66] on div "19th November 2025 - New flight request - Tristan Fisher Ouvert Statut" at bounding box center [364, 56] width 626 height 36
click at [576, 63] on div "19th November 2025 - New flight request - Tristan Fisher Ouvert Statut" at bounding box center [364, 56] width 626 height 36
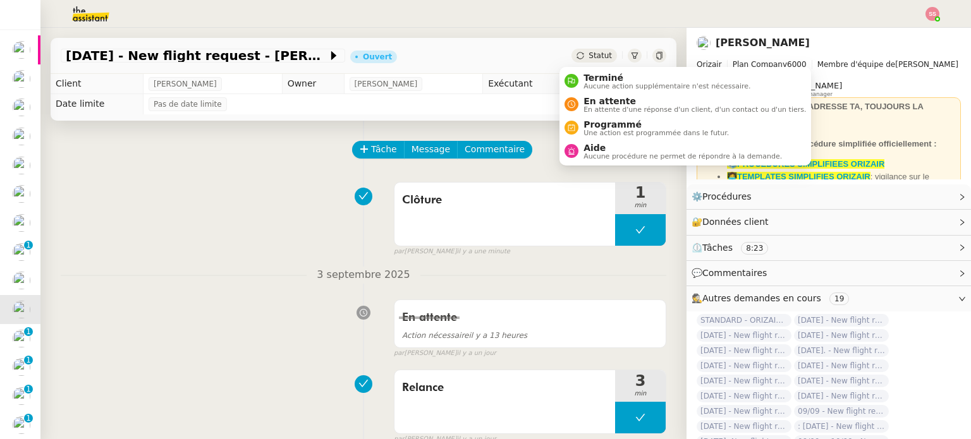
click at [588, 58] on span "Statut" at bounding box center [599, 55] width 23 height 9
click at [585, 80] on span "Terminé" at bounding box center [666, 78] width 167 height 10
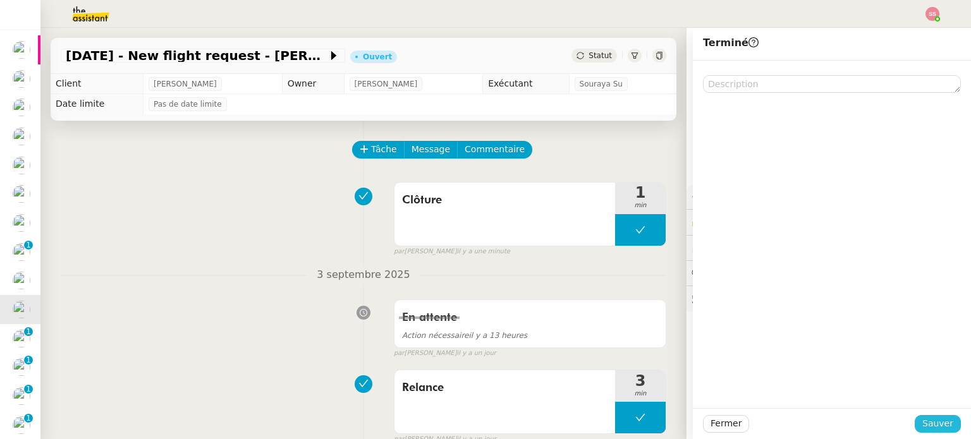
click at [933, 421] on span "Sauver" at bounding box center [937, 424] width 31 height 15
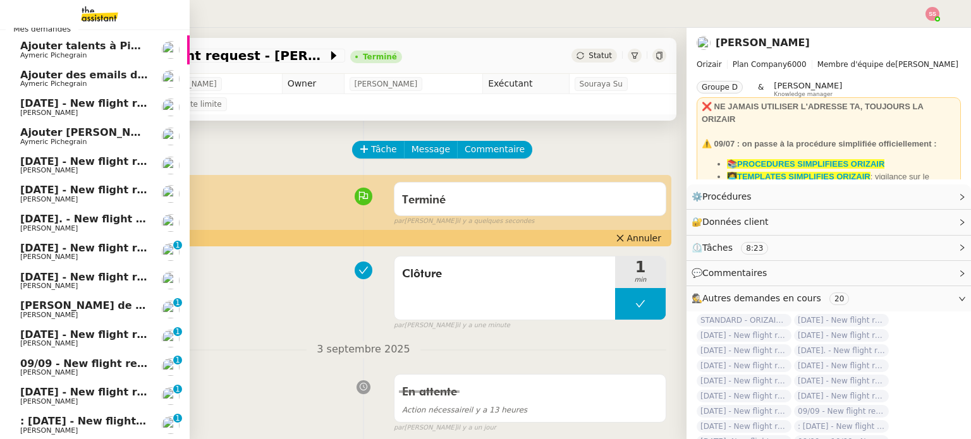
click at [92, 296] on link "Appel de Suivi - Weigerding / Geoffray Lesage Florian Parant 0 1 2 3 4 5 6 7 8 9" at bounding box center [95, 309] width 190 height 29
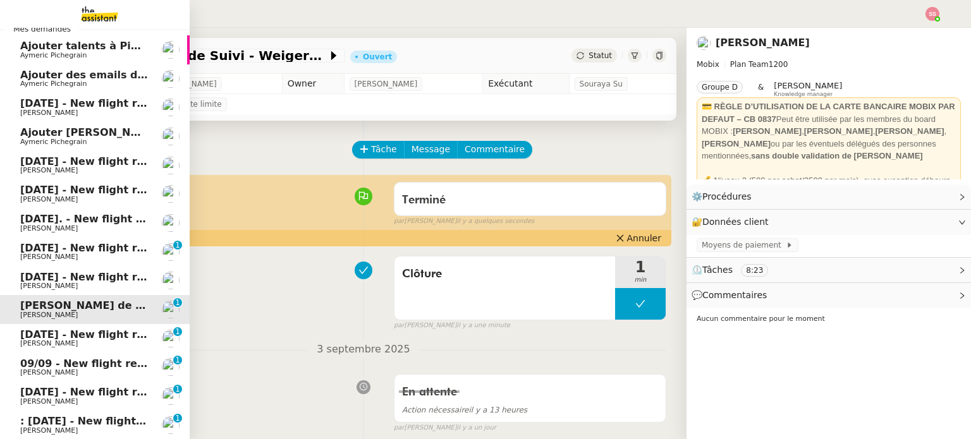
click at [94, 279] on span "10th September 2025 - New flight request - karim rahmani" at bounding box center [150, 277] width 261 height 12
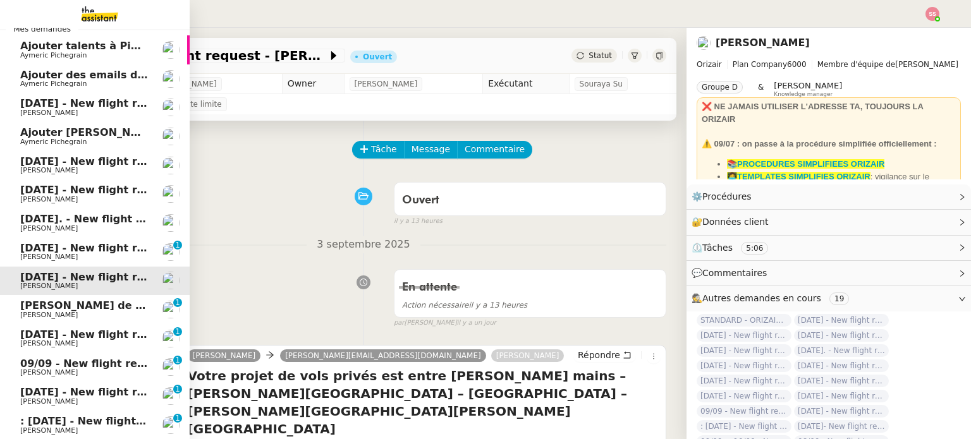
click at [99, 336] on span "12th March 2026 - New flight request - John Kennel" at bounding box center [150, 335] width 261 height 12
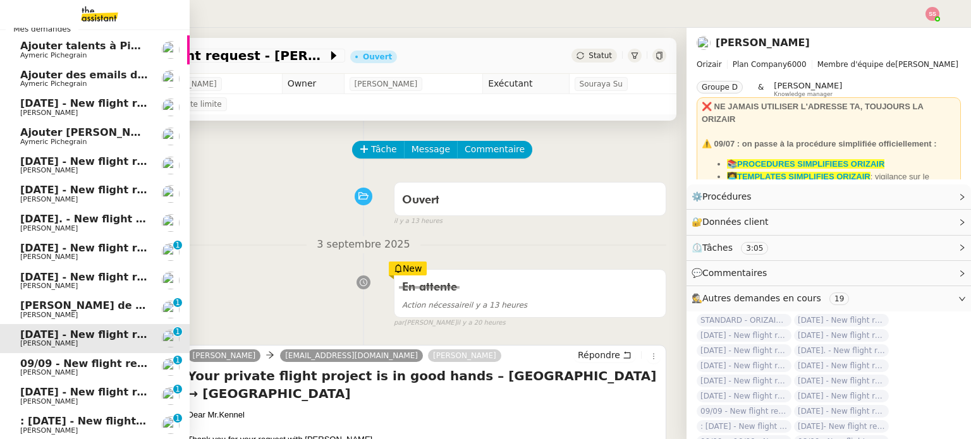
click at [90, 358] on span "09/09 - New flight request - John Smith" at bounding box center [147, 364] width 254 height 12
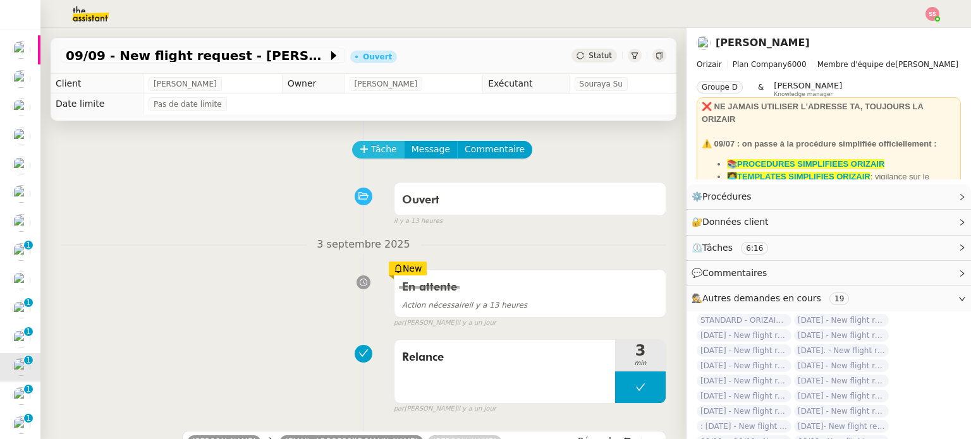
click at [371, 154] on span "Tâche" at bounding box center [384, 149] width 26 height 15
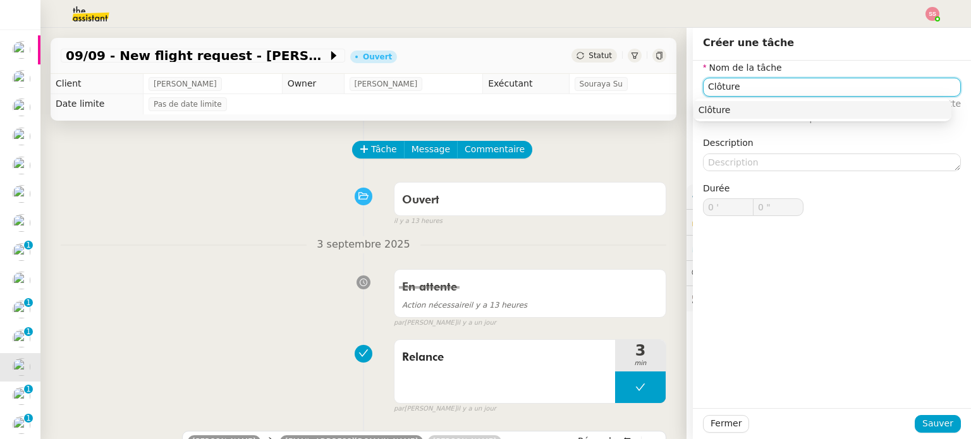
click at [764, 111] on div "Clôture" at bounding box center [822, 109] width 248 height 11
type input "Clôture"
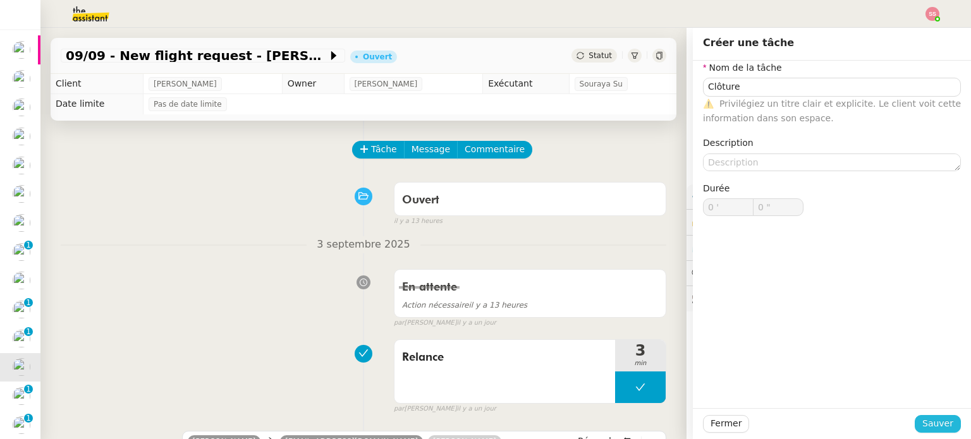
click at [942, 425] on span "Sauver" at bounding box center [937, 424] width 31 height 15
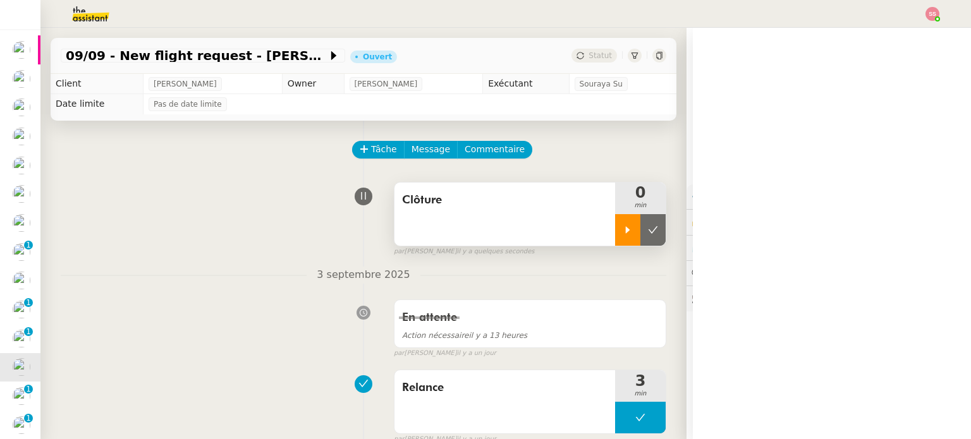
click at [626, 229] on icon at bounding box center [628, 229] width 4 height 7
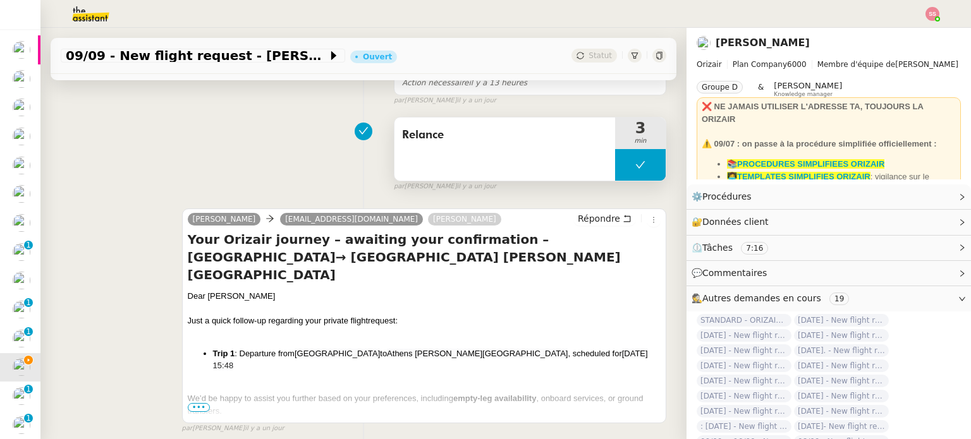
scroll to position [63, 0]
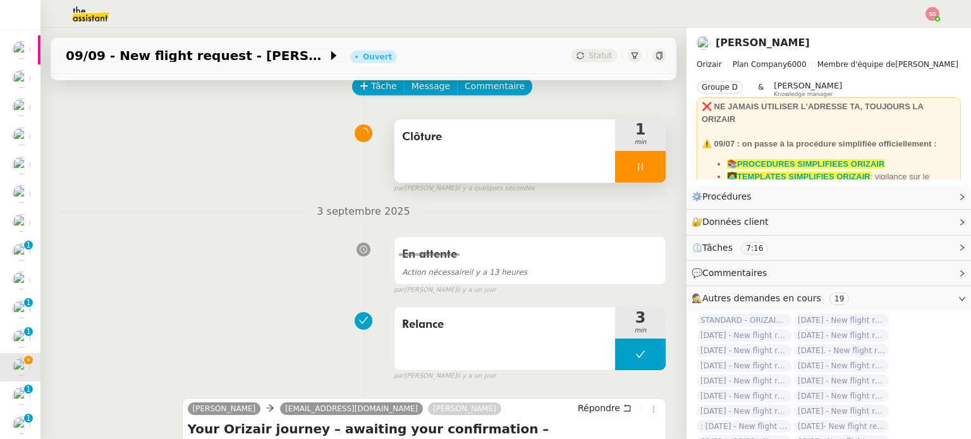
click at [638, 164] on div at bounding box center [640, 167] width 51 height 32
click at [648, 164] on icon at bounding box center [653, 167] width 10 height 10
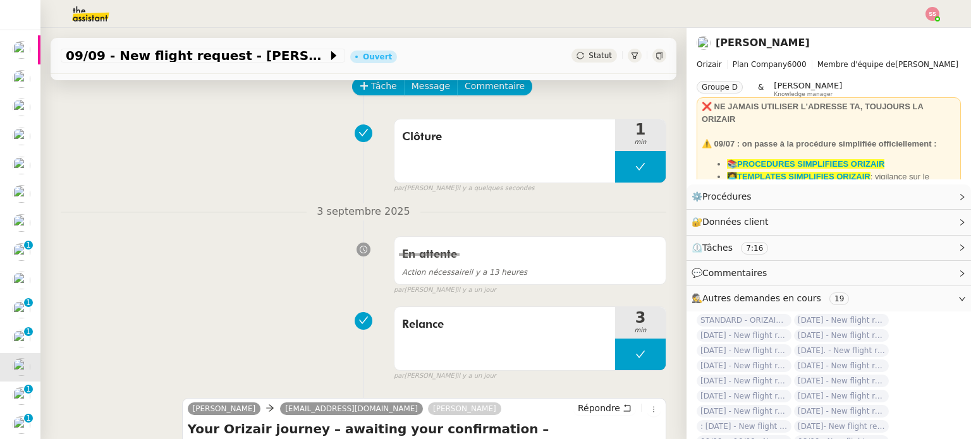
click at [582, 63] on div "Statut" at bounding box center [594, 56] width 46 height 14
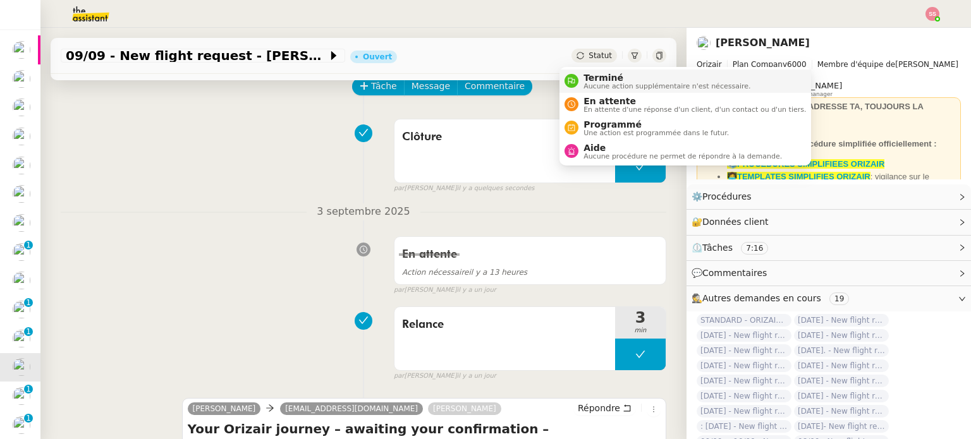
click at [587, 85] on span "Aucune action supplémentaire n'est nécessaire." at bounding box center [666, 86] width 167 height 7
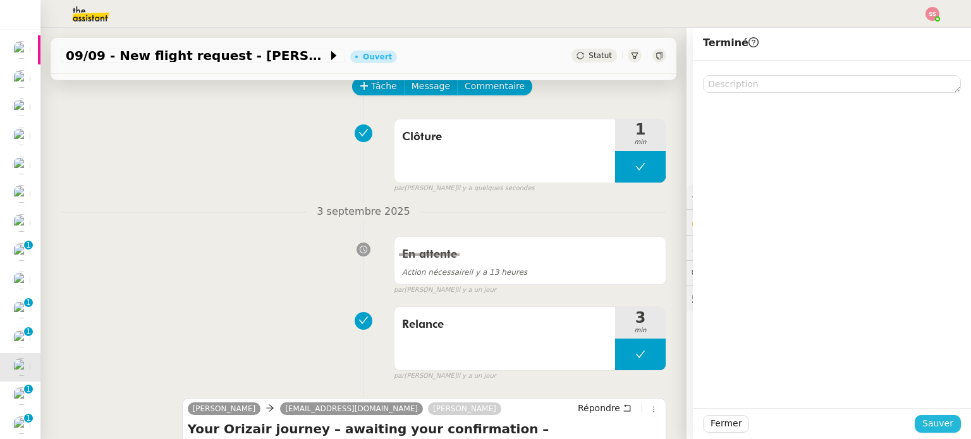
click at [923, 420] on span "Sauver" at bounding box center [937, 424] width 31 height 15
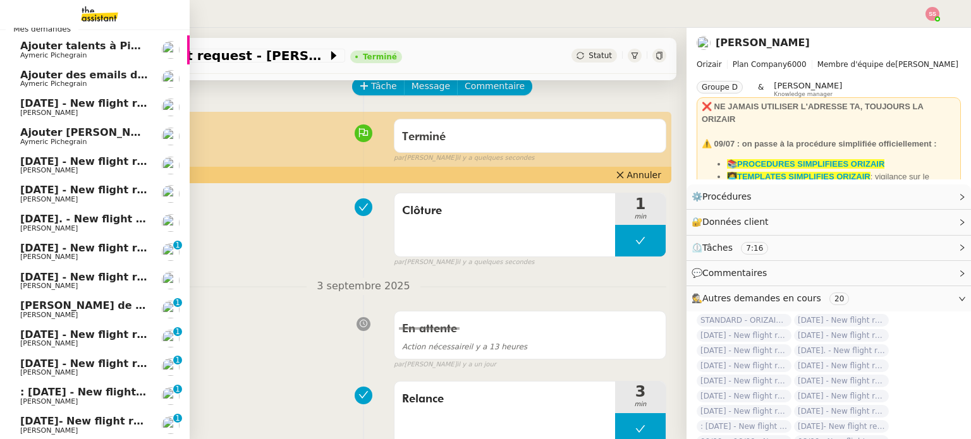
click at [38, 369] on span "Louis Frei" at bounding box center [49, 373] width 58 height 8
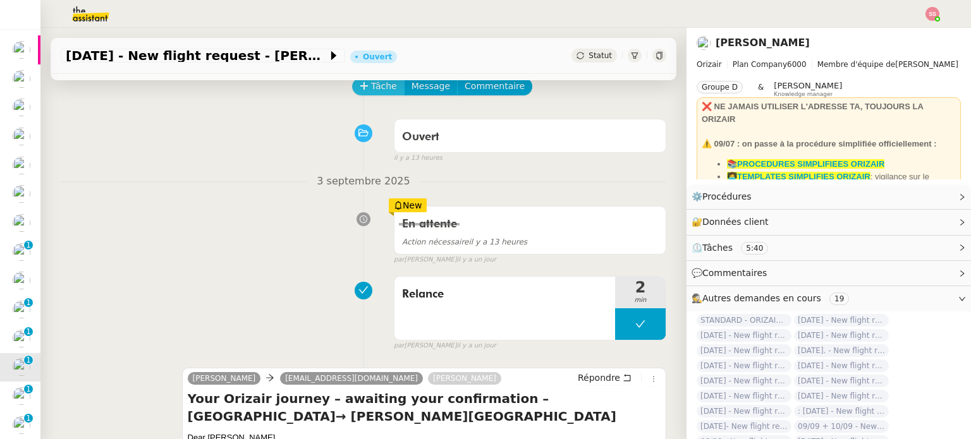
click at [371, 90] on span "Tâche" at bounding box center [384, 86] width 26 height 15
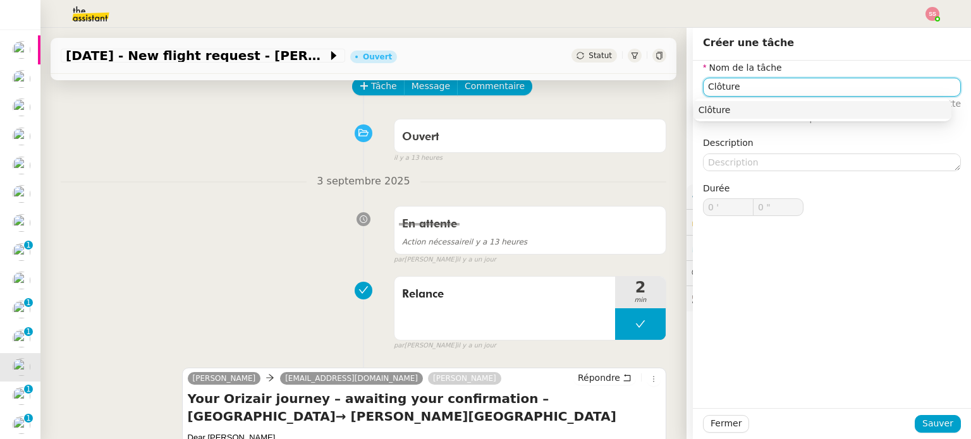
click at [771, 113] on div "Clôture" at bounding box center [822, 109] width 248 height 11
type input "Clôture"
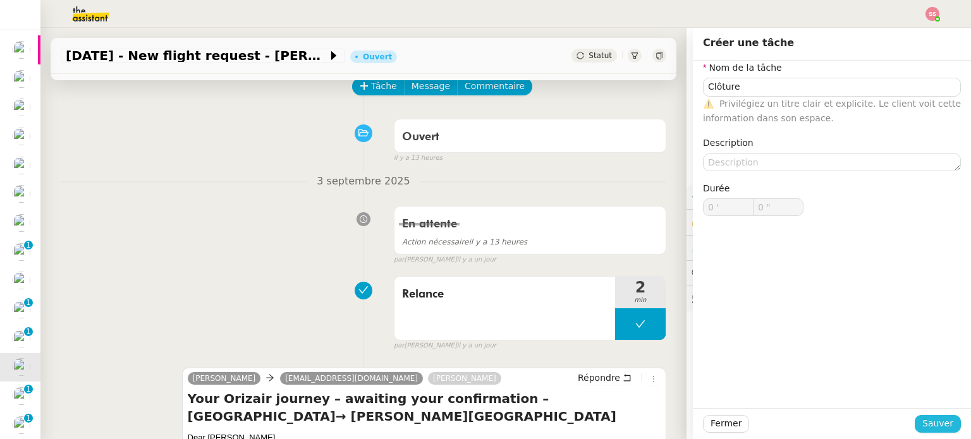
click at [922, 420] on span "Sauver" at bounding box center [937, 424] width 31 height 15
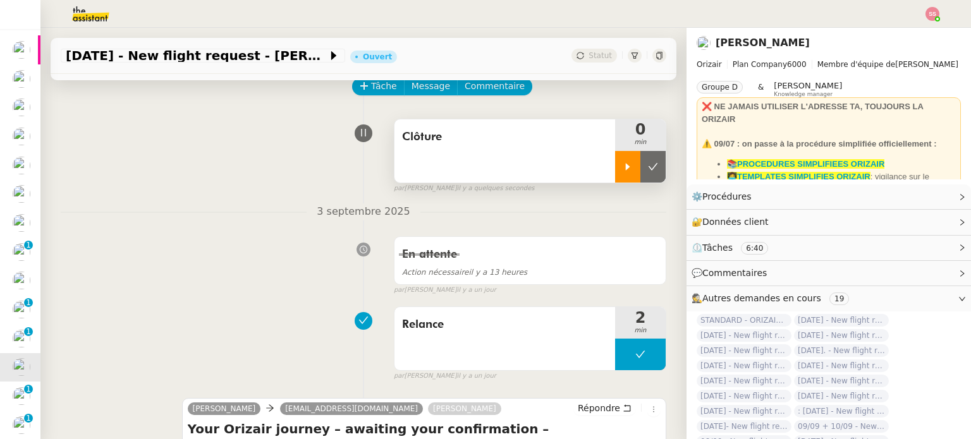
click at [620, 160] on div at bounding box center [627, 167] width 25 height 32
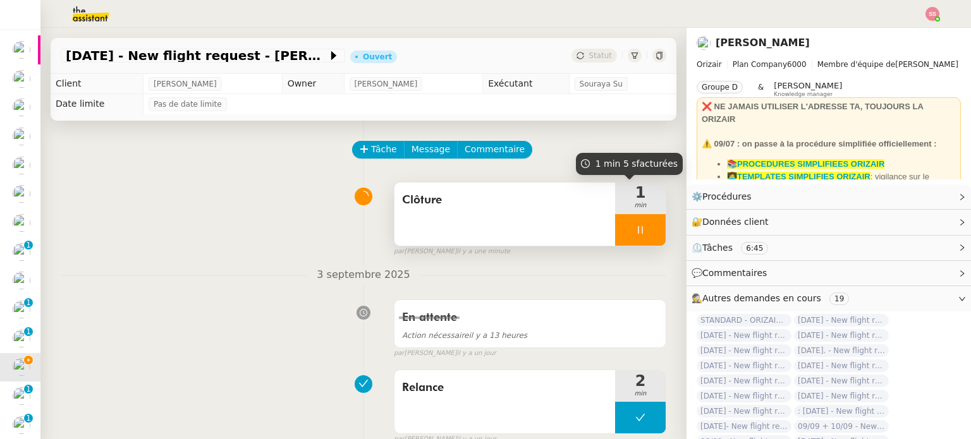
click at [637, 227] on div at bounding box center [640, 230] width 51 height 32
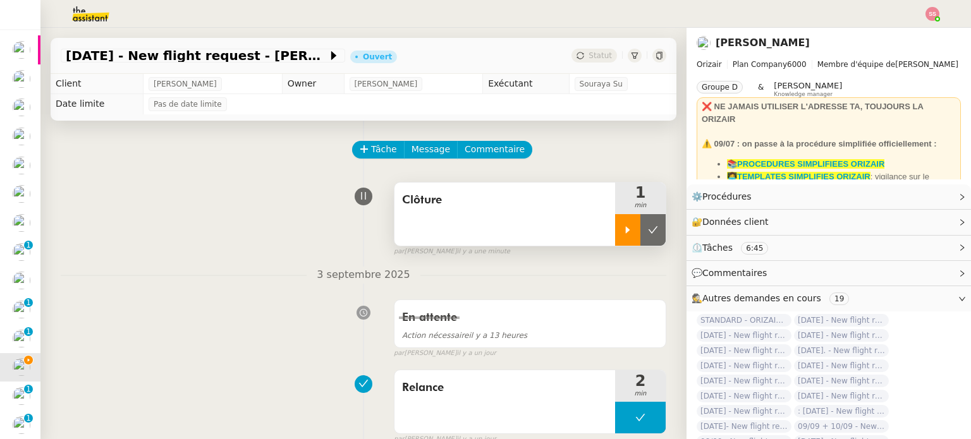
click at [648, 227] on icon at bounding box center [653, 230] width 10 height 10
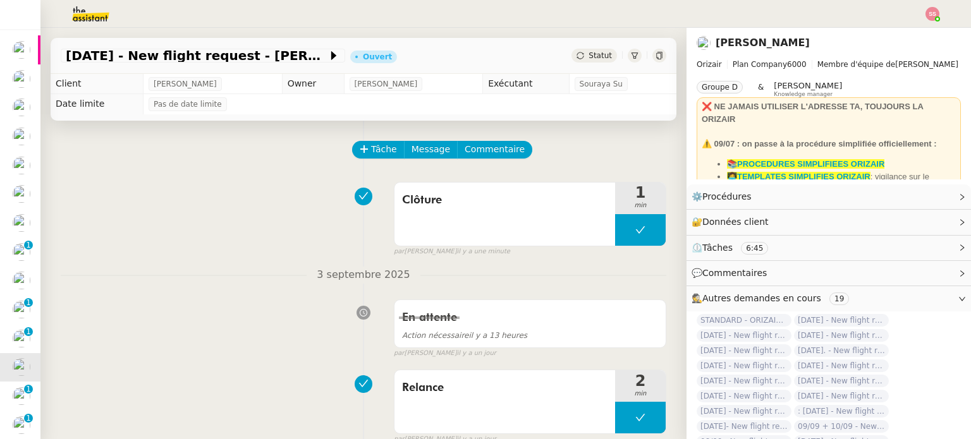
click at [581, 50] on div "Statut" at bounding box center [594, 56] width 46 height 14
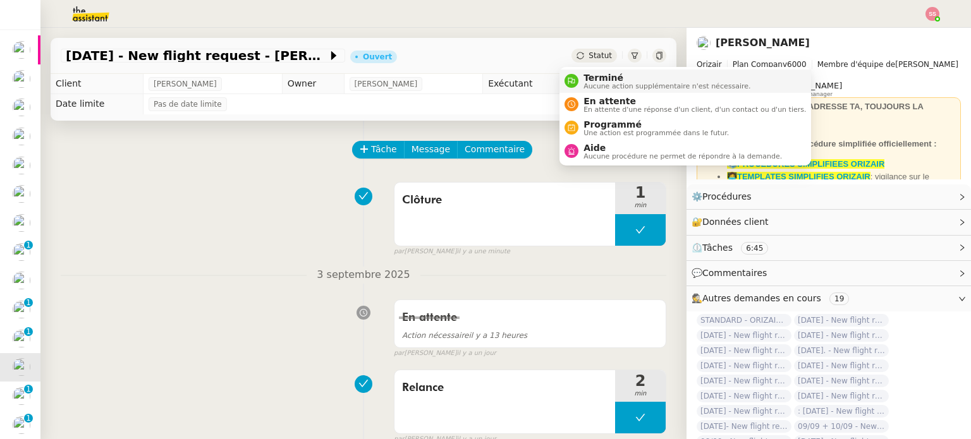
click at [586, 76] on span "Terminé" at bounding box center [666, 78] width 167 height 10
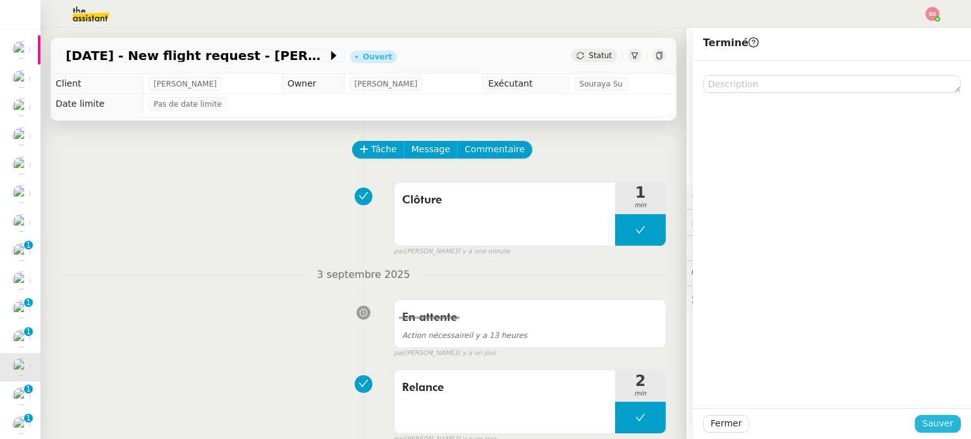
click at [922, 424] on span "Sauver" at bounding box center [937, 424] width 31 height 15
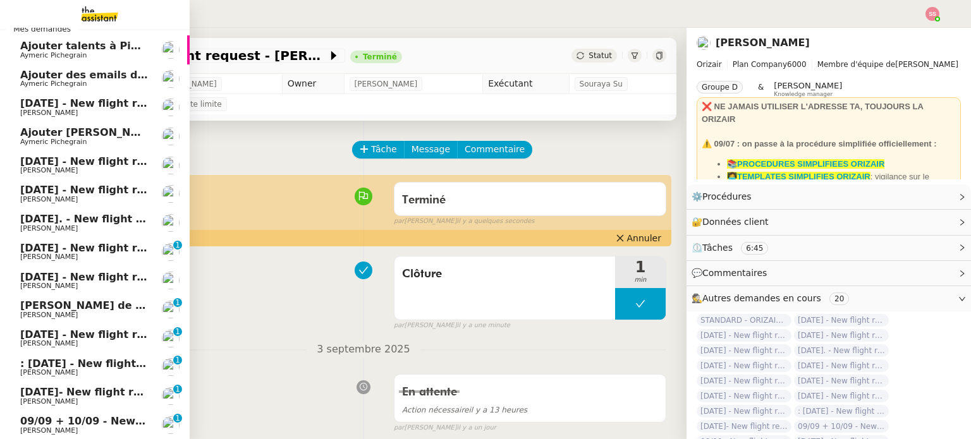
click at [94, 276] on span "10th September 2025 - New flight request - karim rahmani" at bounding box center [150, 277] width 261 height 12
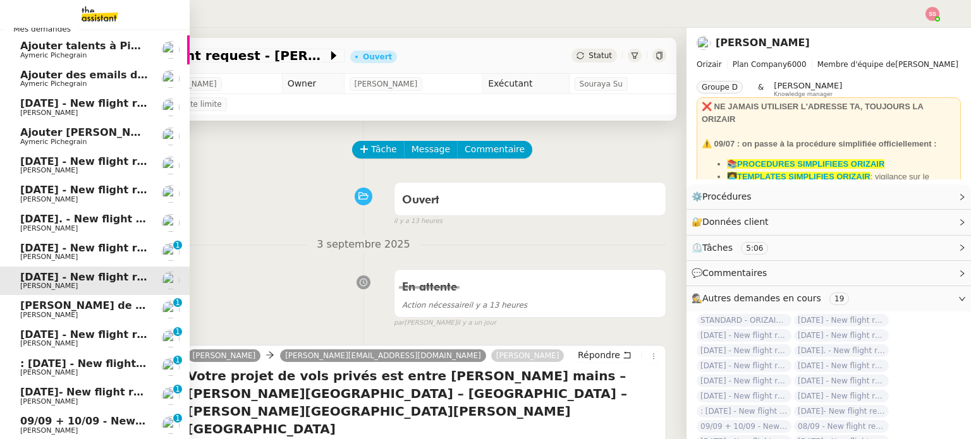
click at [109, 241] on link "10th September 2025 - New flight request - Amin Ahsm Louis Frei 0 1 2 3 4 5 6 7…" at bounding box center [95, 252] width 190 height 29
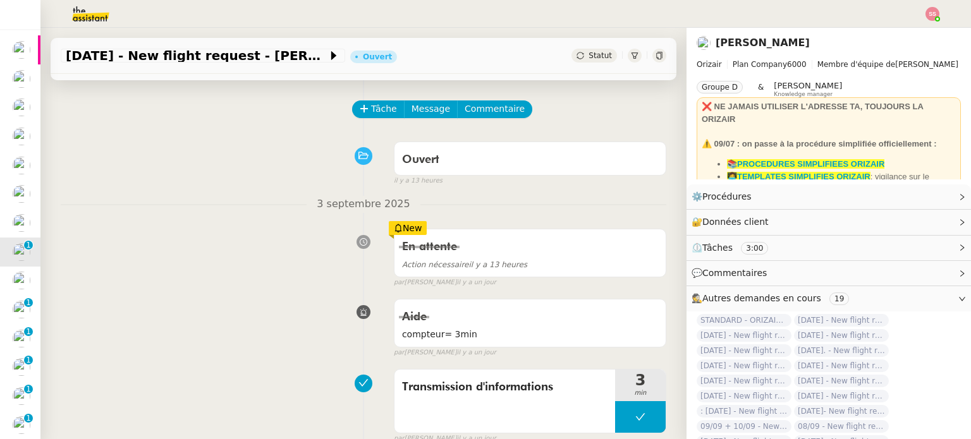
scroll to position [126, 0]
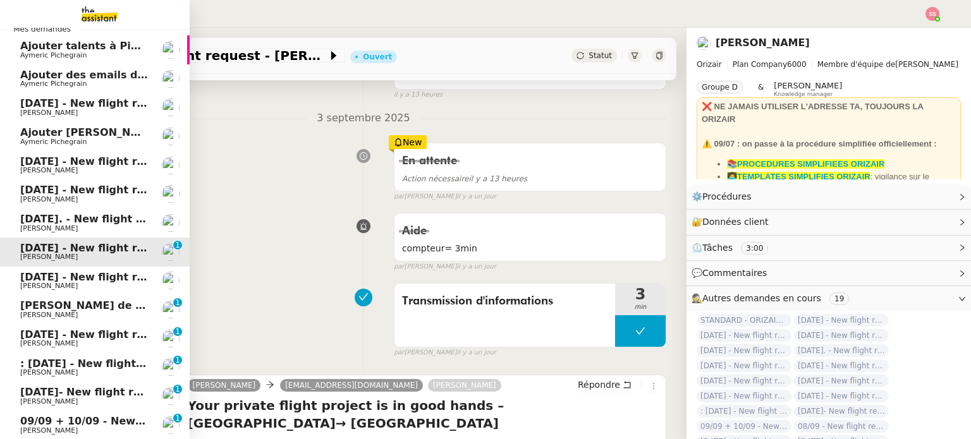
click at [85, 219] on span "9th September 2025. - New flight request - G Savage" at bounding box center [152, 219] width 265 height 12
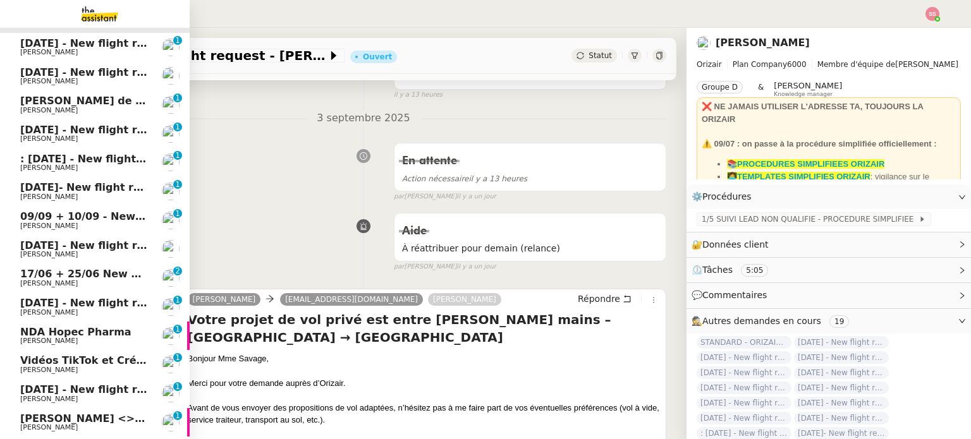
scroll to position [63, 0]
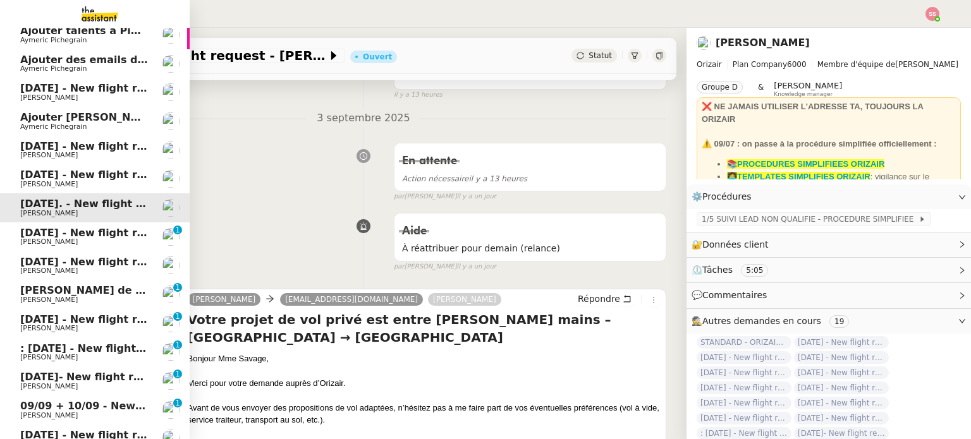
click at [74, 322] on span "12th March 2026 - New flight request - John Kennel" at bounding box center [150, 320] width 261 height 12
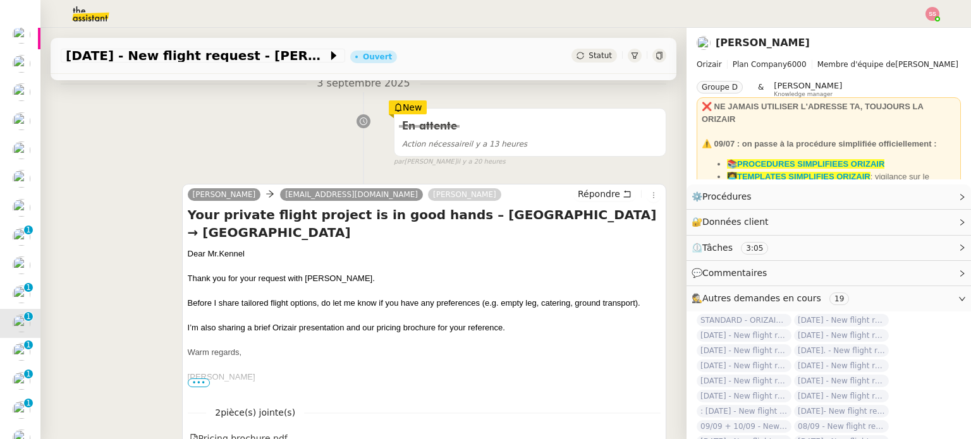
scroll to position [190, 0]
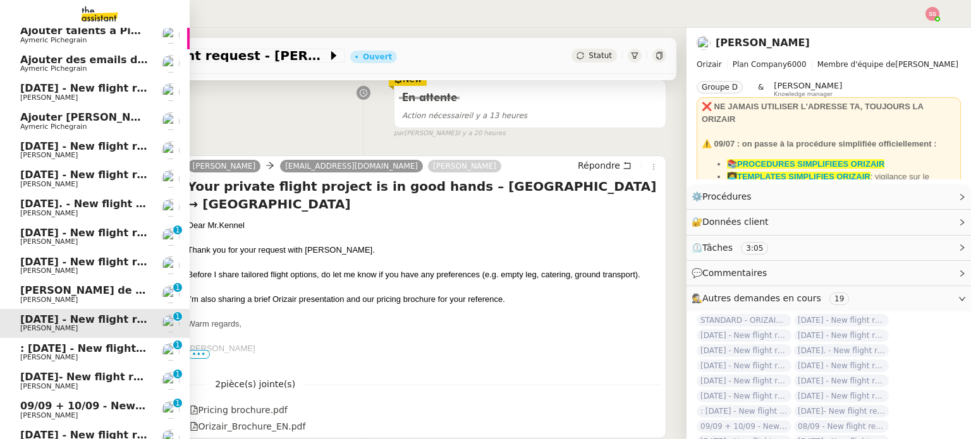
click at [75, 351] on span ": 2nd January 2026 - New flight request - Evan Collins" at bounding box center [154, 349] width 269 height 12
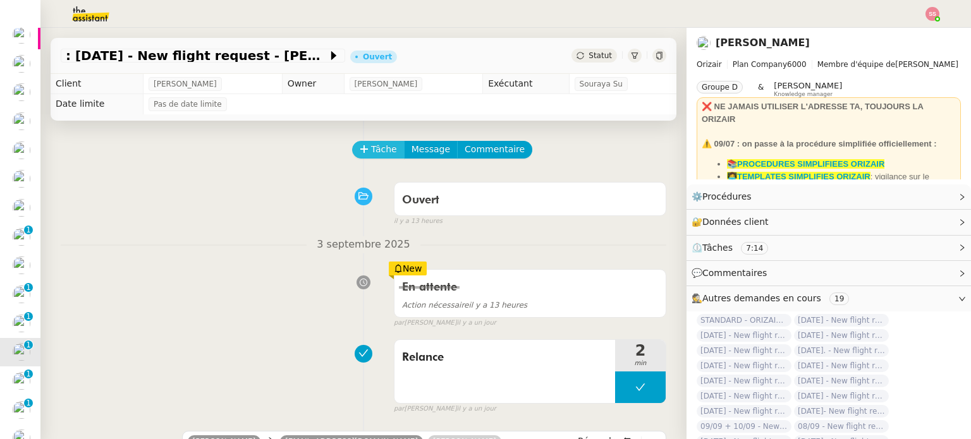
click at [369, 159] on button "Tâche" at bounding box center [378, 150] width 52 height 18
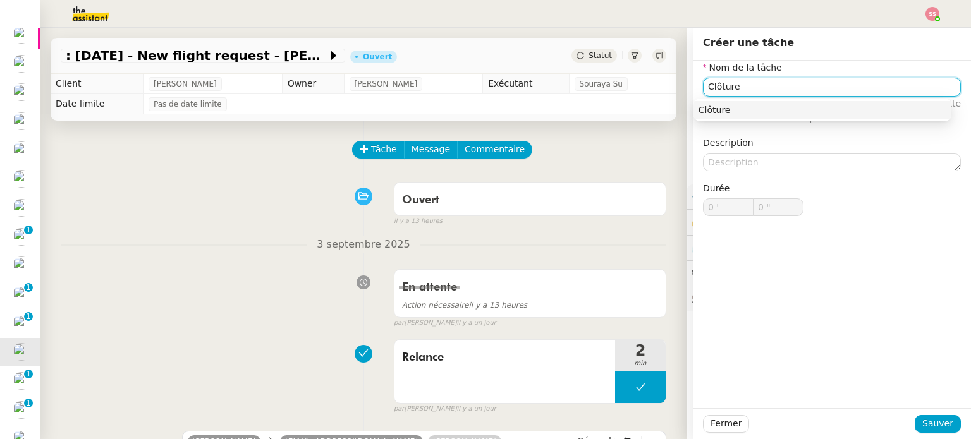
click at [827, 103] on nz-auto-option "Clôture" at bounding box center [822, 110] width 258 height 18
type input "Clôture"
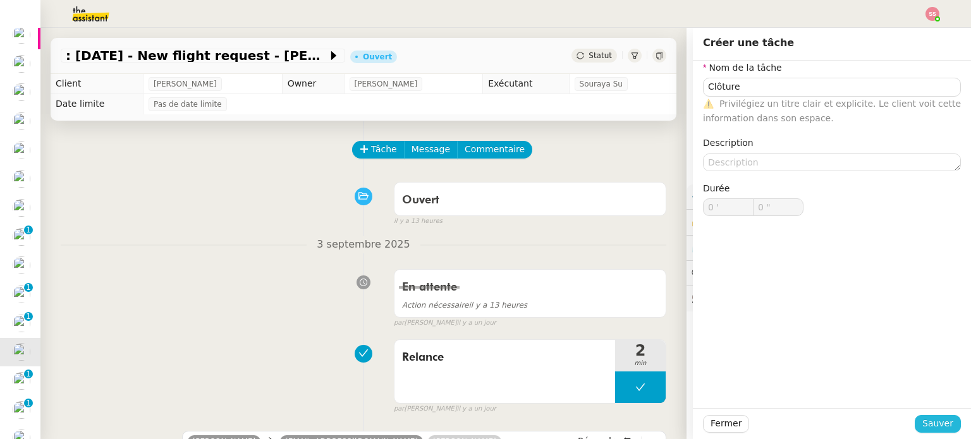
click at [936, 422] on span "Sauver" at bounding box center [937, 424] width 31 height 15
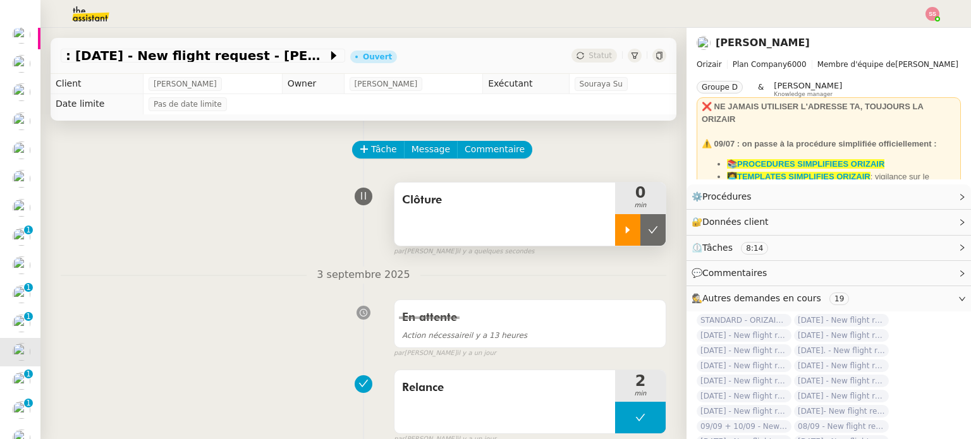
click at [615, 230] on div at bounding box center [627, 230] width 25 height 32
click at [646, 229] on div at bounding box center [640, 230] width 51 height 32
click at [666, 229] on button at bounding box center [666, 230] width 0 height 32
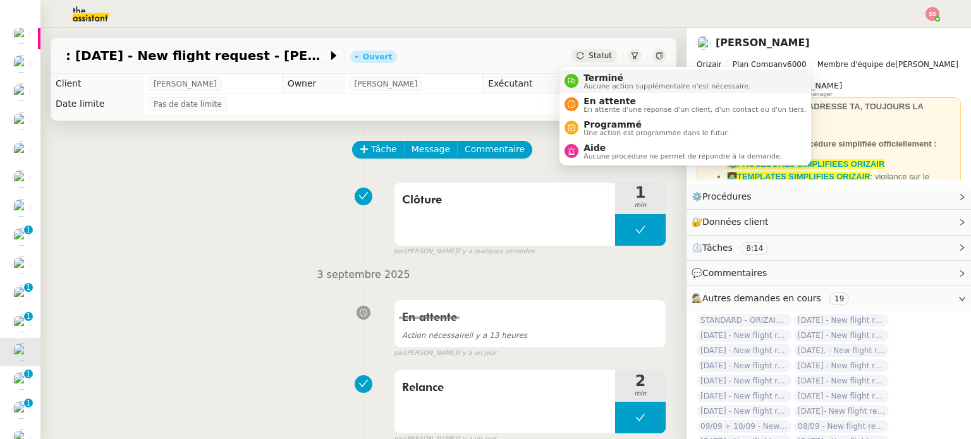
drag, startPoint x: 582, startPoint y: 73, endPoint x: 584, endPoint y: 90, distance: 17.3
click at [582, 73] on div "Terminé Aucune action supplémentaire n'est nécessaire." at bounding box center [664, 81] width 172 height 17
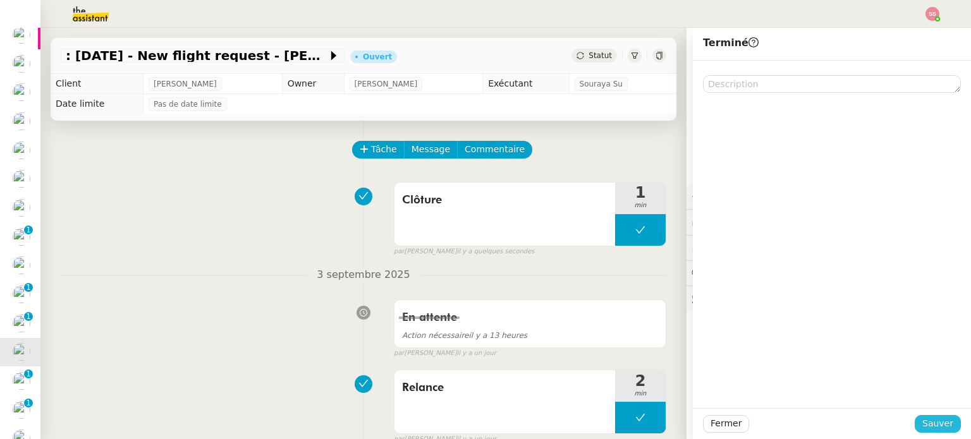
click at [915, 424] on button "Sauver" at bounding box center [938, 424] width 46 height 18
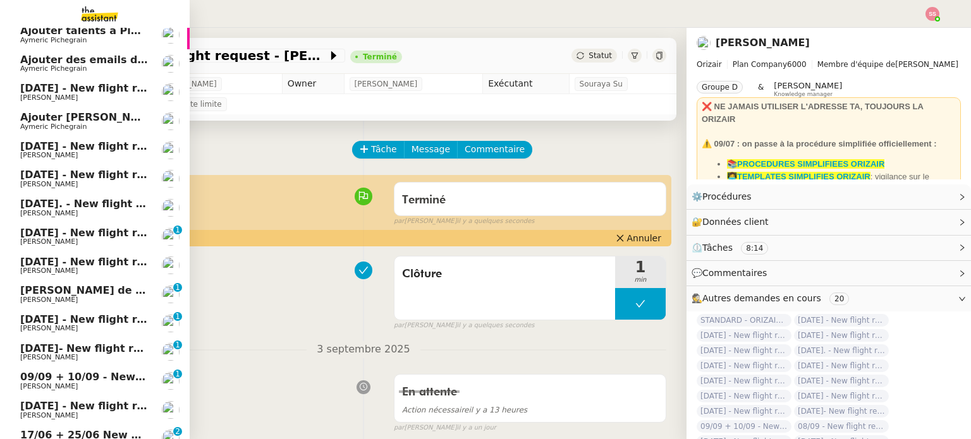
click at [89, 353] on span "12th September 2025- New flight request - Hubert Koscian" at bounding box center [148, 349] width 257 height 12
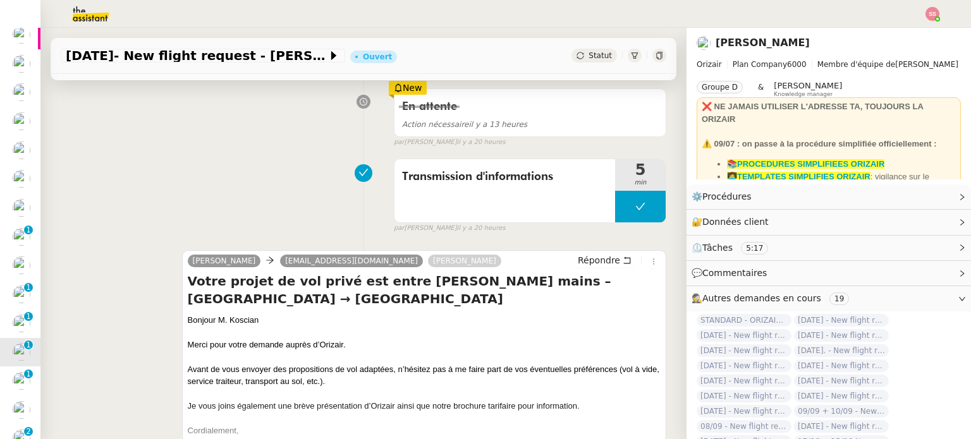
scroll to position [253, 0]
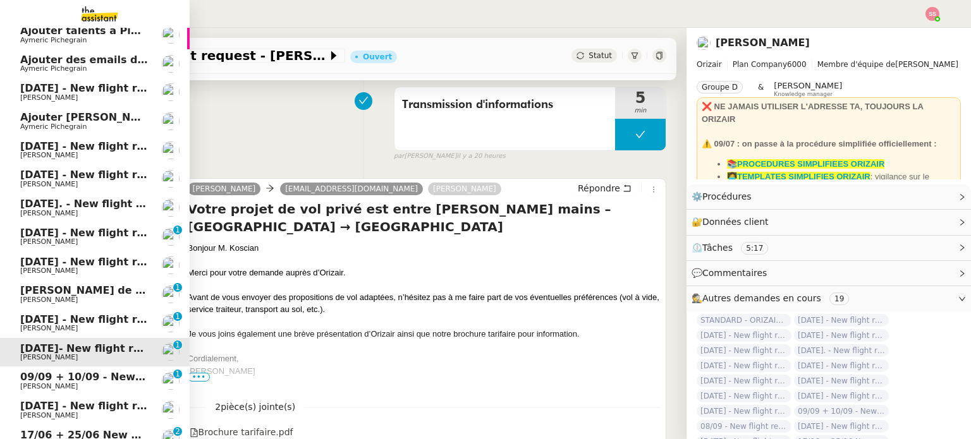
click at [87, 369] on link "09/09 + 10/09 - New flight request - STEFAN MENICOU Louis Frei 0 1 2 3 4 5 6 7 …" at bounding box center [95, 381] width 190 height 29
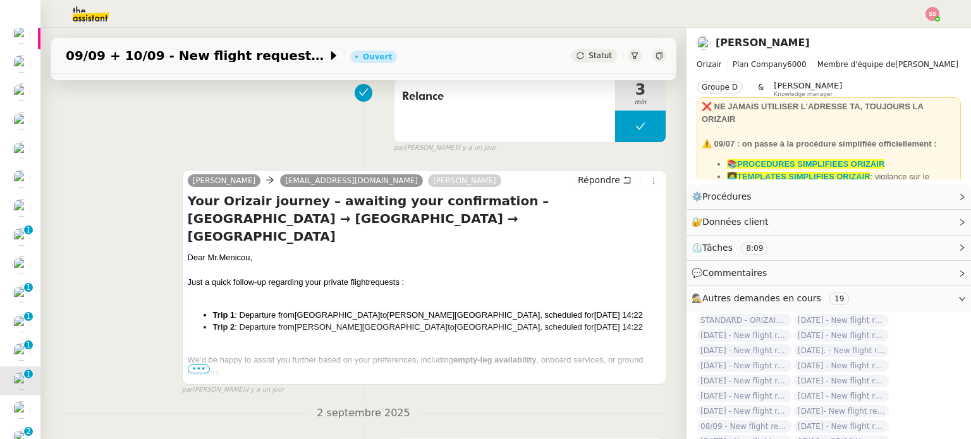
scroll to position [63, 0]
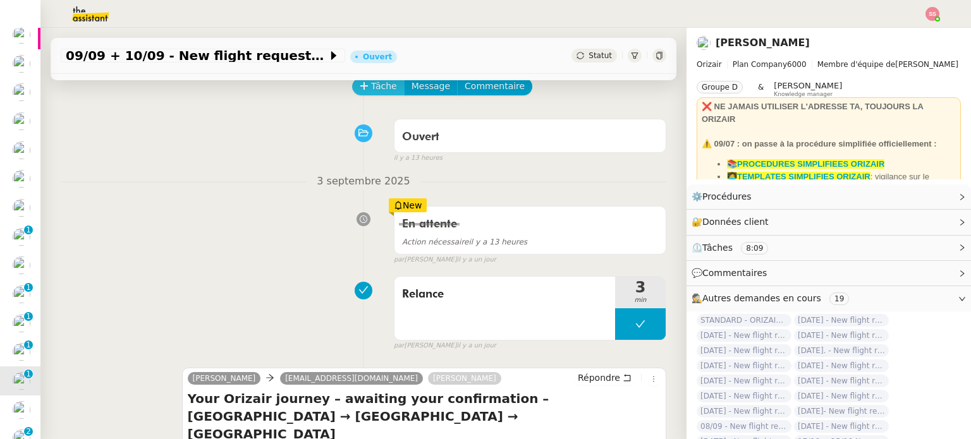
click at [382, 88] on span "Tâche" at bounding box center [384, 86] width 26 height 15
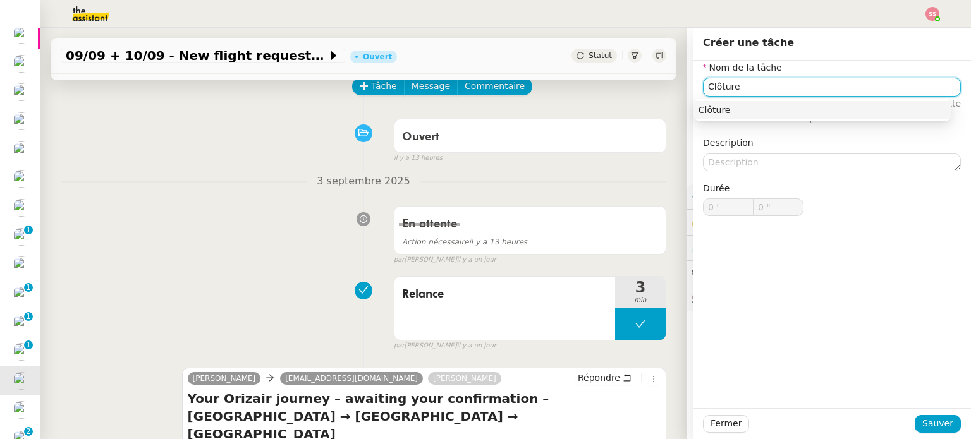
click at [807, 109] on div "Clôture" at bounding box center [822, 109] width 248 height 11
type input "Clôture"
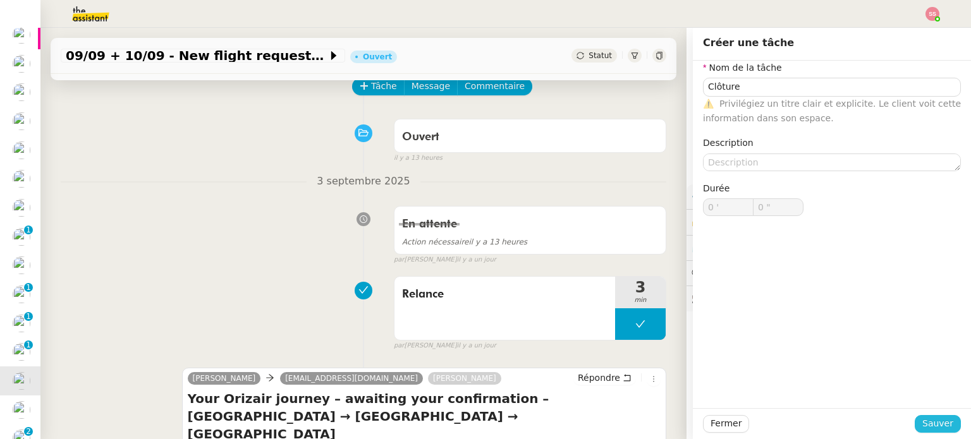
click at [928, 419] on span "Sauver" at bounding box center [937, 424] width 31 height 15
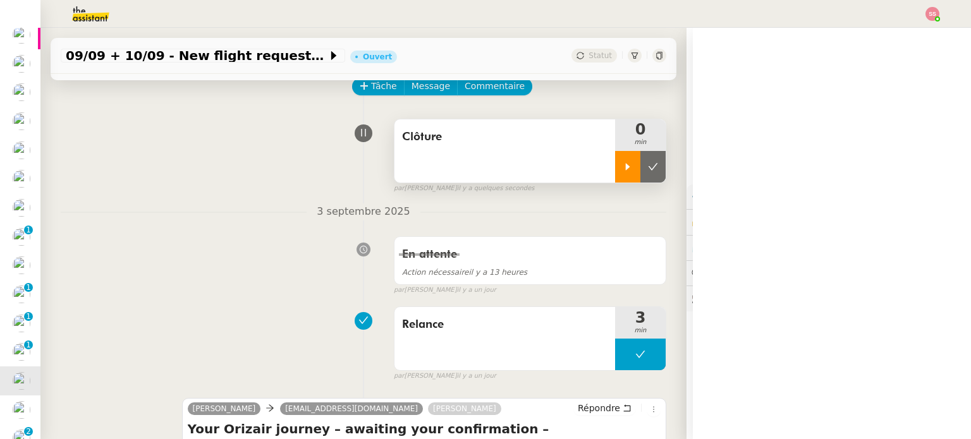
click at [615, 175] on div at bounding box center [627, 167] width 25 height 32
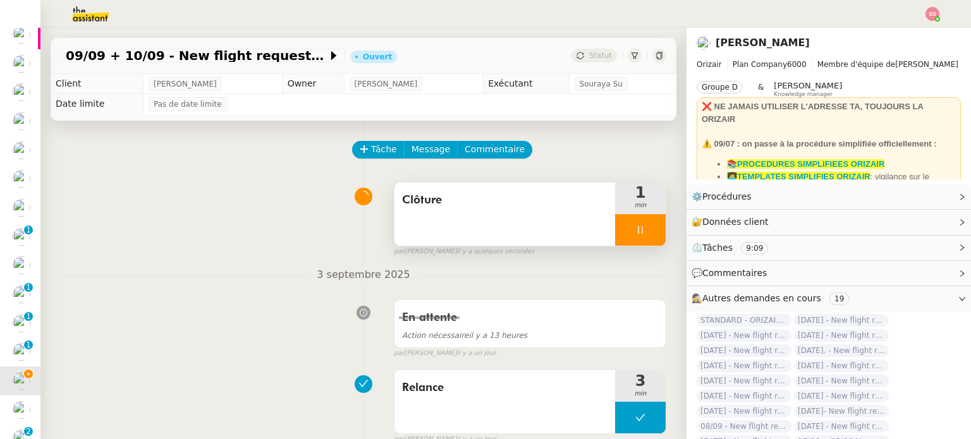
click at [636, 227] on div at bounding box center [640, 230] width 51 height 32
click at [648, 232] on icon at bounding box center [653, 230] width 10 height 10
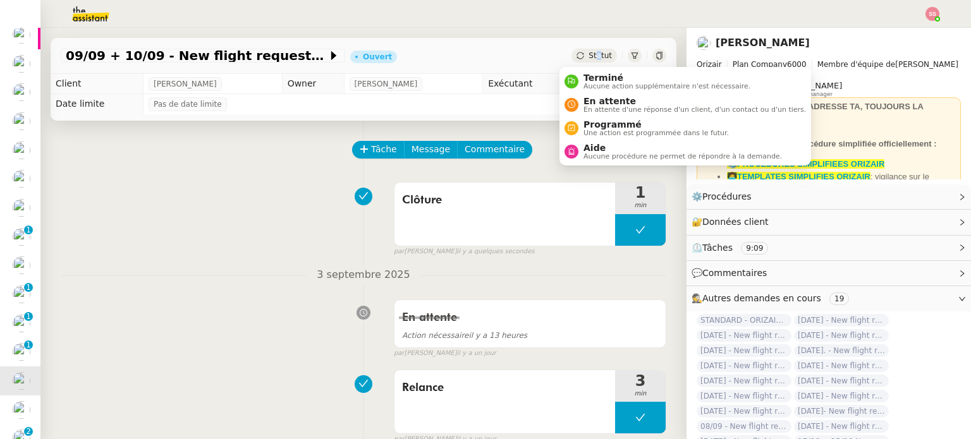
click at [588, 58] on span "Statut" at bounding box center [599, 55] width 23 height 9
click at [583, 75] on span "Terminé" at bounding box center [666, 78] width 167 height 10
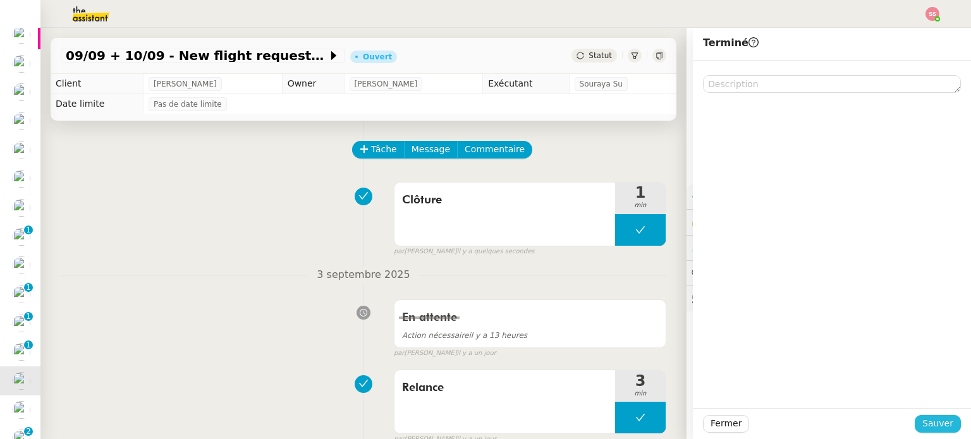
click at [923, 430] on span "Sauver" at bounding box center [937, 424] width 31 height 15
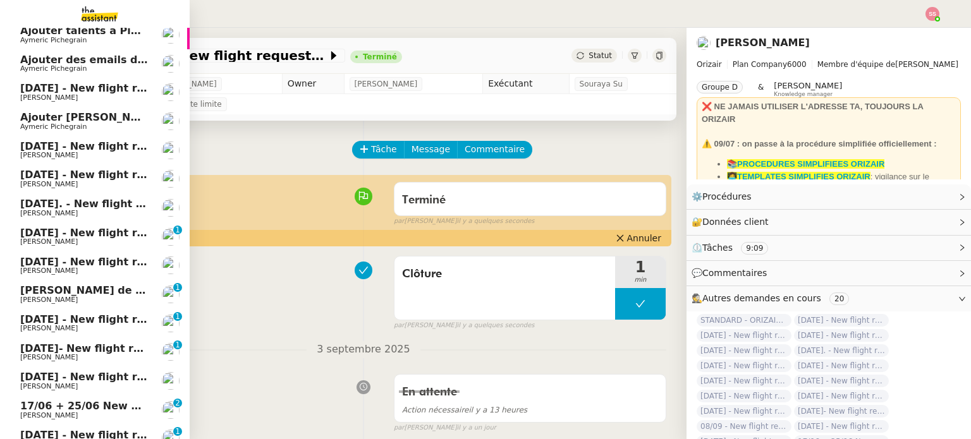
click at [42, 372] on span "18th September 2025 - New flight request - Kamal Cherukuri" at bounding box center [150, 377] width 261 height 12
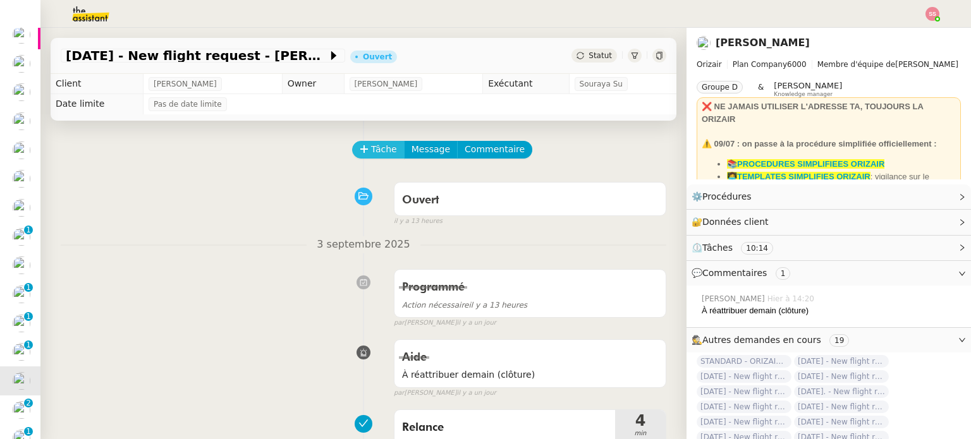
click at [364, 143] on button "Tâche" at bounding box center [378, 150] width 52 height 18
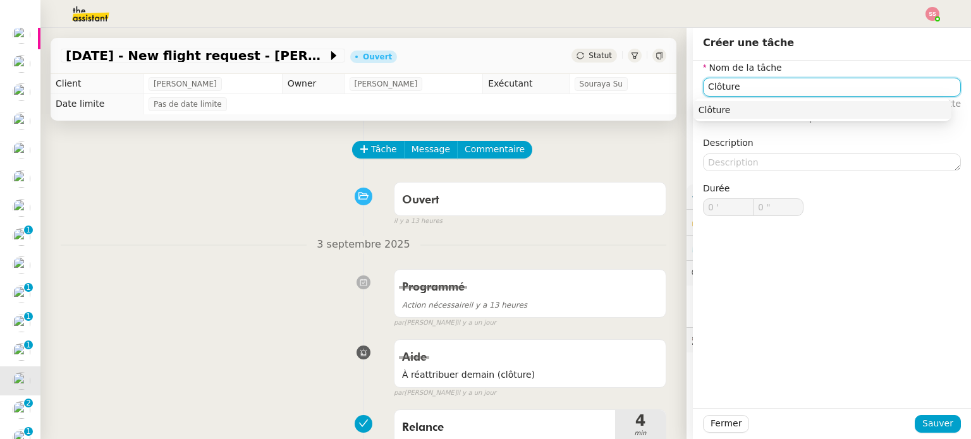
click at [784, 111] on div "Clôture" at bounding box center [822, 109] width 248 height 11
type input "Clôture"
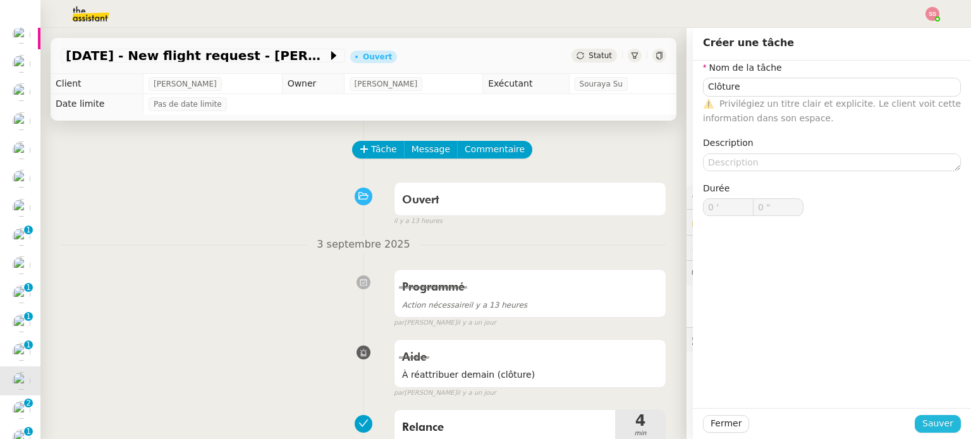
click at [945, 422] on button "Sauver" at bounding box center [938, 424] width 46 height 18
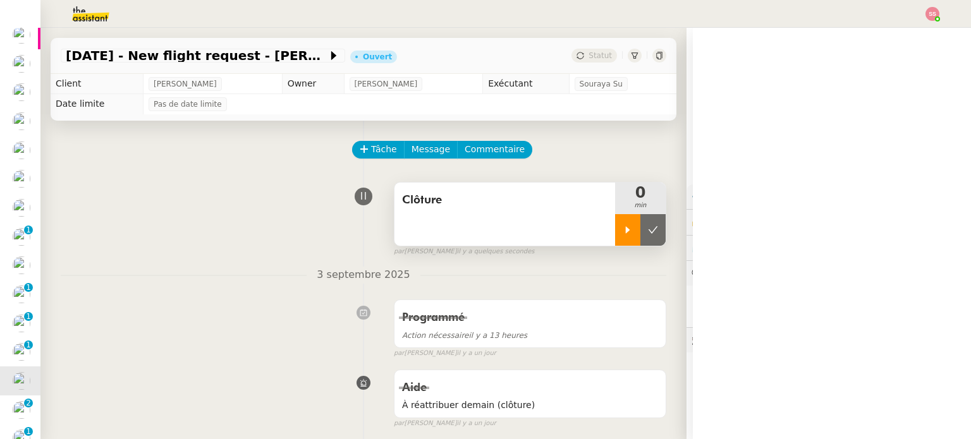
click at [623, 229] on icon at bounding box center [628, 230] width 10 height 10
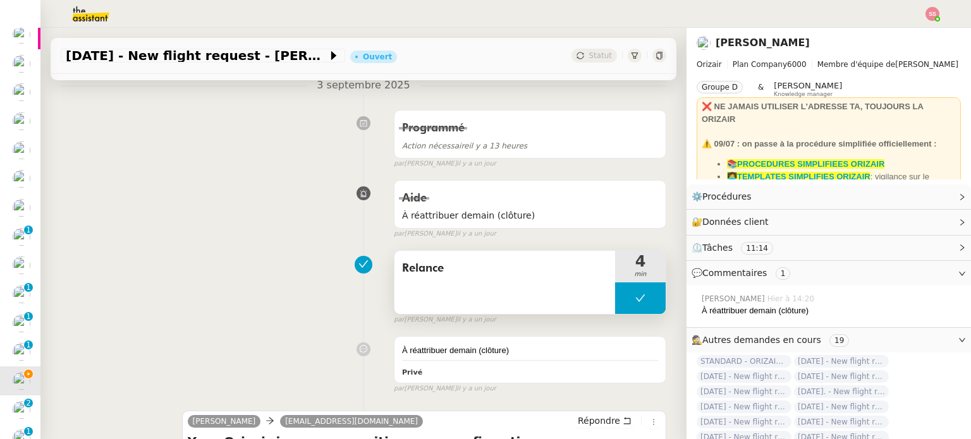
scroll to position [126, 0]
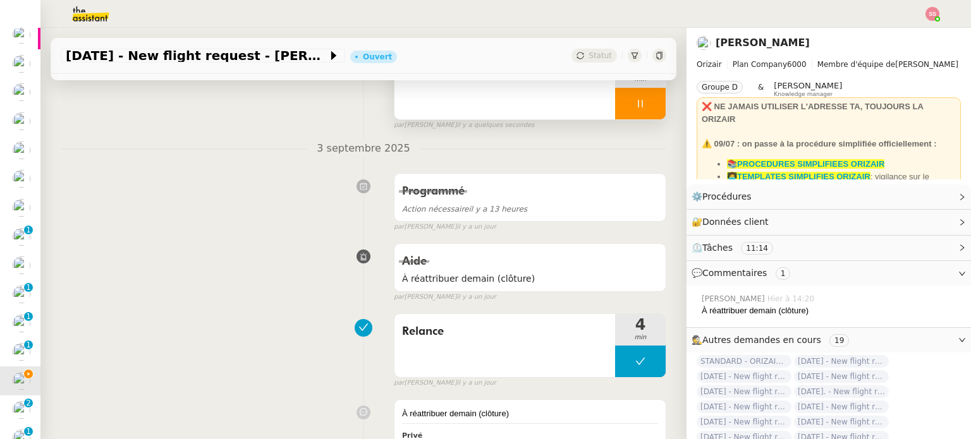
click at [637, 113] on div at bounding box center [640, 104] width 51 height 32
click at [640, 97] on button at bounding box center [652, 104] width 25 height 32
click at [594, 59] on span "Statut" at bounding box center [599, 55] width 23 height 9
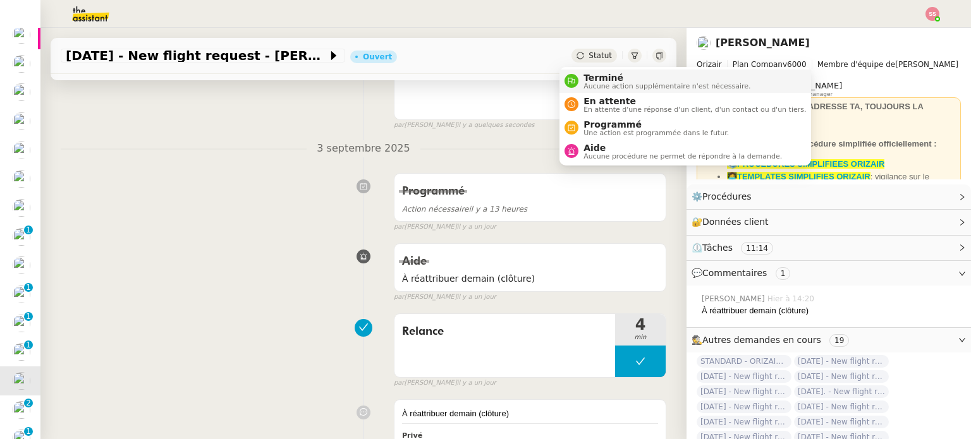
click at [597, 78] on span "Terminé" at bounding box center [666, 78] width 167 height 10
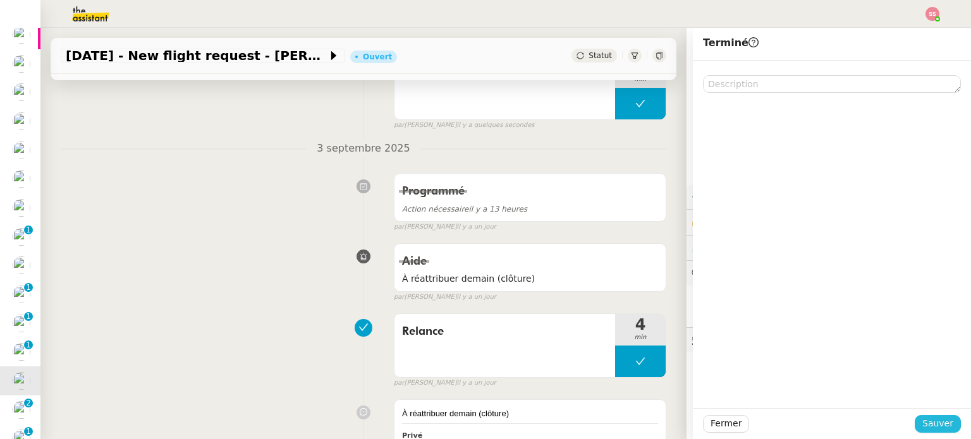
click at [922, 426] on span "Sauver" at bounding box center [937, 424] width 31 height 15
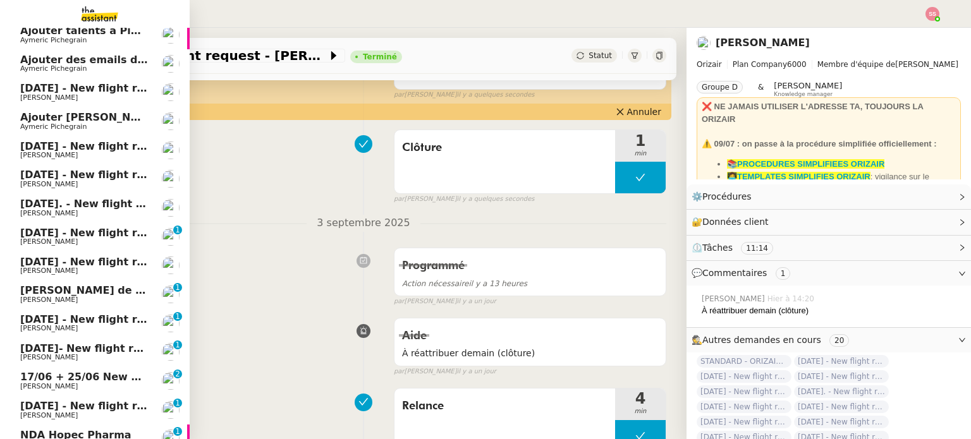
click at [82, 381] on span "17/06 + 25/06 New flight request - Gemma Lowin" at bounding box center [167, 377] width 294 height 12
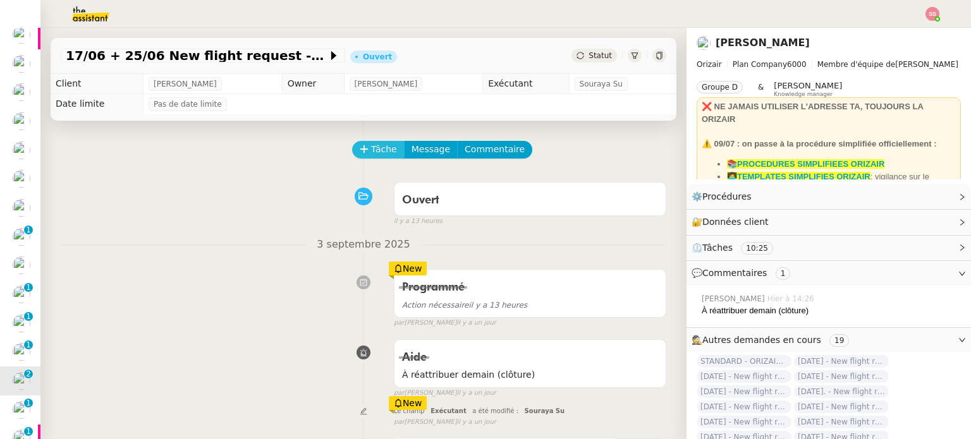
click at [371, 153] on span "Tâche" at bounding box center [384, 149] width 26 height 15
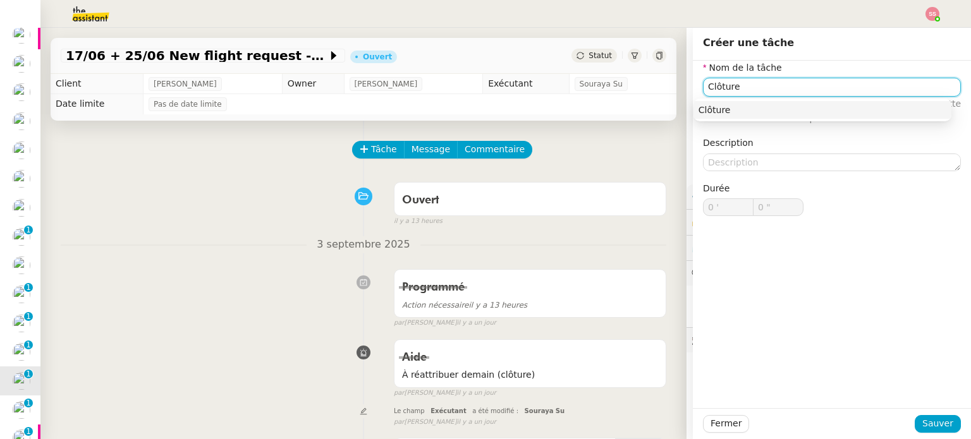
click at [748, 108] on div "Clôture" at bounding box center [822, 109] width 248 height 11
type input "Clôture"
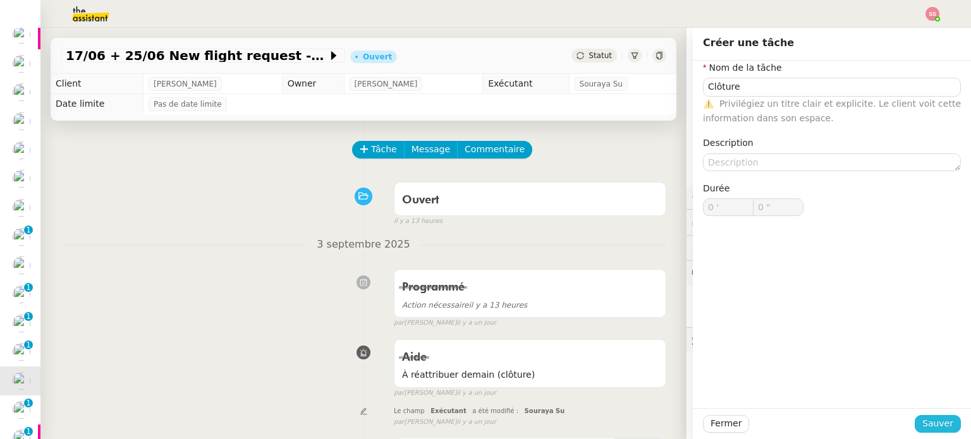
drag, startPoint x: 913, startPoint y: 424, endPoint x: 905, endPoint y: 418, distance: 9.6
click at [915, 424] on button "Sauver" at bounding box center [938, 424] width 46 height 18
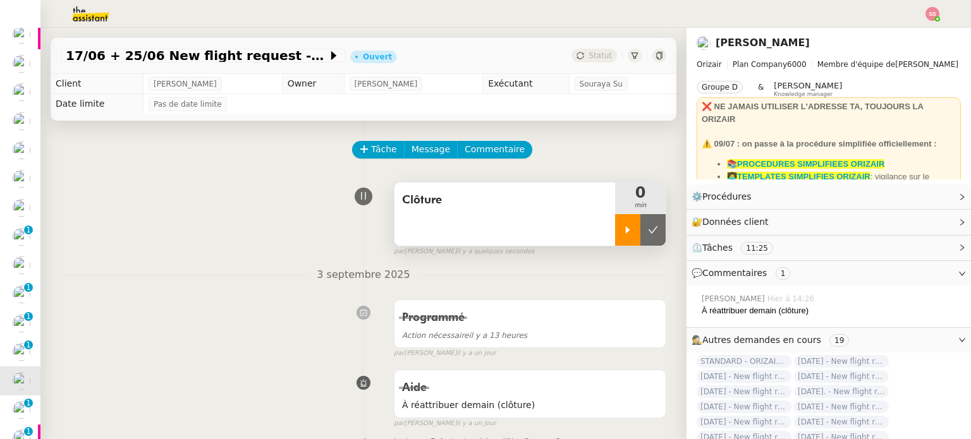
click at [623, 227] on icon at bounding box center [628, 230] width 10 height 10
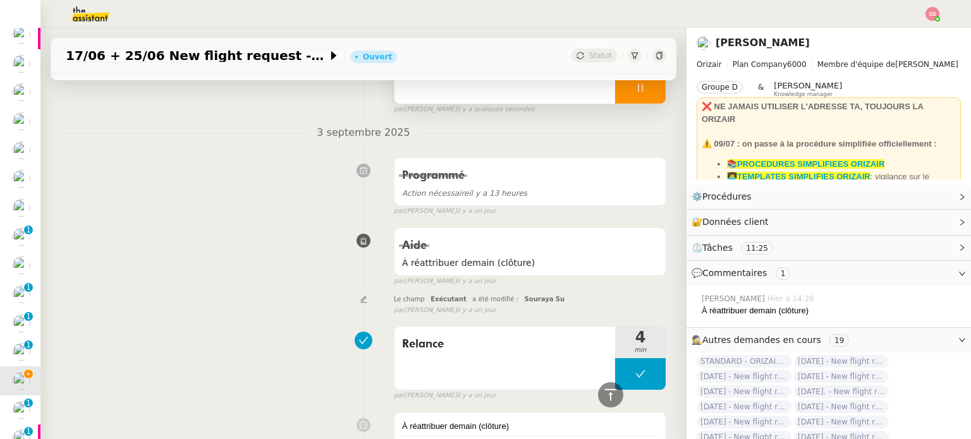
scroll to position [63, 0]
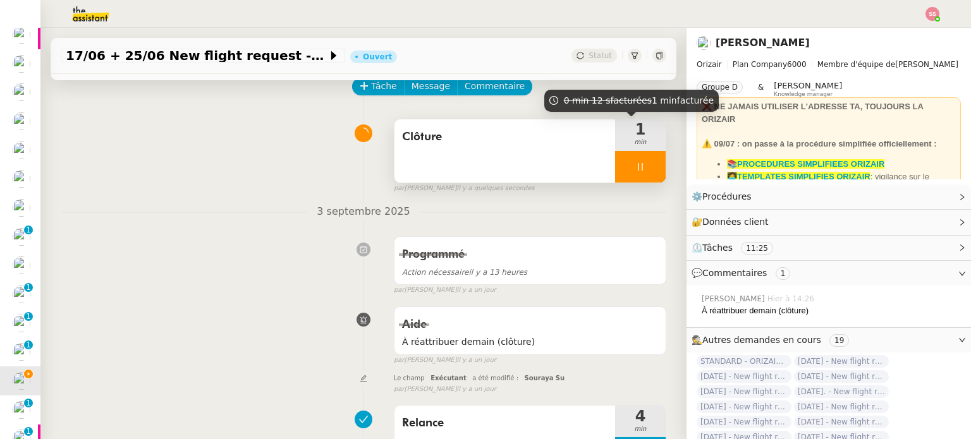
click at [626, 162] on div at bounding box center [640, 167] width 51 height 32
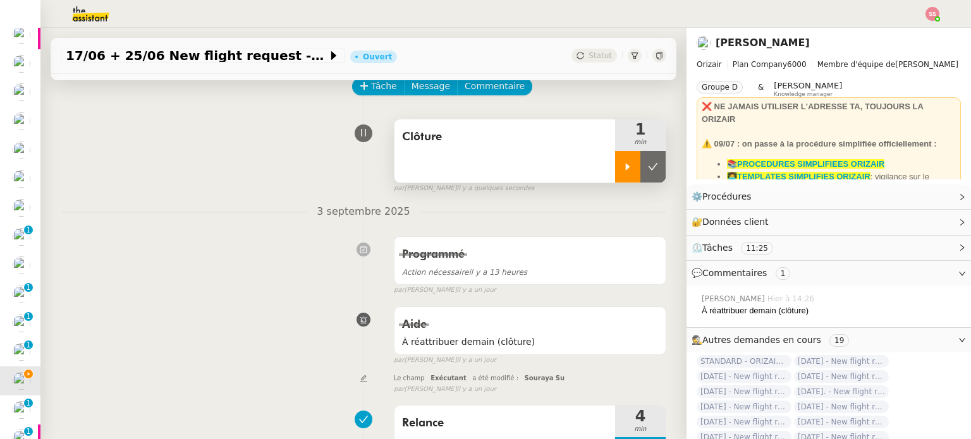
click at [640, 162] on button at bounding box center [652, 167] width 25 height 32
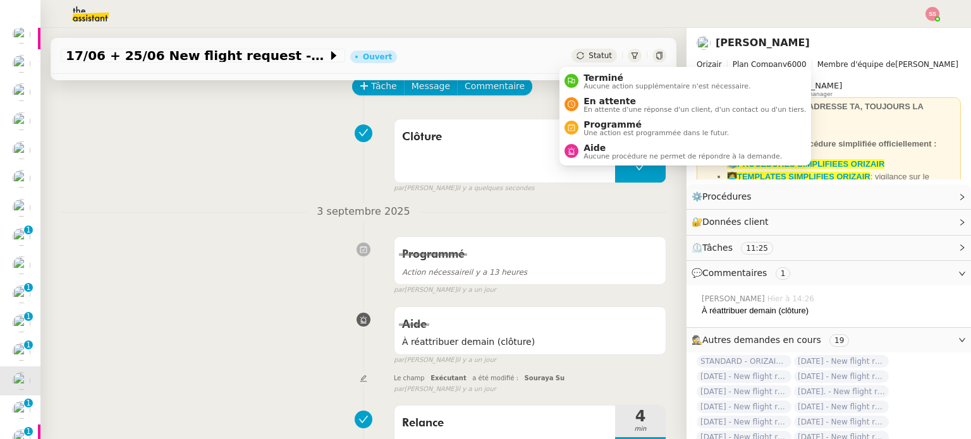
click at [592, 58] on span "Statut" at bounding box center [599, 55] width 23 height 9
click at [592, 75] on span "Terminé" at bounding box center [666, 78] width 167 height 10
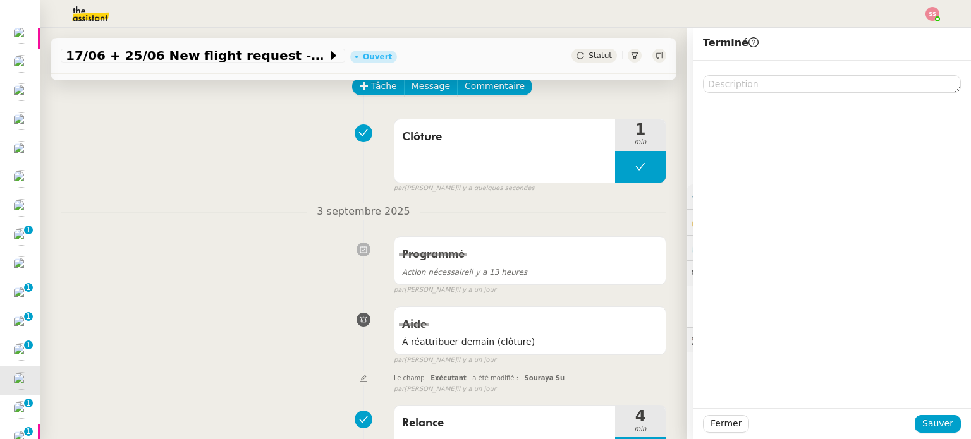
click at [911, 416] on div "Fermer Sauver" at bounding box center [832, 424] width 258 height 18
click at [911, 417] on div "Fermer Sauver" at bounding box center [832, 424] width 258 height 18
click at [940, 429] on span "Sauver" at bounding box center [937, 424] width 31 height 15
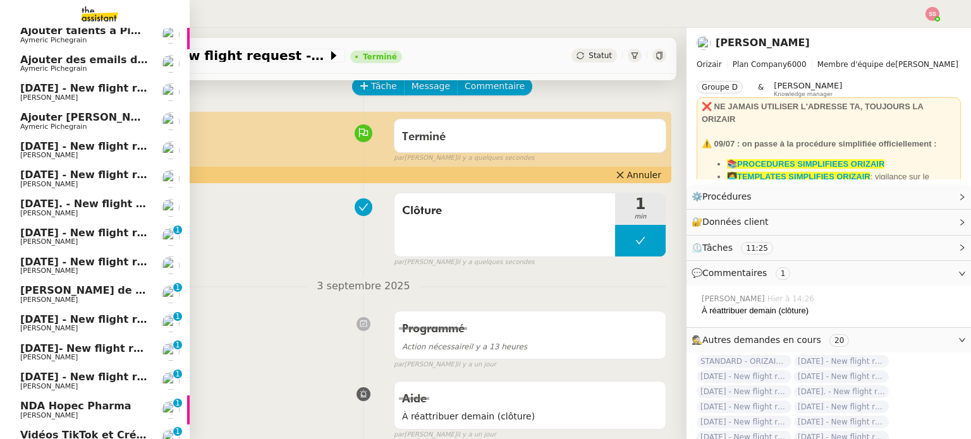
click at [54, 386] on span "Louis Frei" at bounding box center [84, 387] width 128 height 8
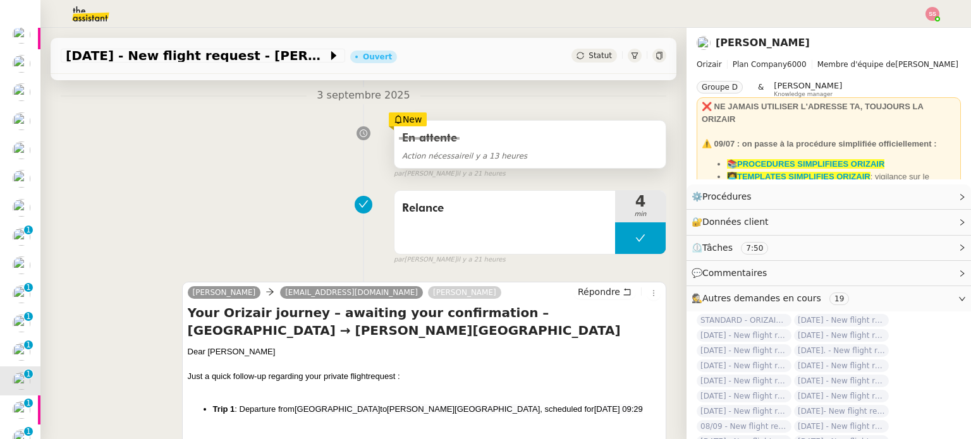
scroll to position [63, 0]
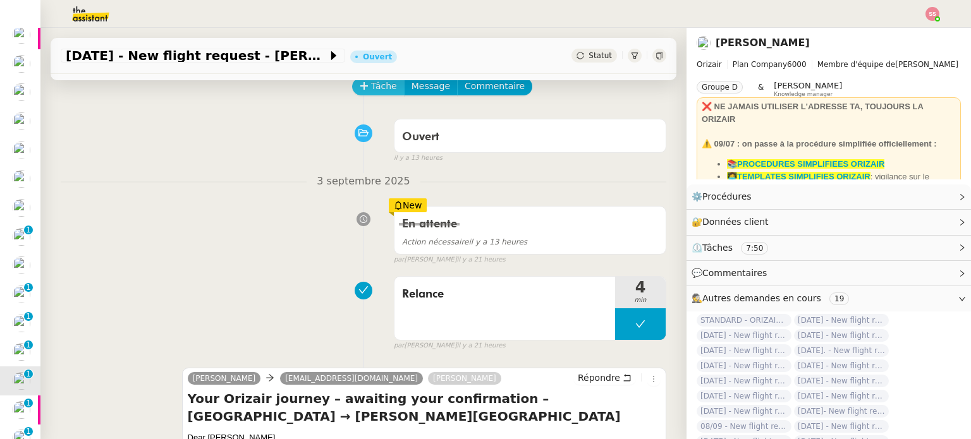
click at [382, 87] on span "Tâche" at bounding box center [384, 86] width 26 height 15
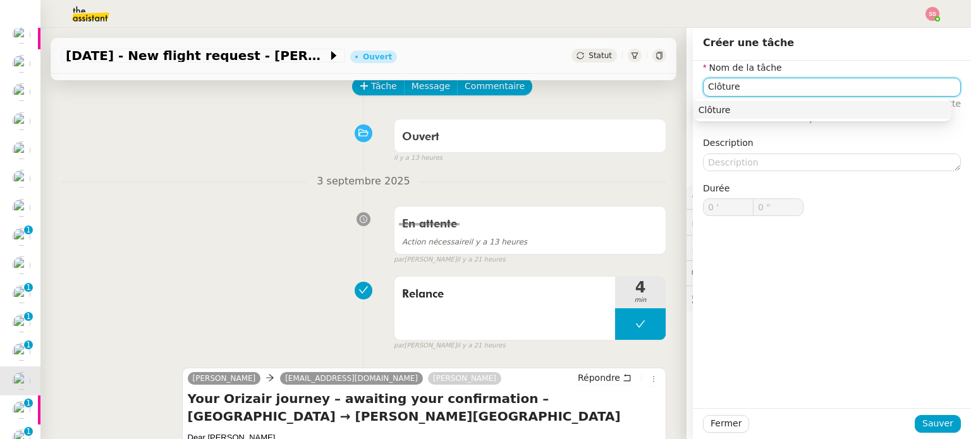
click at [794, 114] on div "Clôture" at bounding box center [822, 109] width 248 height 11
type input "Clôture"
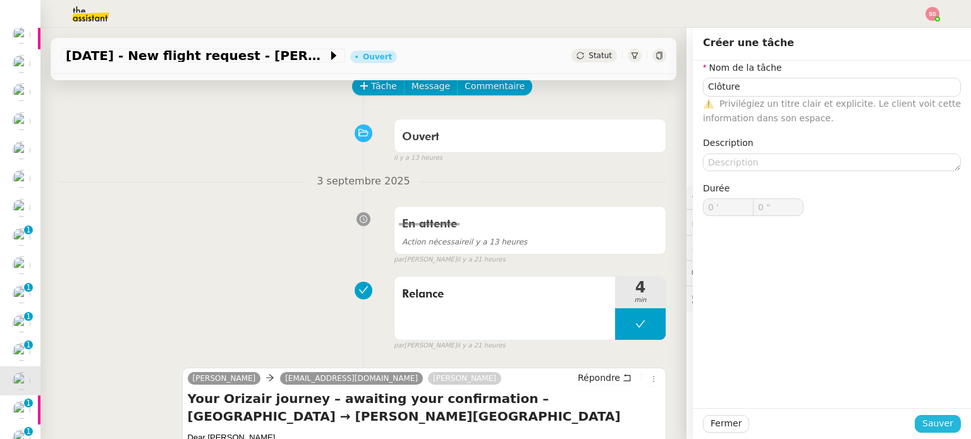
click at [941, 426] on span "Sauver" at bounding box center [937, 424] width 31 height 15
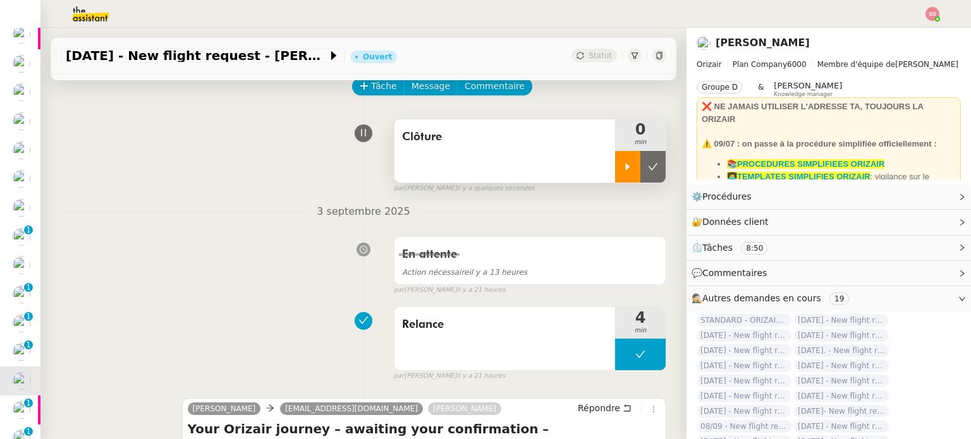
click at [623, 164] on icon at bounding box center [628, 167] width 10 height 10
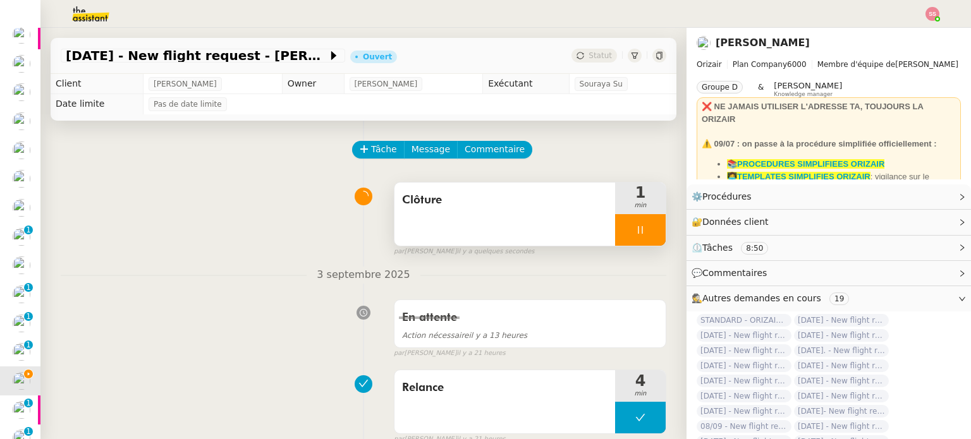
click at [647, 222] on div at bounding box center [640, 230] width 51 height 32
click at [647, 222] on button at bounding box center [652, 230] width 25 height 32
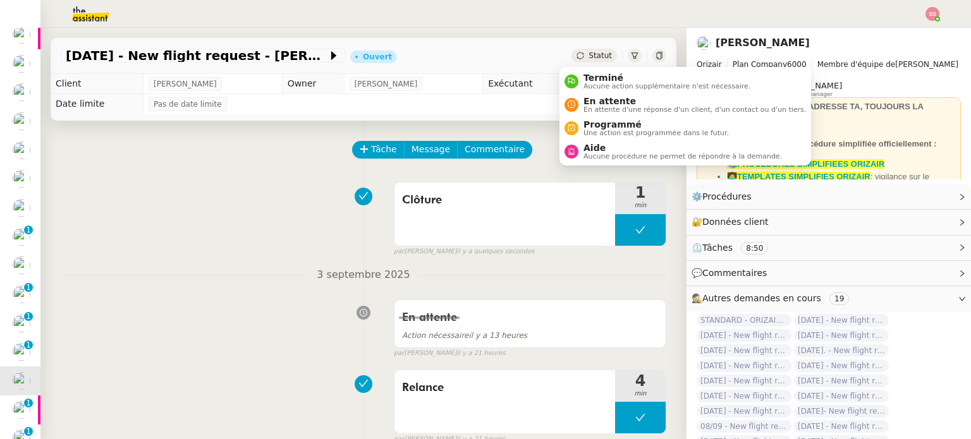
click at [588, 58] on span "Statut" at bounding box center [599, 55] width 23 height 9
click at [583, 77] on span "Terminé" at bounding box center [666, 78] width 167 height 10
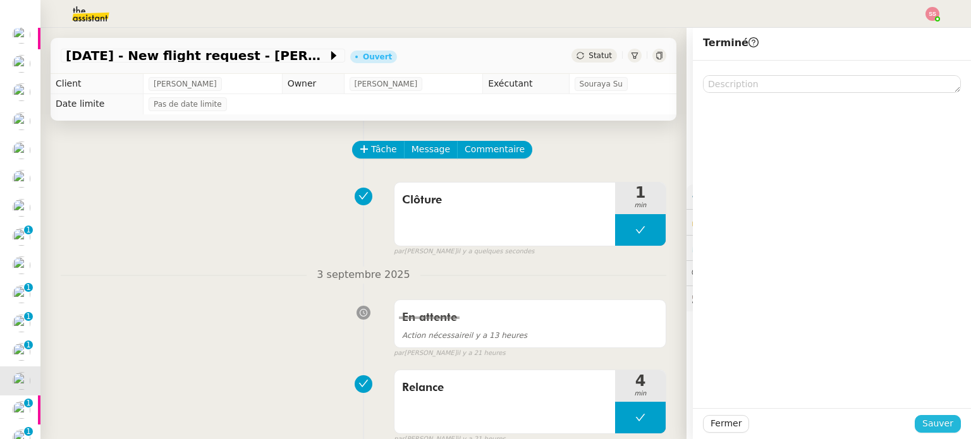
click at [946, 422] on button "Sauver" at bounding box center [938, 424] width 46 height 18
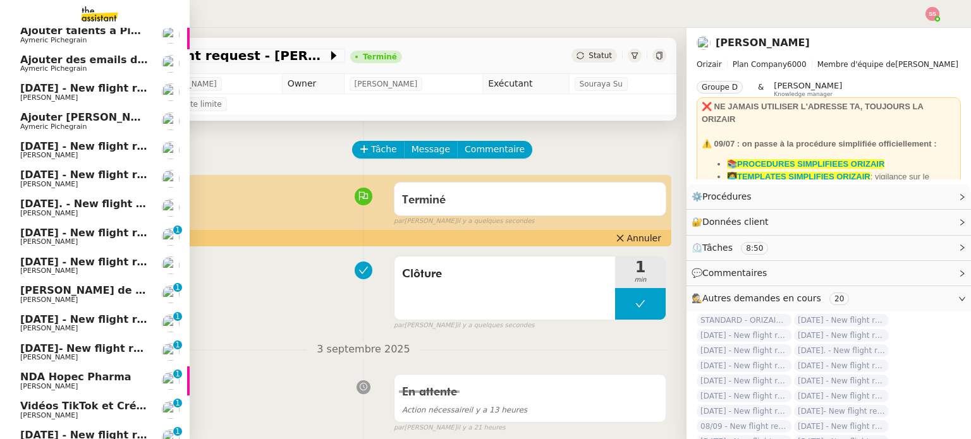
scroll to position [253, 0]
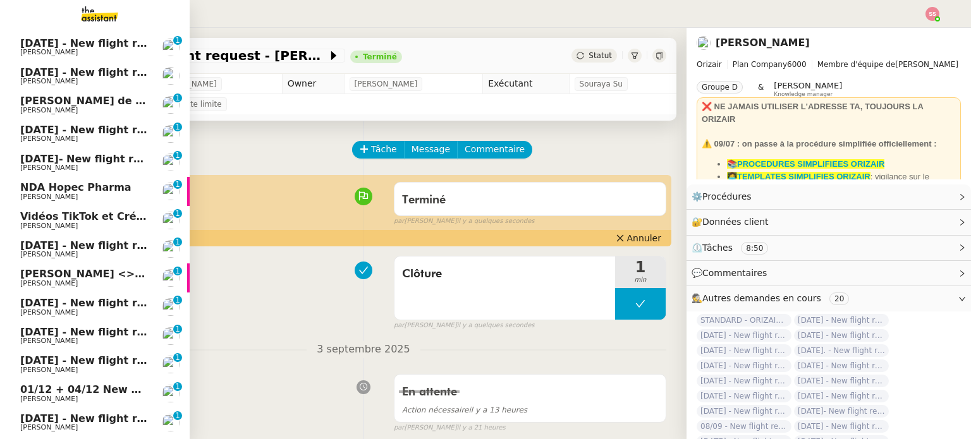
click at [111, 255] on span "Louis Frei" at bounding box center [84, 255] width 128 height 8
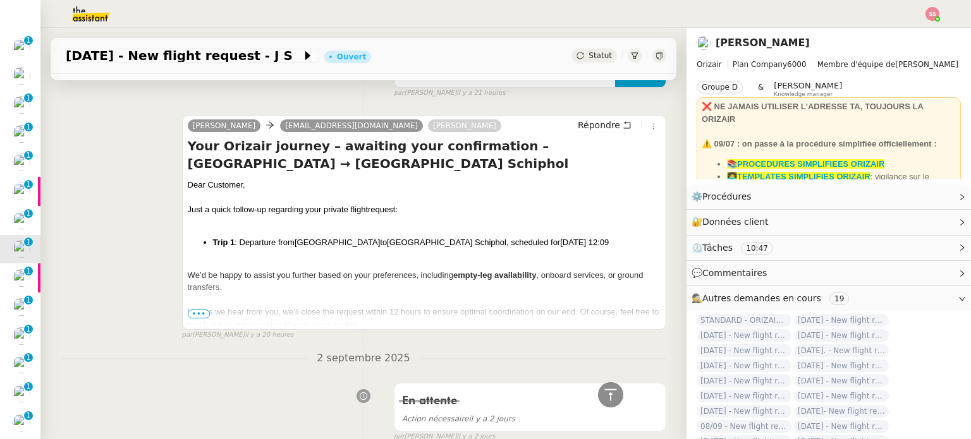
scroll to position [63, 0]
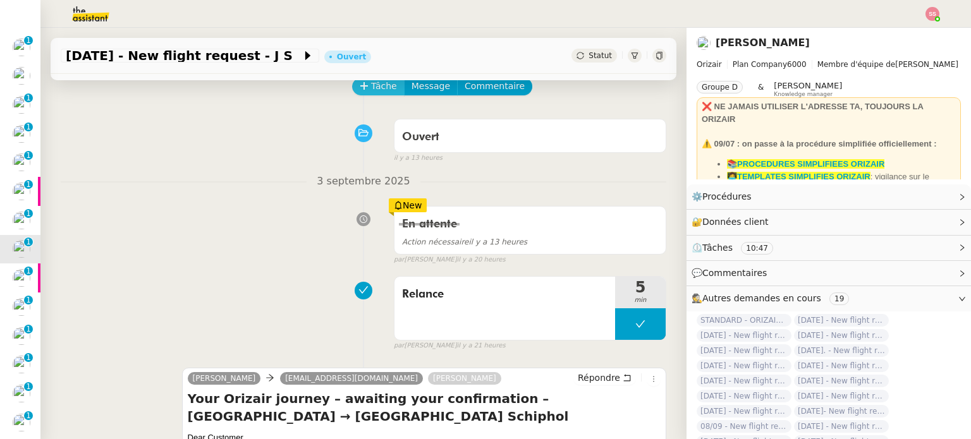
click at [371, 87] on span "Tâche" at bounding box center [384, 86] width 26 height 15
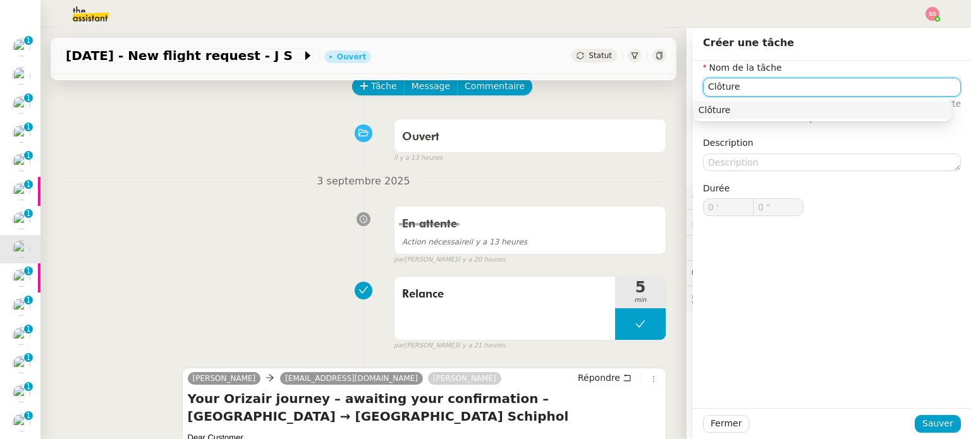
click at [848, 115] on div "Clôture" at bounding box center [822, 109] width 248 height 11
type input "Clôture"
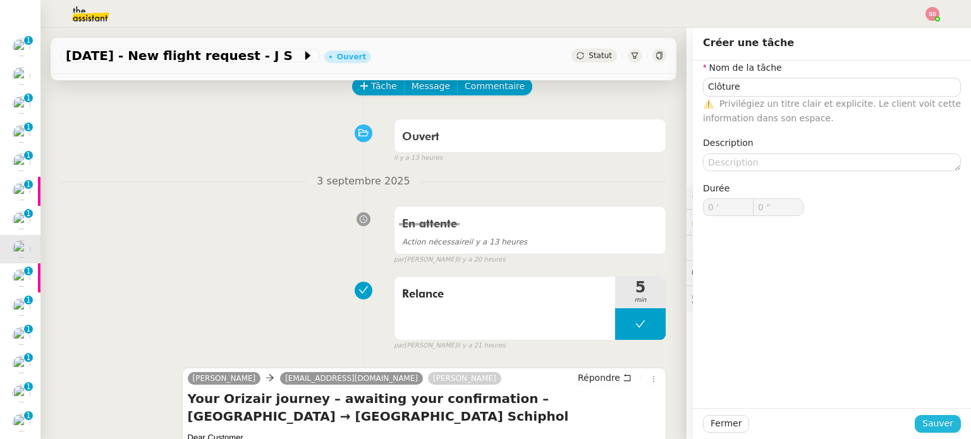
click at [922, 420] on span "Sauver" at bounding box center [937, 424] width 31 height 15
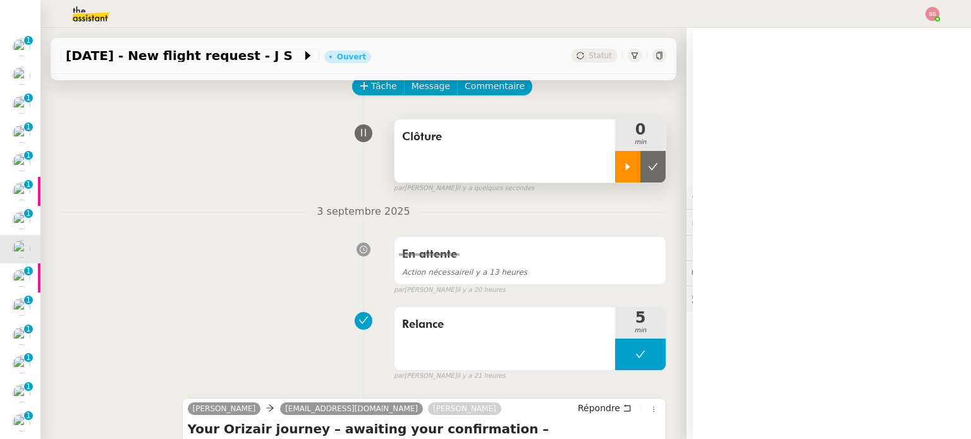
click at [623, 163] on icon at bounding box center [628, 167] width 10 height 10
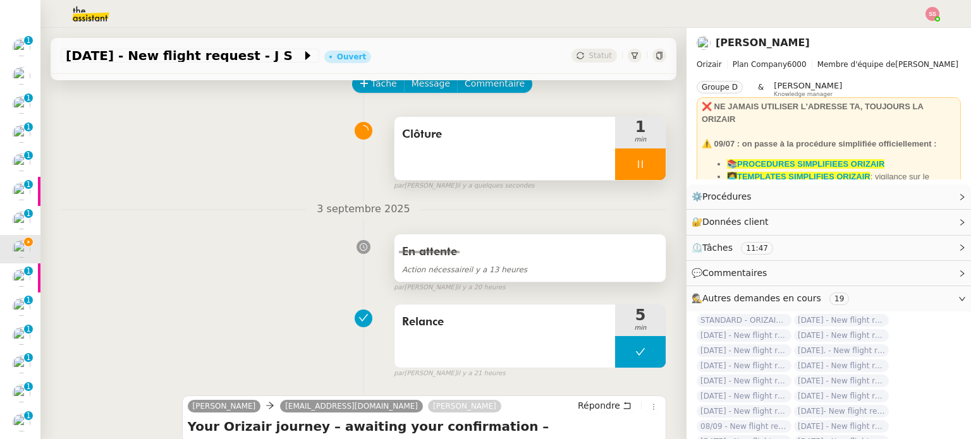
scroll to position [63, 0]
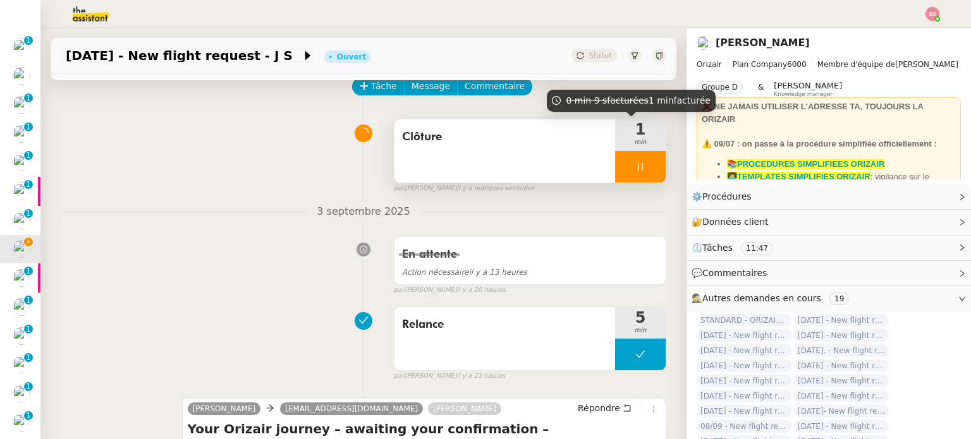
click at [642, 161] on div at bounding box center [640, 167] width 51 height 32
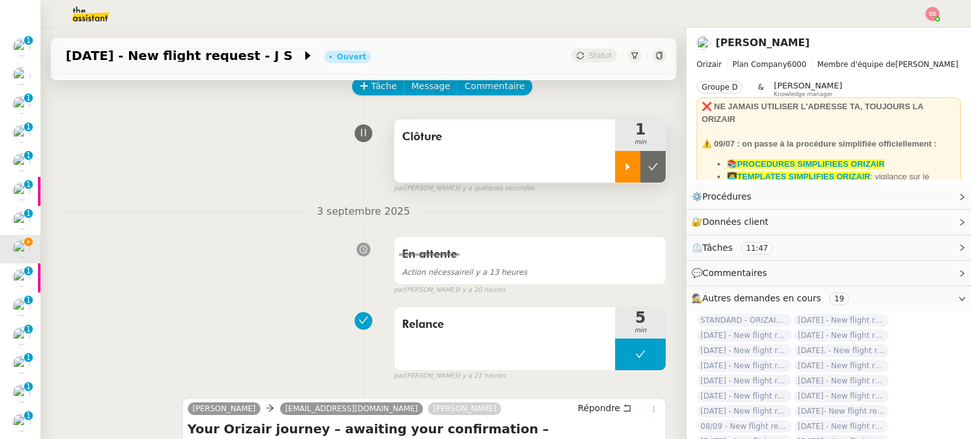
click at [642, 161] on button at bounding box center [652, 167] width 25 height 32
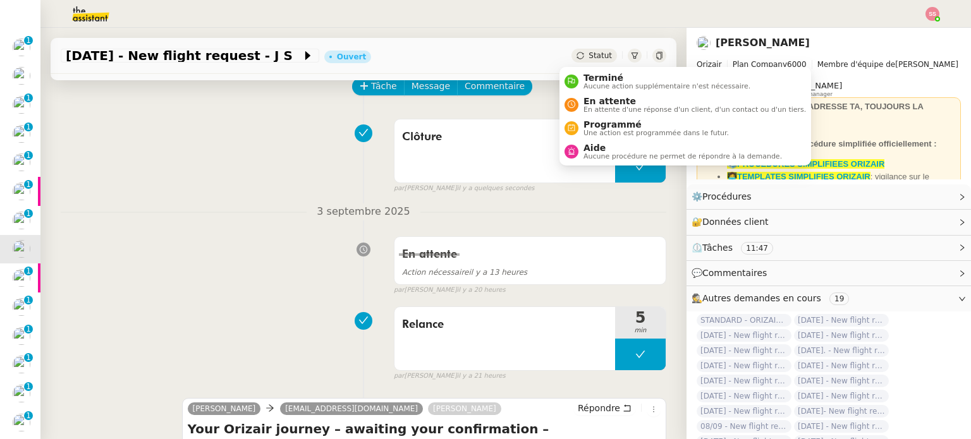
click at [594, 51] on span "Statut" at bounding box center [599, 55] width 23 height 9
click at [602, 80] on span "Terminé" at bounding box center [666, 78] width 167 height 10
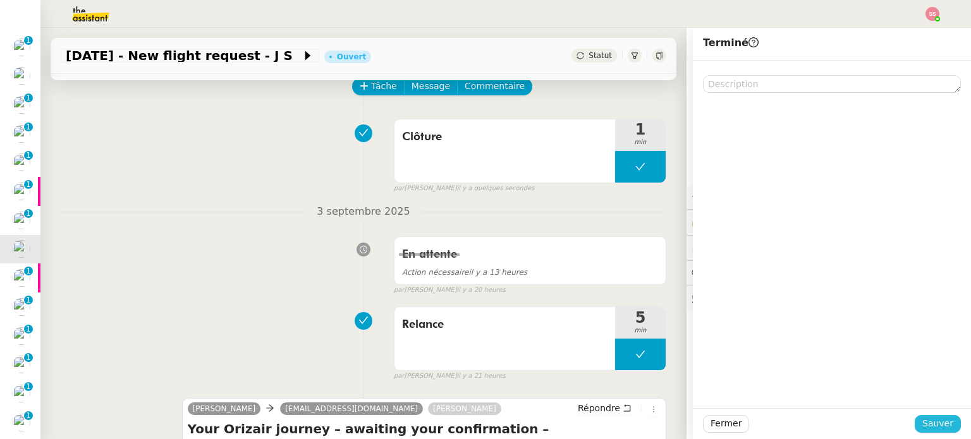
click at [940, 430] on span "Sauver" at bounding box center [937, 424] width 31 height 15
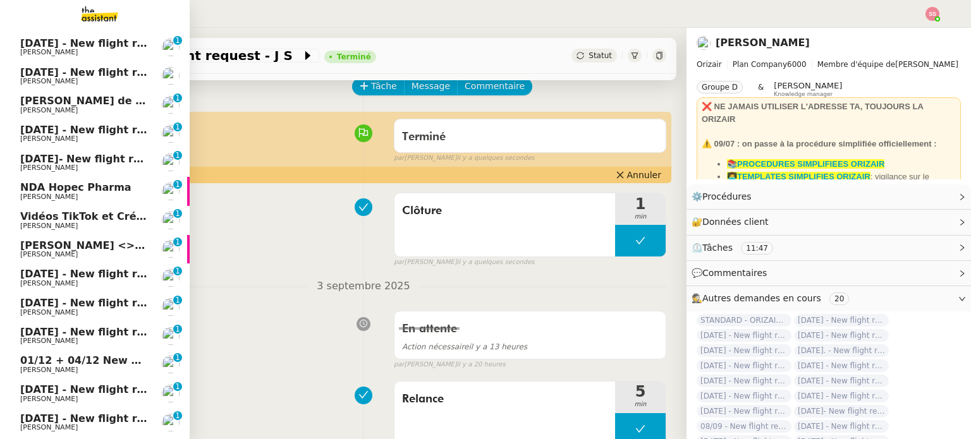
click at [95, 274] on span "7th October 2025 - New flight request - Waqar Rafique" at bounding box center [150, 274] width 261 height 12
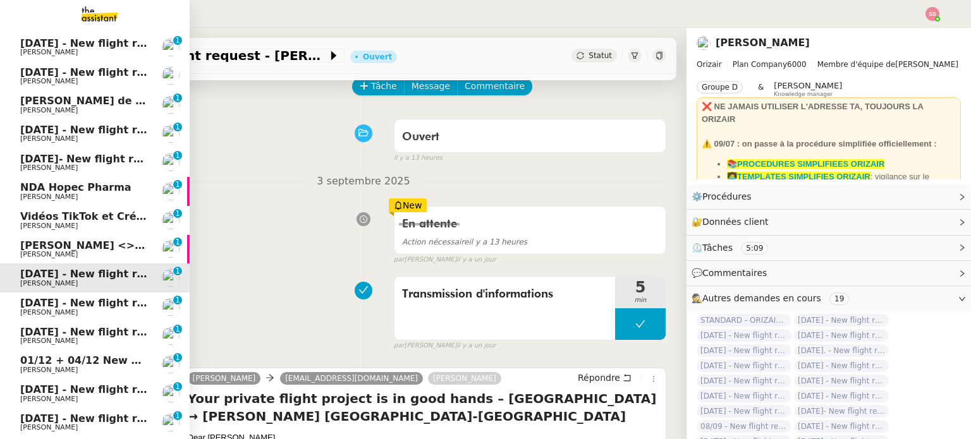
click at [67, 305] on span "10th September 2025 - New flight request - Lucien Barrière" at bounding box center [150, 303] width 261 height 12
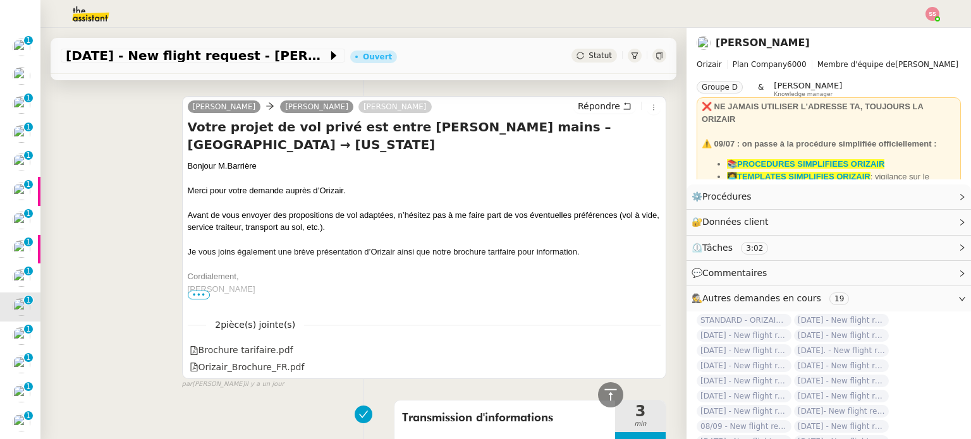
scroll to position [569, 0]
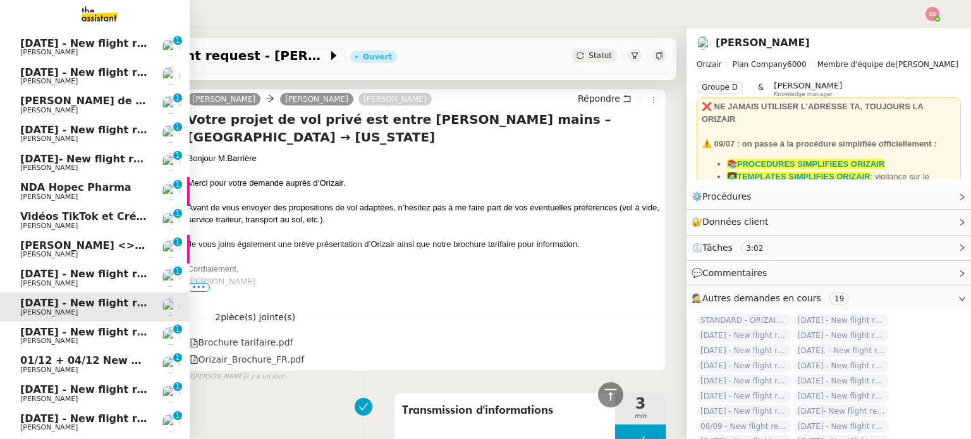
click at [76, 330] on span "8th September 2025 - New flight request - Péter Baricska" at bounding box center [150, 332] width 261 height 12
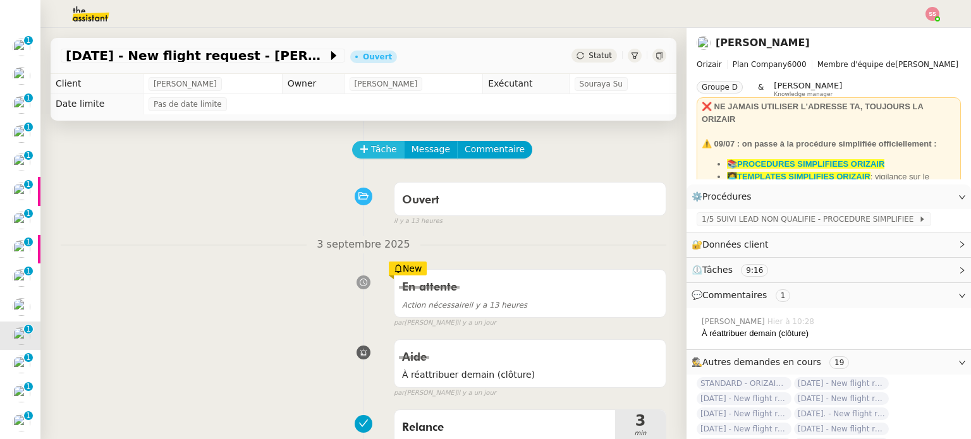
click at [377, 157] on span "Tâche" at bounding box center [384, 149] width 26 height 15
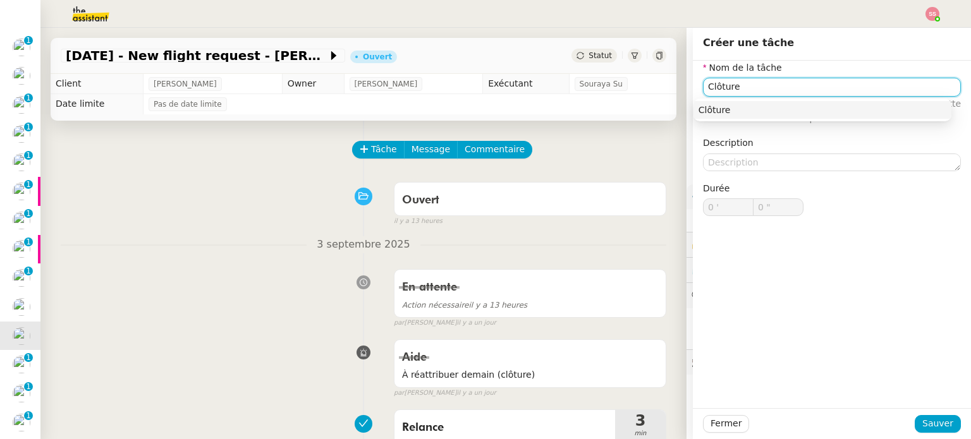
click at [723, 102] on nz-auto-option "Clôture" at bounding box center [822, 110] width 258 height 18
type input "Clôture"
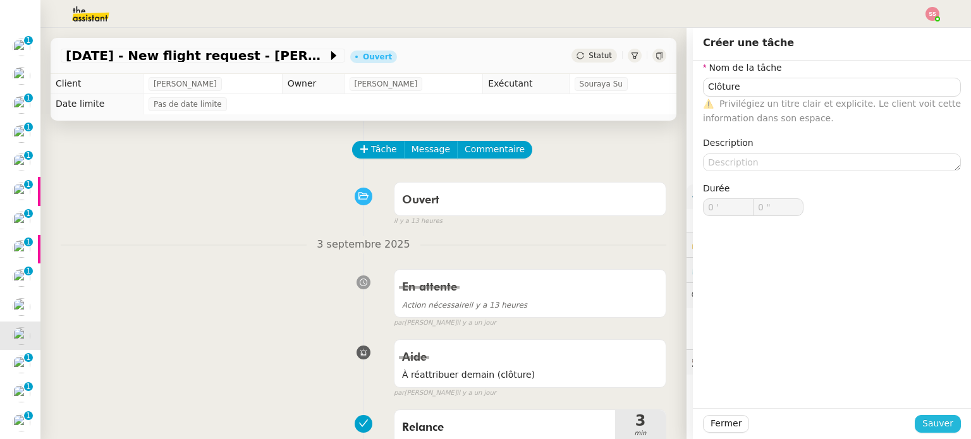
click at [925, 418] on span "Sauver" at bounding box center [937, 424] width 31 height 15
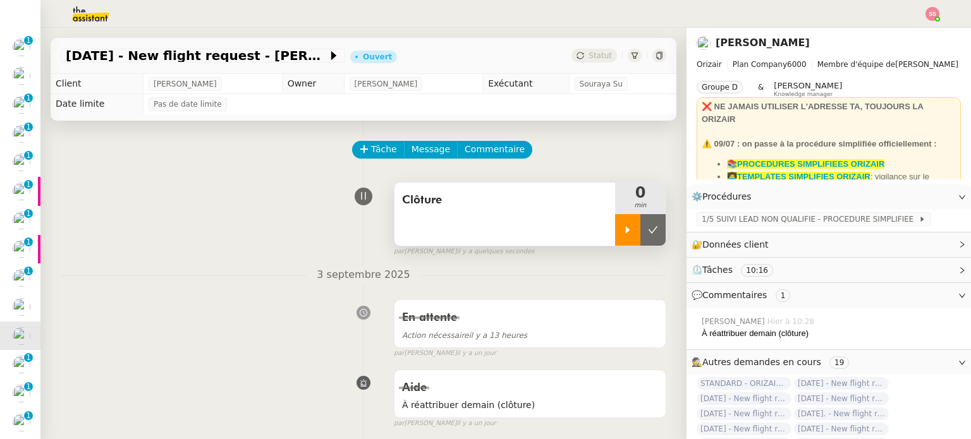
click at [623, 233] on icon at bounding box center [628, 230] width 10 height 10
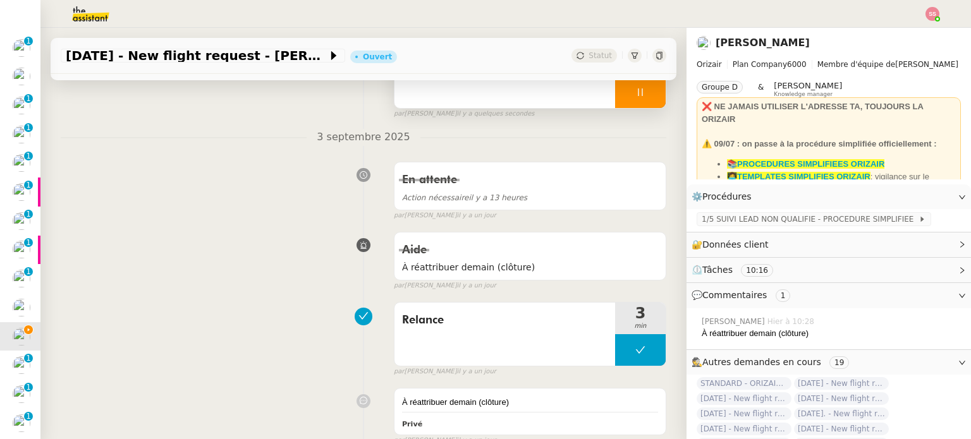
scroll to position [63, 0]
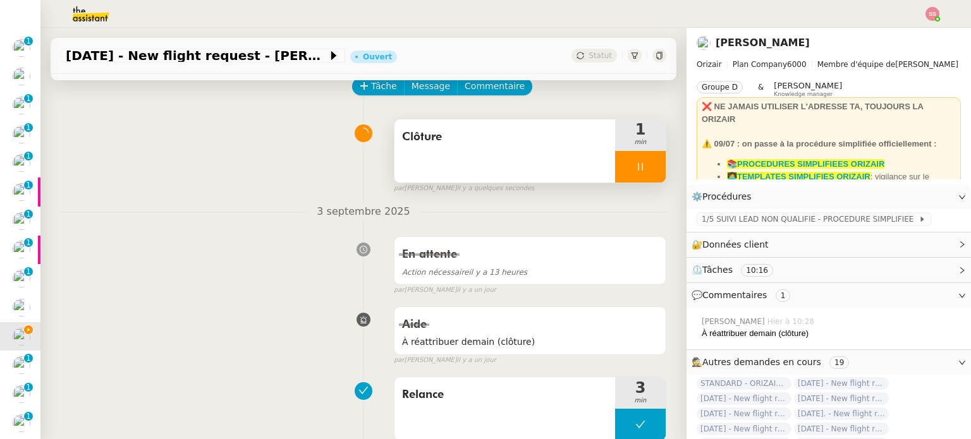
click at [644, 167] on div at bounding box center [640, 167] width 51 height 32
click at [644, 167] on button at bounding box center [652, 167] width 25 height 32
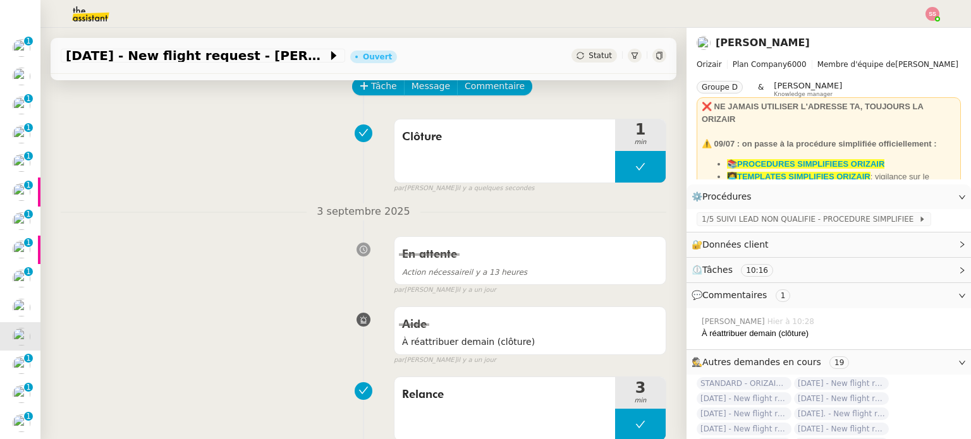
click at [588, 54] on span "Statut" at bounding box center [599, 55] width 23 height 9
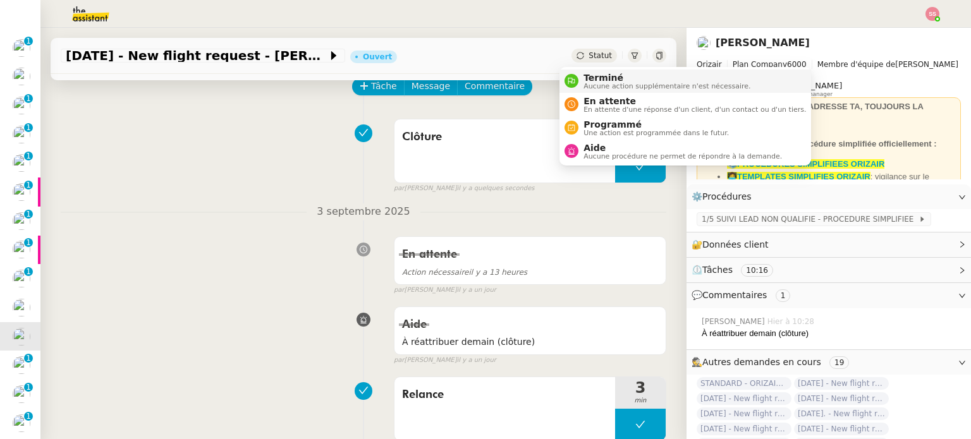
click at [593, 80] on span "Terminé" at bounding box center [666, 78] width 167 height 10
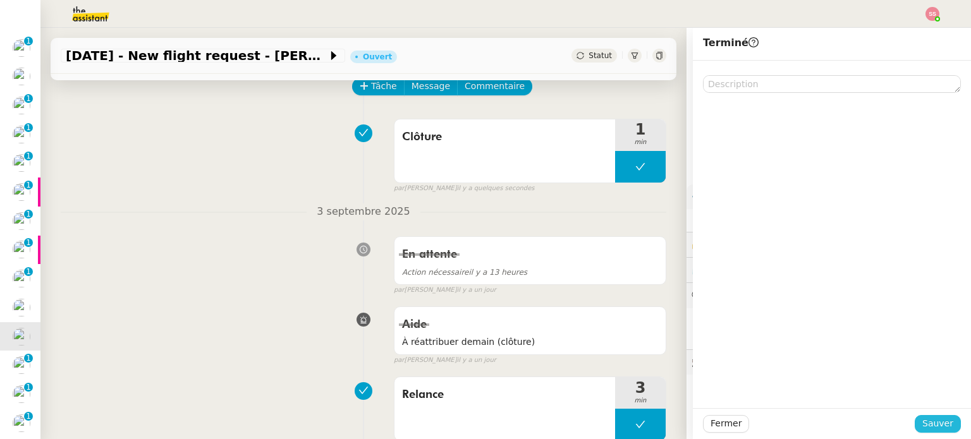
click at [915, 428] on button "Sauver" at bounding box center [938, 424] width 46 height 18
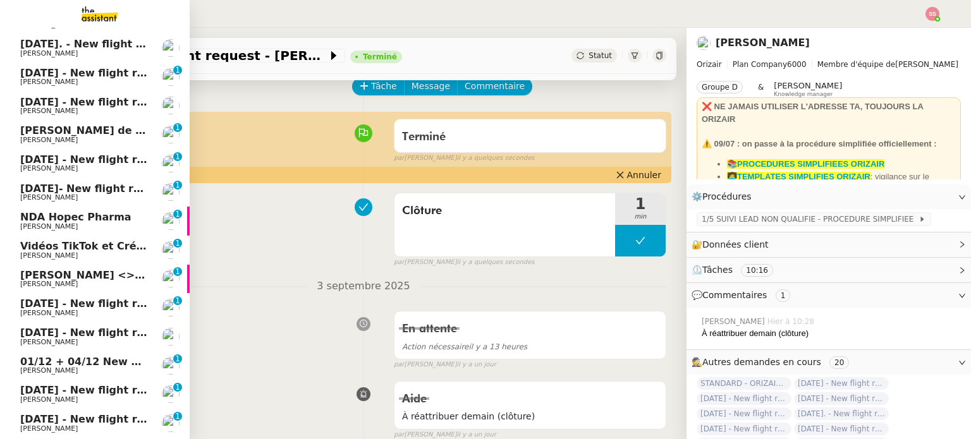
scroll to position [253, 0]
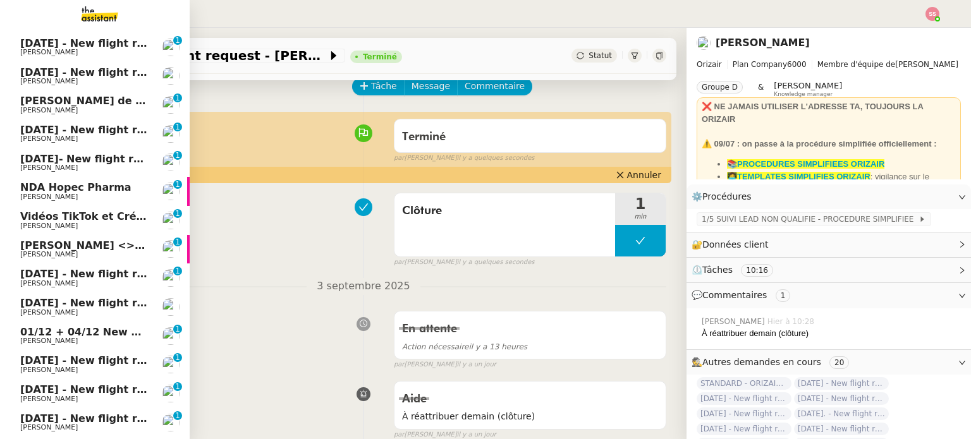
click at [83, 331] on span "01/12 + 04/12 New flight request - Yousef Bahar" at bounding box center [167, 332] width 294 height 12
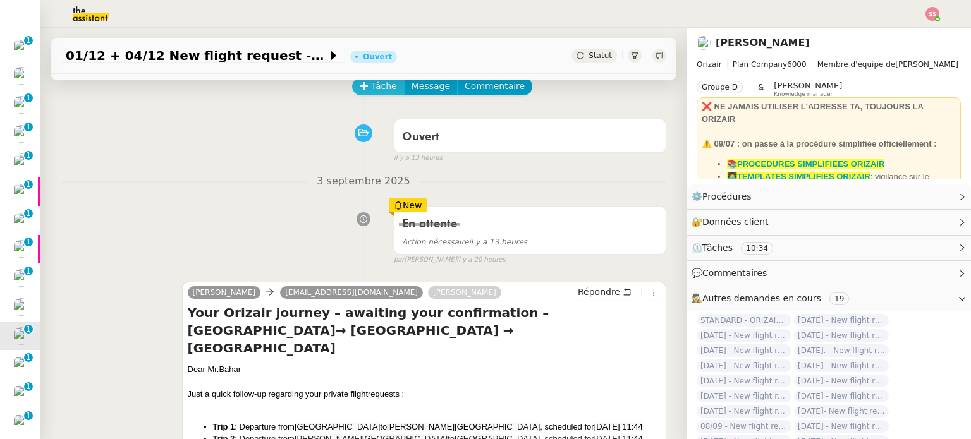
click at [379, 94] on span "Tâche" at bounding box center [384, 86] width 26 height 15
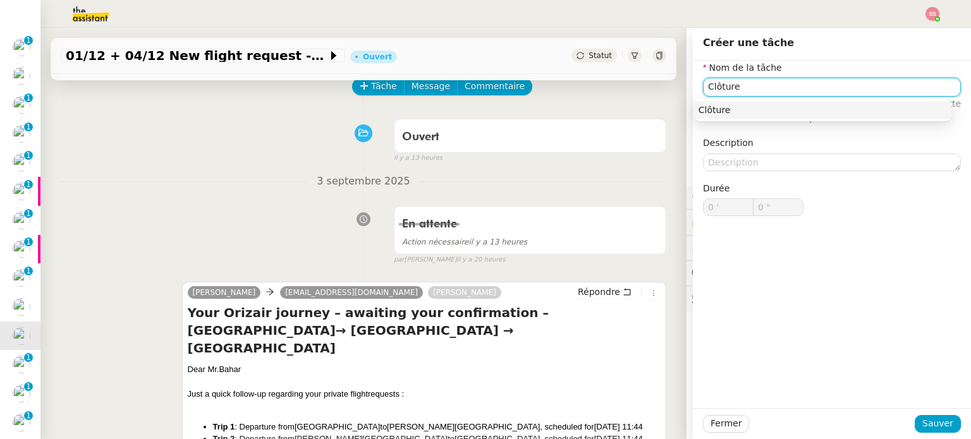
click at [748, 101] on nz-auto-option "Clôture" at bounding box center [822, 110] width 258 height 18
type input "Clôture"
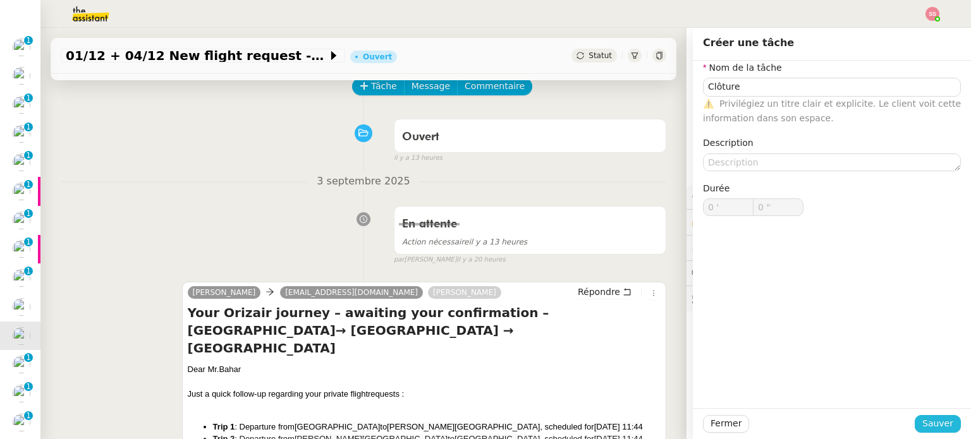
click at [915, 425] on button "Sauver" at bounding box center [938, 424] width 46 height 18
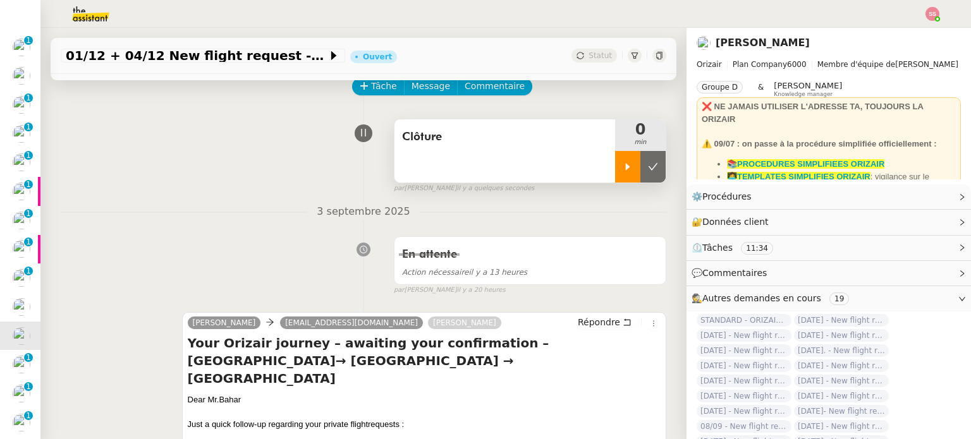
click at [615, 162] on div at bounding box center [627, 167] width 25 height 32
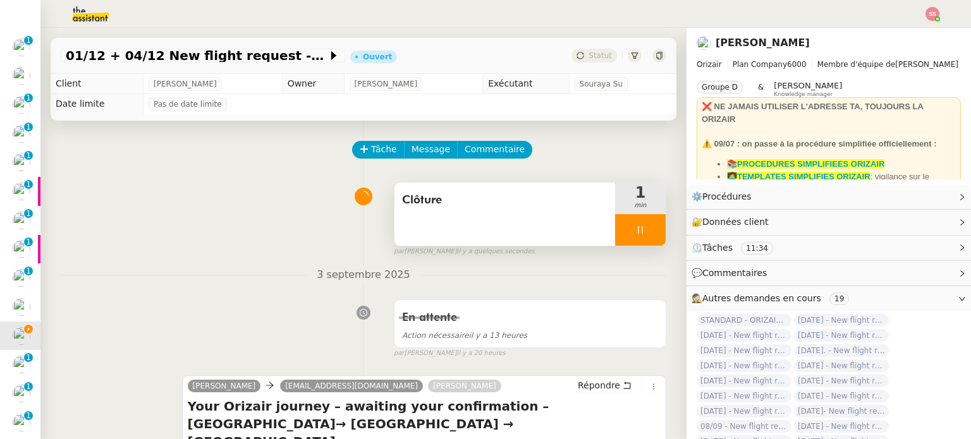
click at [647, 234] on div at bounding box center [640, 230] width 51 height 32
click at [647, 234] on button at bounding box center [652, 230] width 25 height 32
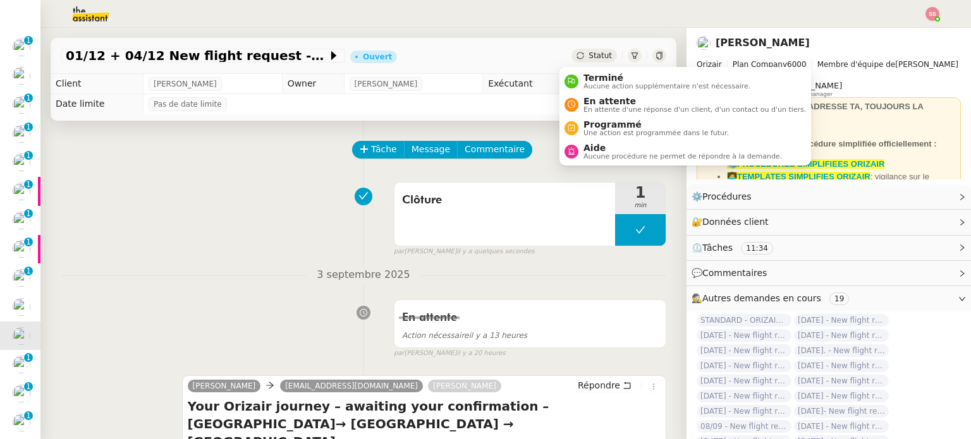
click at [575, 55] on div "Statut" at bounding box center [594, 56] width 46 height 14
click at [573, 83] on icon at bounding box center [571, 81] width 7 height 7
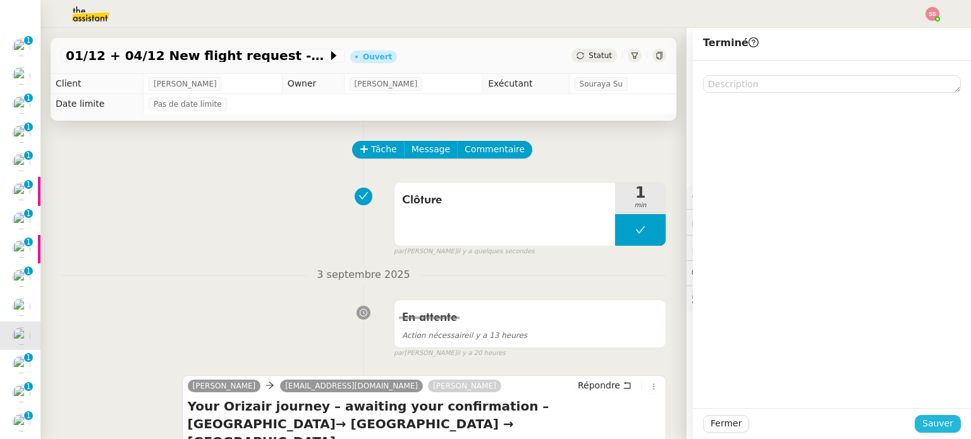
click at [940, 419] on span "Sauver" at bounding box center [937, 424] width 31 height 15
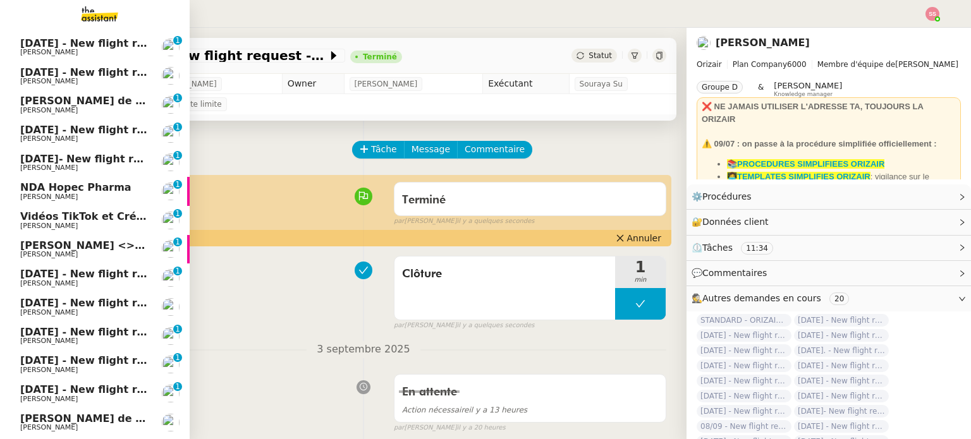
click at [81, 324] on link "8th September 2025 - New flight request - Jude Scholer-Fairhurst Louis Frei 0 1…" at bounding box center [95, 336] width 190 height 29
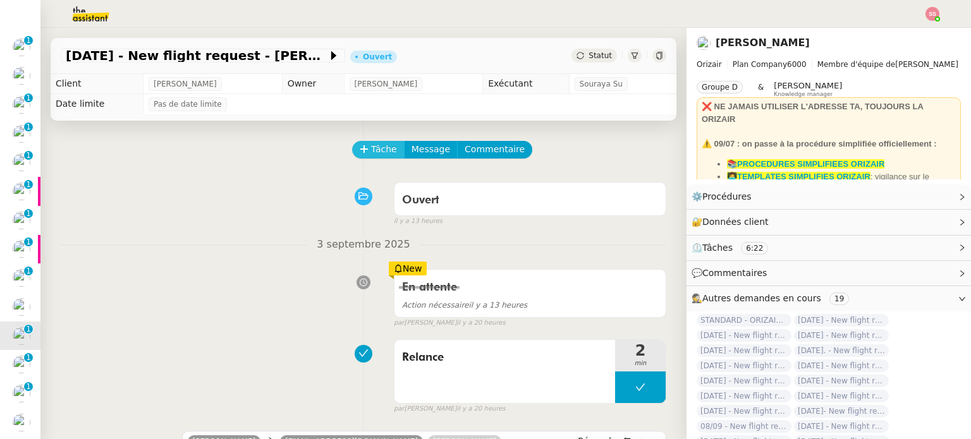
click at [372, 147] on span "Tâche" at bounding box center [384, 149] width 26 height 15
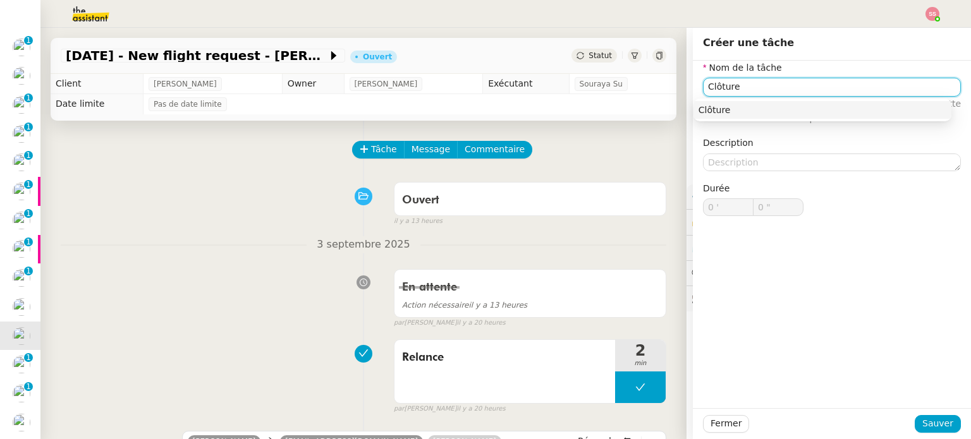
click at [757, 111] on div "Clôture" at bounding box center [822, 109] width 248 height 11
type input "Clôture"
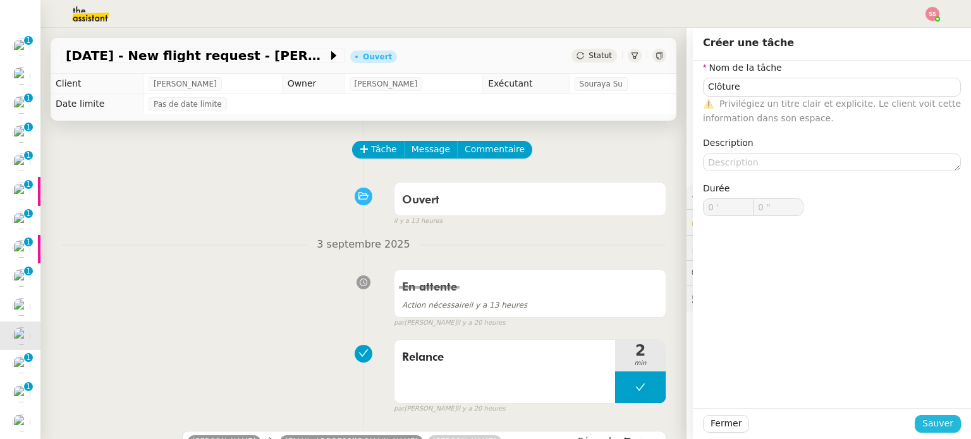
click at [938, 422] on span "Sauver" at bounding box center [937, 424] width 31 height 15
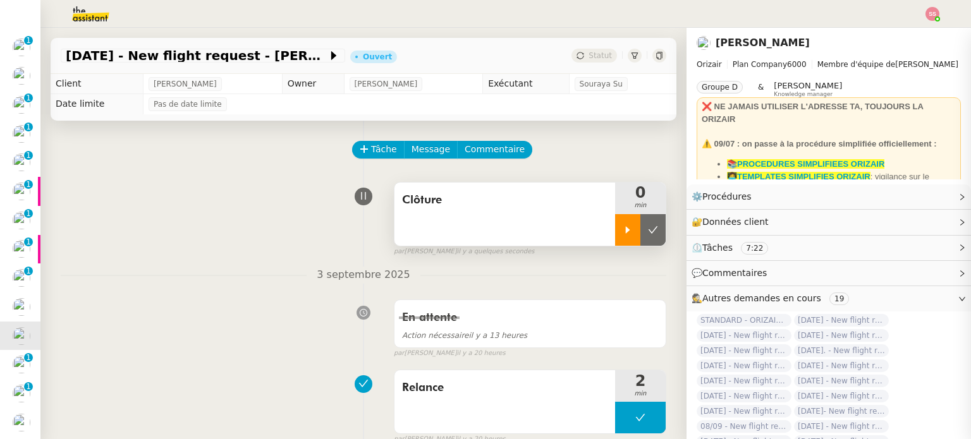
click at [615, 231] on div at bounding box center [627, 230] width 25 height 32
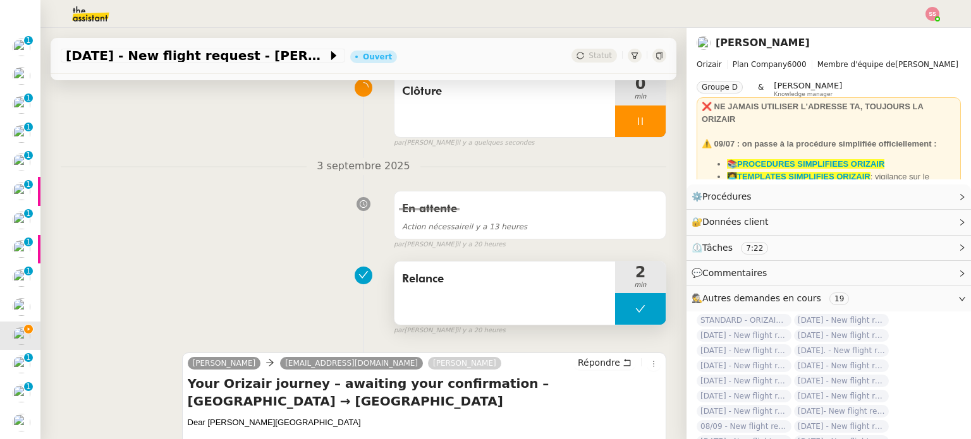
scroll to position [126, 0]
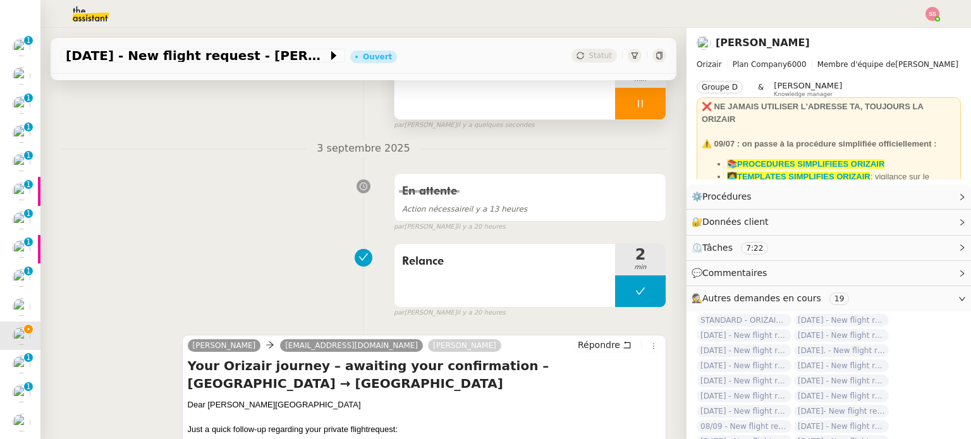
click at [636, 109] on div at bounding box center [640, 104] width 51 height 32
click at [648, 107] on icon at bounding box center [653, 104] width 10 height 10
click at [588, 58] on span "Statut" at bounding box center [599, 55] width 23 height 9
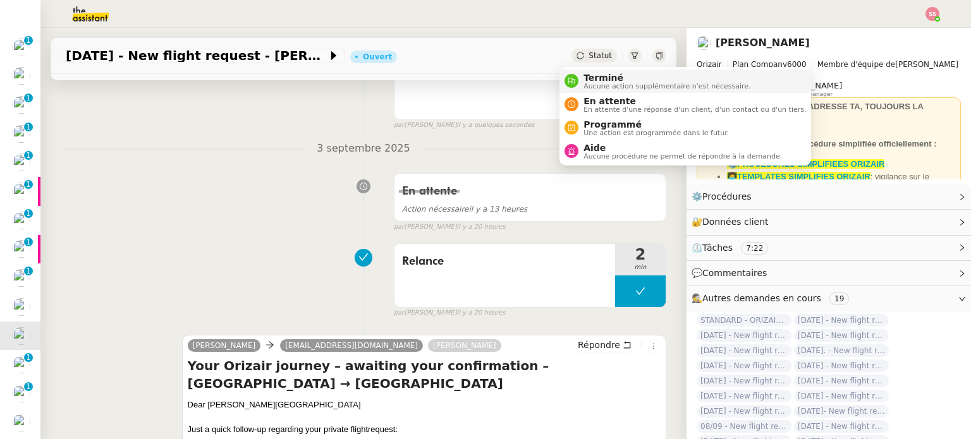
click at [590, 76] on span "Terminé" at bounding box center [666, 78] width 167 height 10
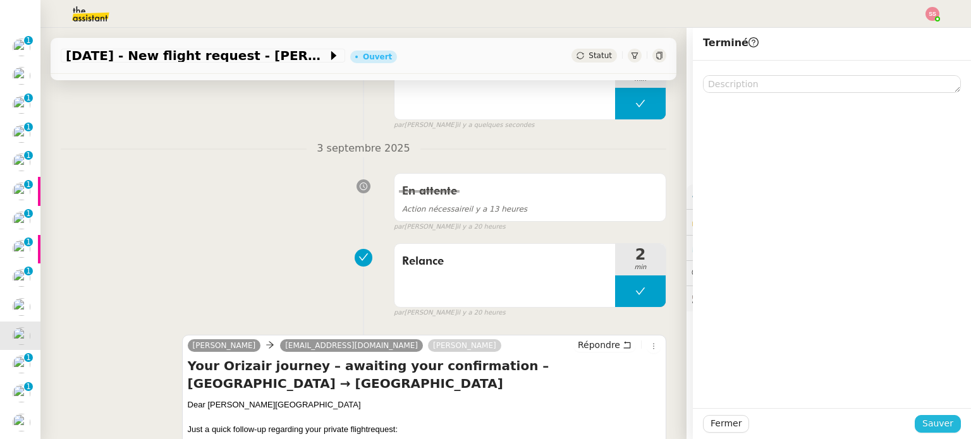
click at [915, 428] on button "Sauver" at bounding box center [938, 424] width 46 height 18
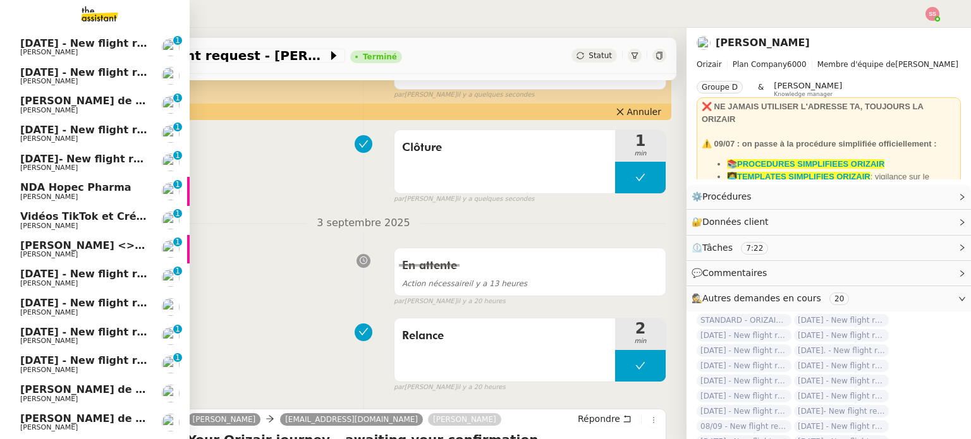
click at [106, 326] on link "16th May 2026 - New flight request - Sayan Das Louis Frei 0 1 2 3 4 5 6 7 8 9" at bounding box center [95, 336] width 190 height 29
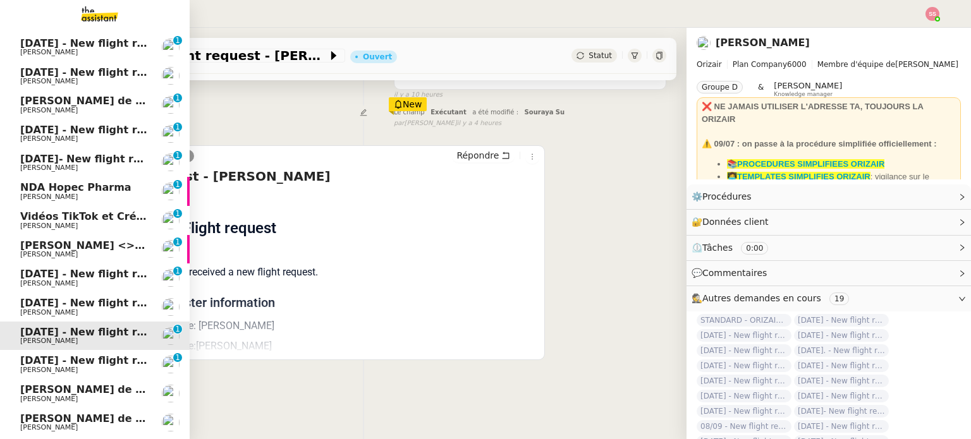
click at [64, 354] on link "19th October 2025 - New flight request - Vincent Méchin Louis Frei 0 1 2 3 4 5 …" at bounding box center [95, 364] width 190 height 29
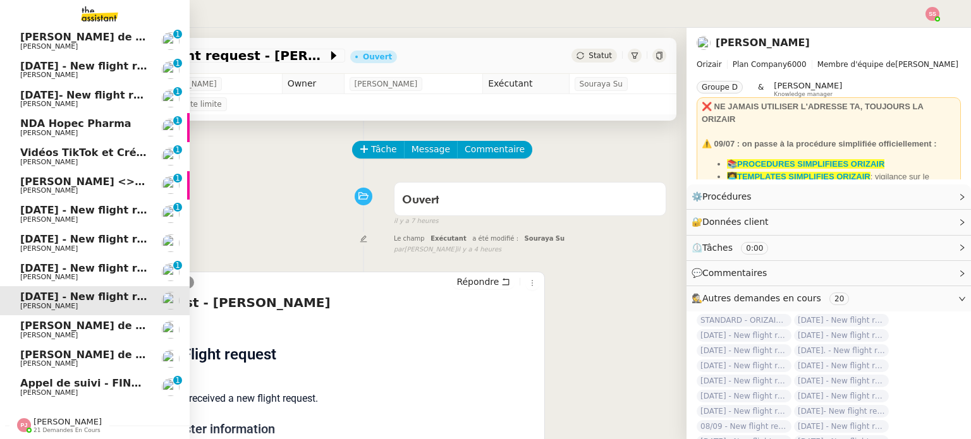
scroll to position [133, 0]
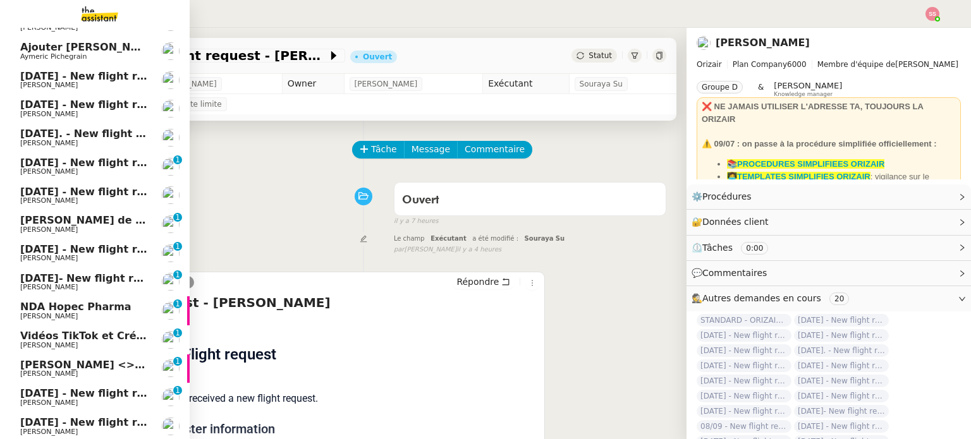
click at [90, 370] on span "SEROSE Armelle <> Agile Capital Markets" at bounding box center [140, 365] width 240 height 12
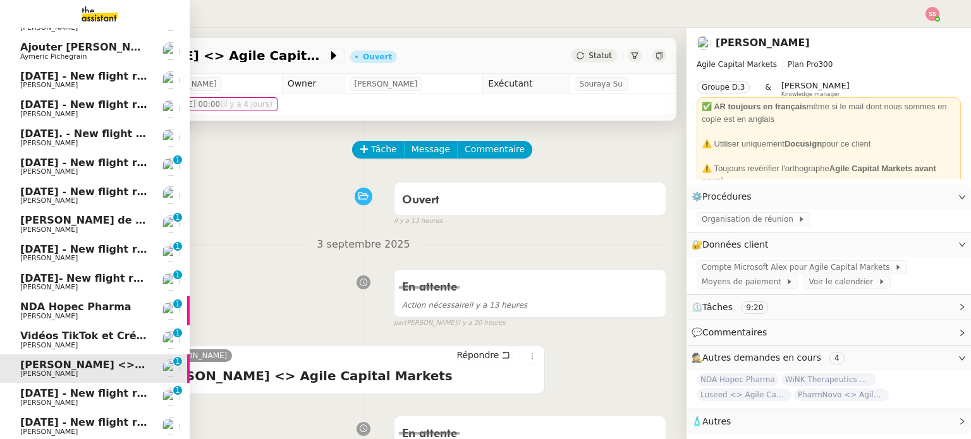
click at [52, 312] on span "Michael Khayat" at bounding box center [49, 316] width 58 height 8
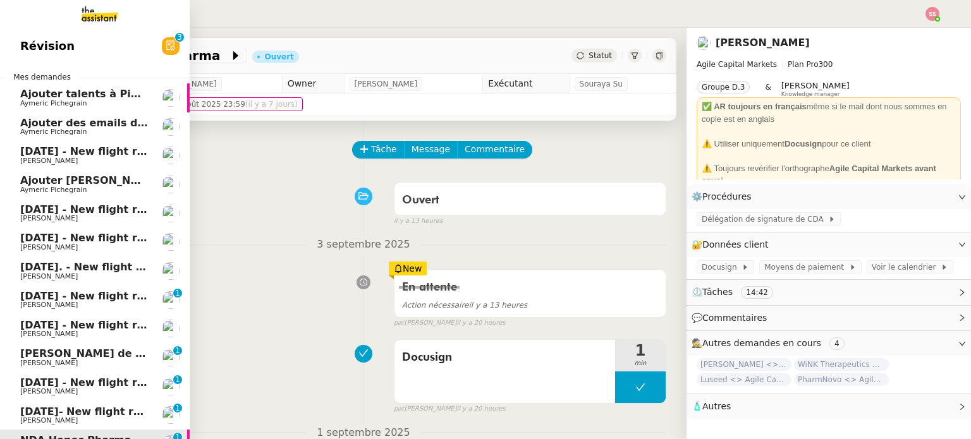
click at [85, 149] on span "10th September - New flight request - Nelya Filali" at bounding box center [150, 151] width 261 height 12
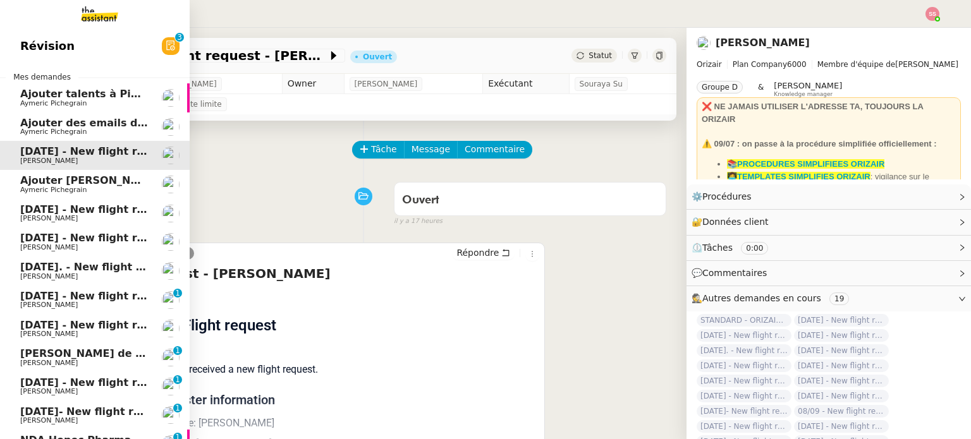
click at [108, 217] on span "Louis Frei" at bounding box center [84, 219] width 128 height 8
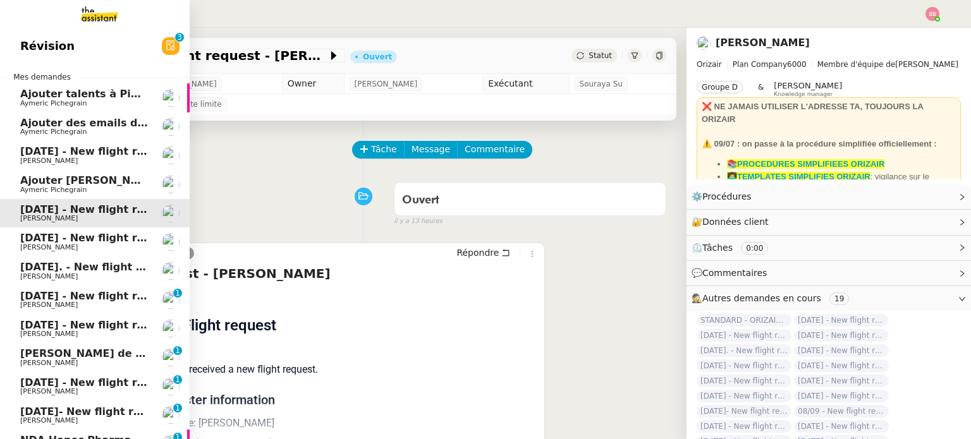
click at [113, 238] on span "9th September 2025 - New flight request - indi jones" at bounding box center [150, 238] width 261 height 12
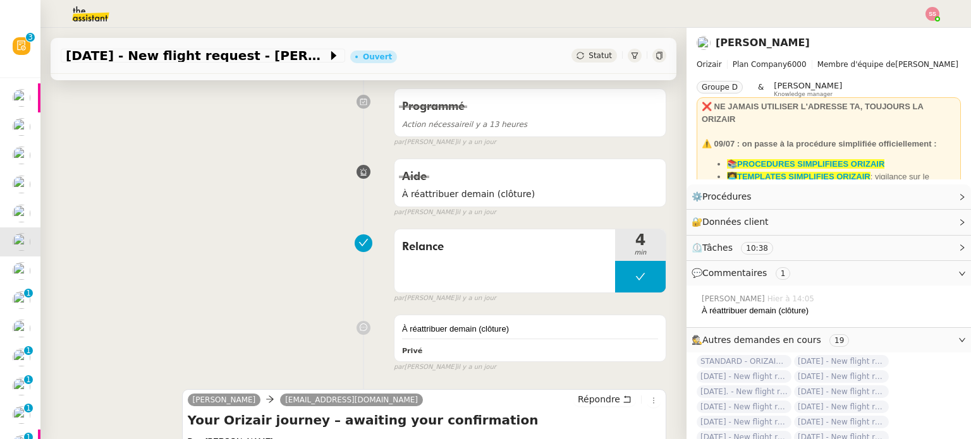
scroll to position [63, 0]
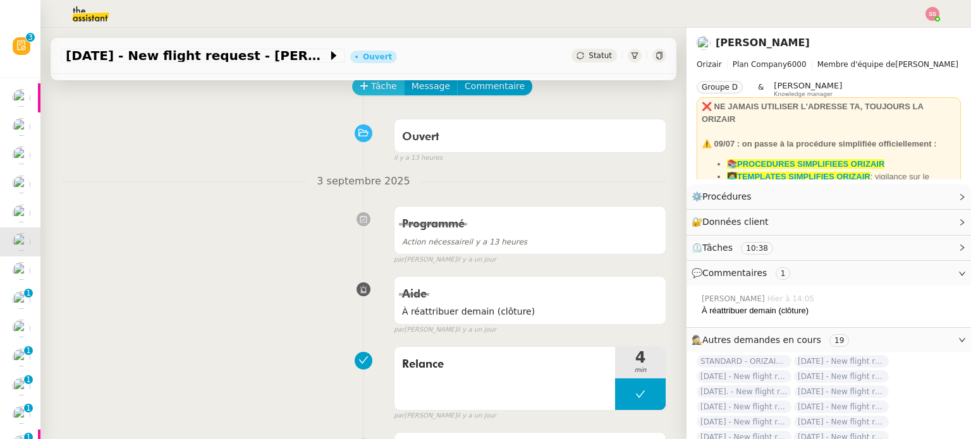
click at [373, 85] on span "Tâche" at bounding box center [384, 86] width 26 height 15
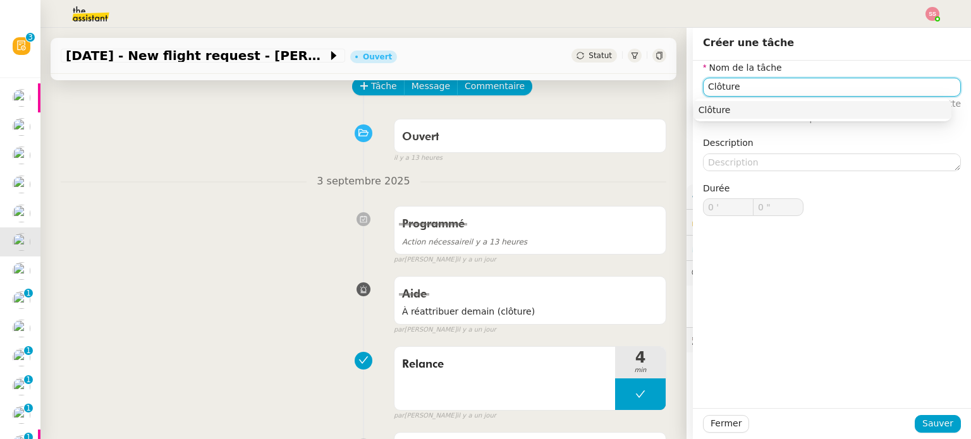
click at [726, 106] on div "Clôture" at bounding box center [822, 109] width 248 height 11
type input "Clôture"
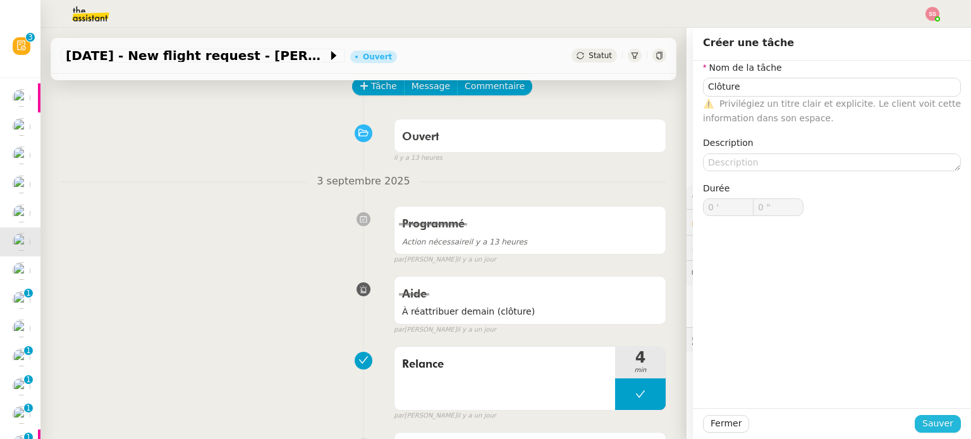
click at [939, 420] on span "Sauver" at bounding box center [937, 424] width 31 height 15
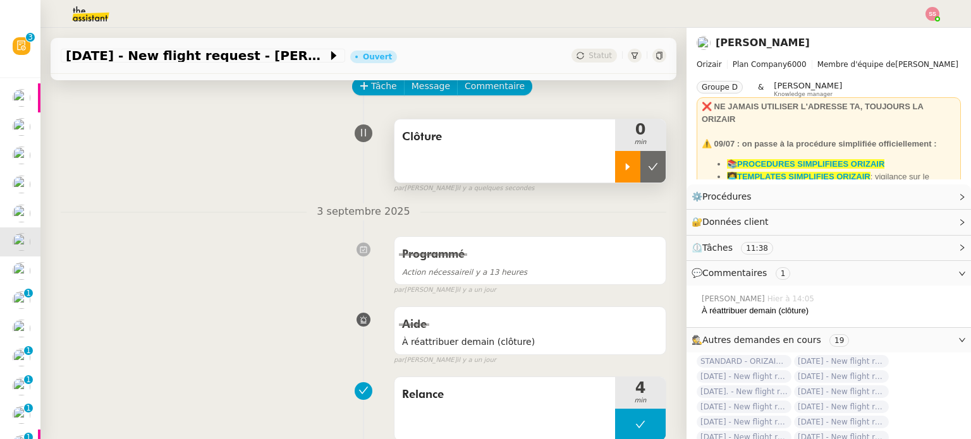
click at [615, 164] on div at bounding box center [627, 167] width 25 height 32
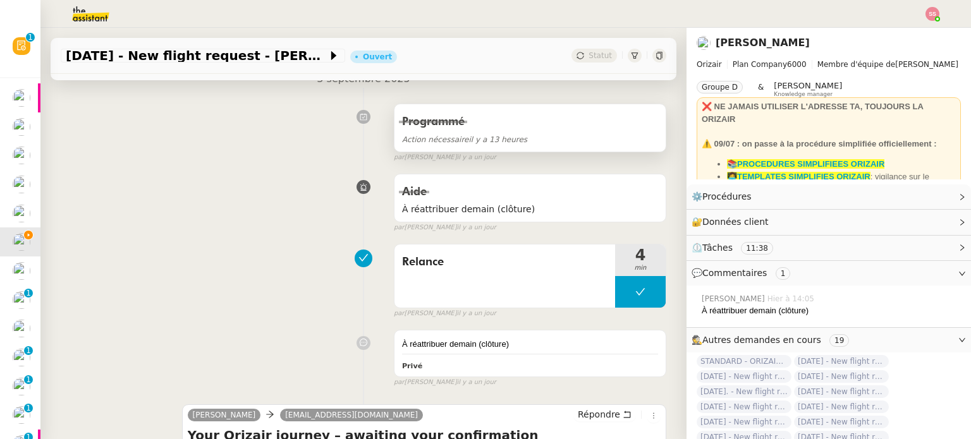
scroll to position [126, 0]
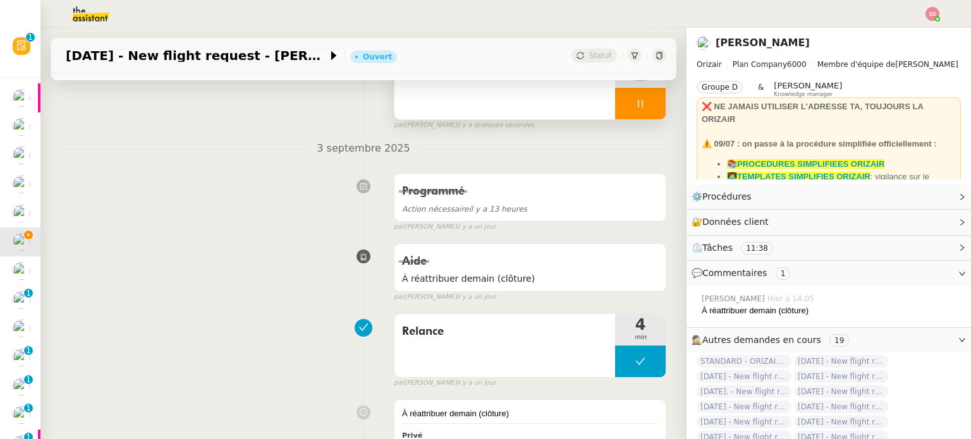
click at [637, 100] on div at bounding box center [640, 104] width 51 height 32
click at [648, 100] on icon at bounding box center [653, 104] width 10 height 10
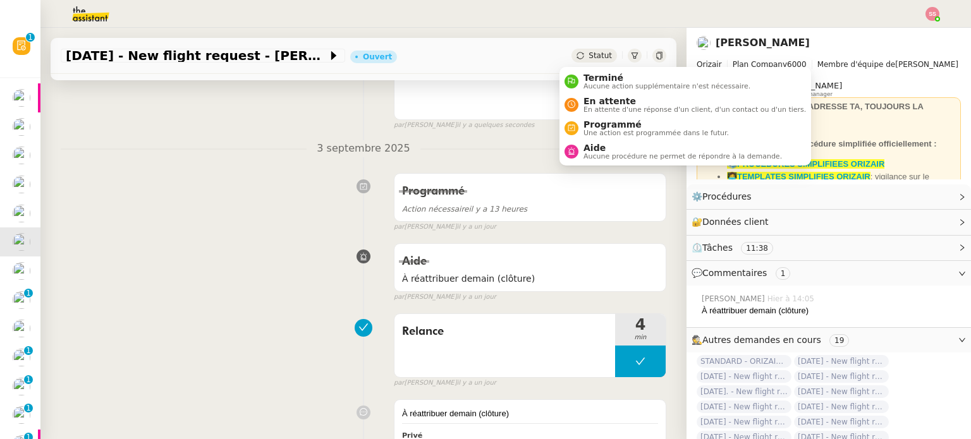
click at [588, 58] on span "Statut" at bounding box center [599, 55] width 23 height 9
click at [589, 80] on span "Terminé" at bounding box center [666, 78] width 167 height 10
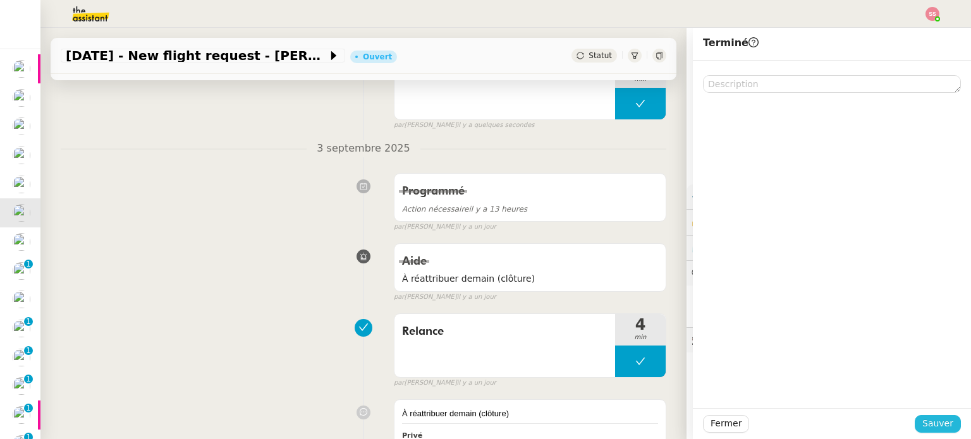
click at [915, 417] on button "Sauver" at bounding box center [938, 424] width 46 height 18
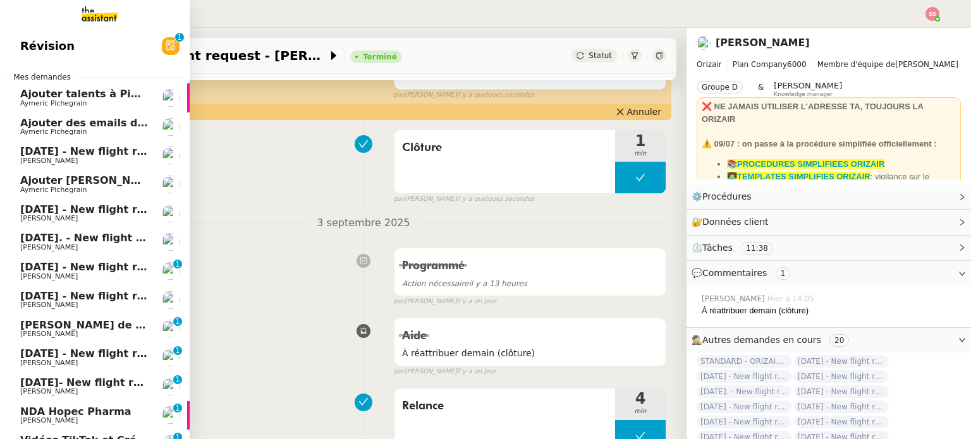
click at [76, 230] on link "9th September 2025. - New flight request - G Savage Louis Frei" at bounding box center [95, 242] width 190 height 29
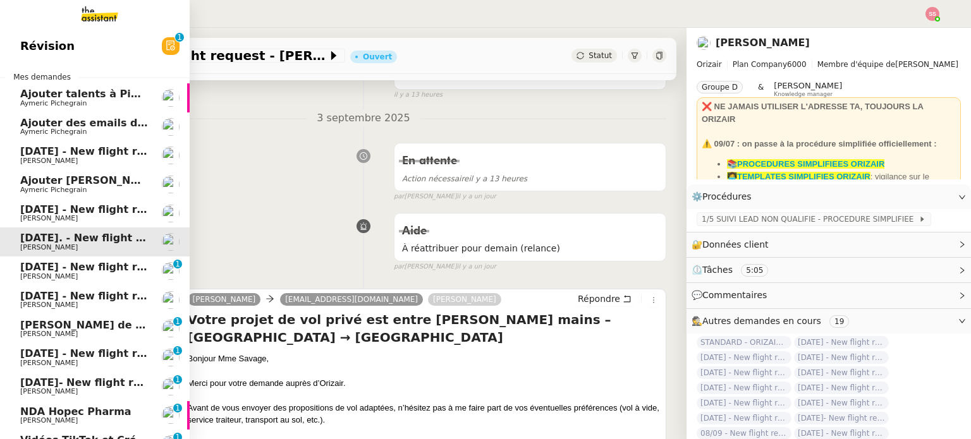
click at [76, 264] on span "10th September 2025 - New flight request - Amin Ahsm" at bounding box center [150, 267] width 261 height 12
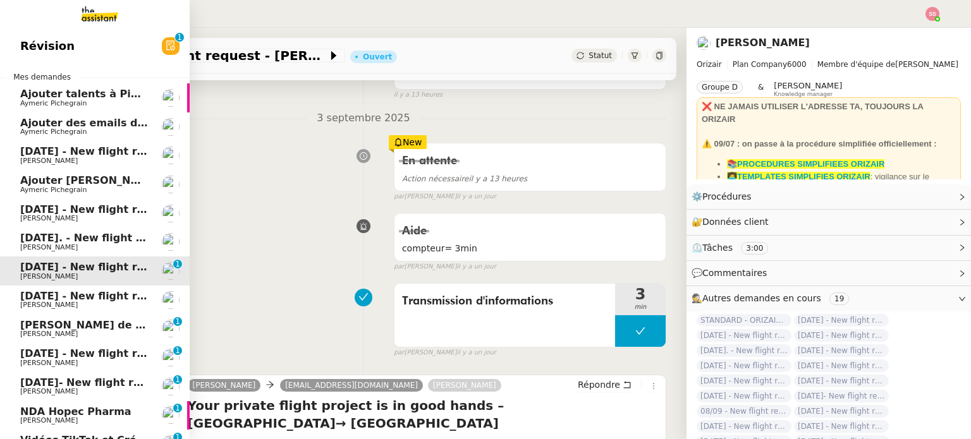
click at [76, 299] on span "10th September 2025 - New flight request - karim rahmani" at bounding box center [150, 296] width 261 height 12
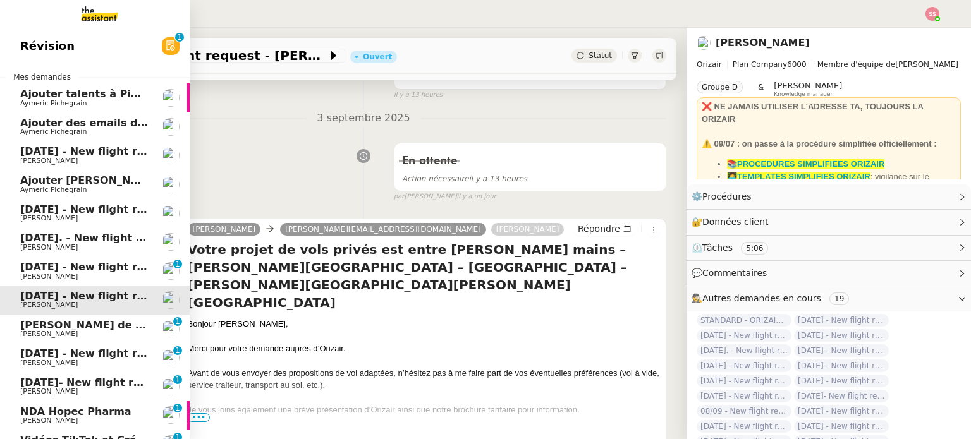
click at [98, 217] on span "Louis Frei" at bounding box center [84, 219] width 128 height 8
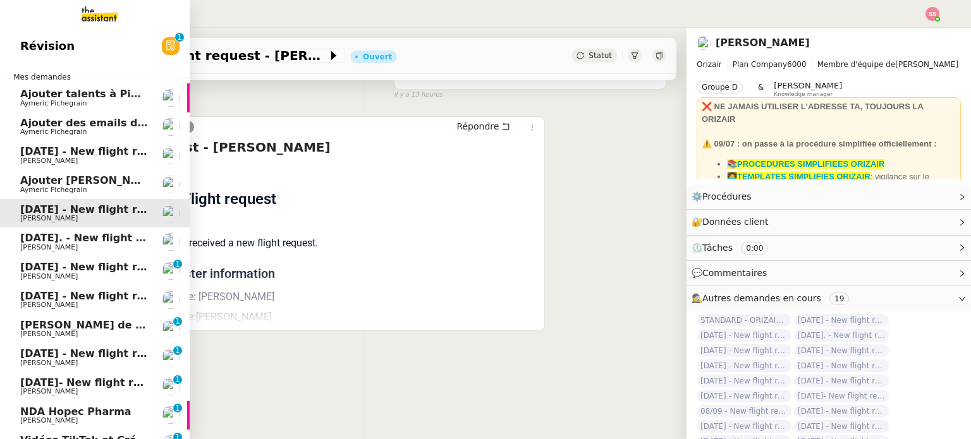
click at [69, 356] on span "12th March 2026 - New flight request - John Kennel" at bounding box center [150, 354] width 261 height 12
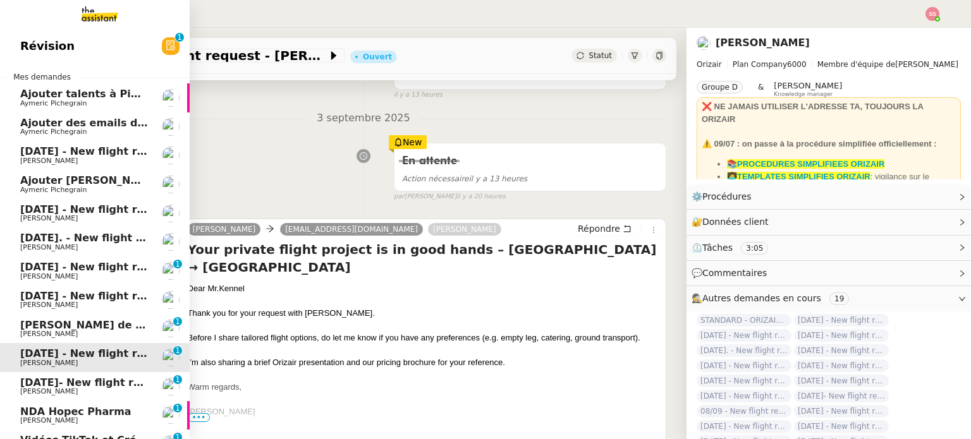
click at [75, 381] on span "12th September 2025- New flight request - Hubert Koscian" at bounding box center [148, 383] width 257 height 12
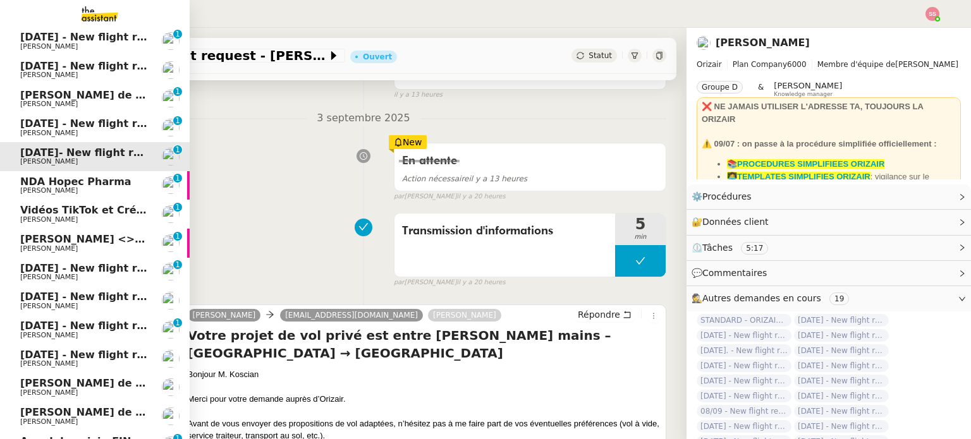
scroll to position [253, 0]
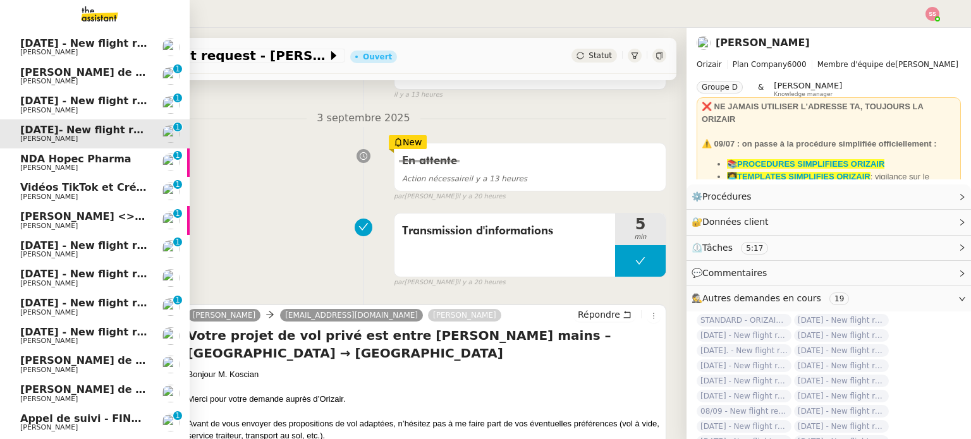
click at [110, 255] on span "Louis Frei" at bounding box center [84, 255] width 128 height 8
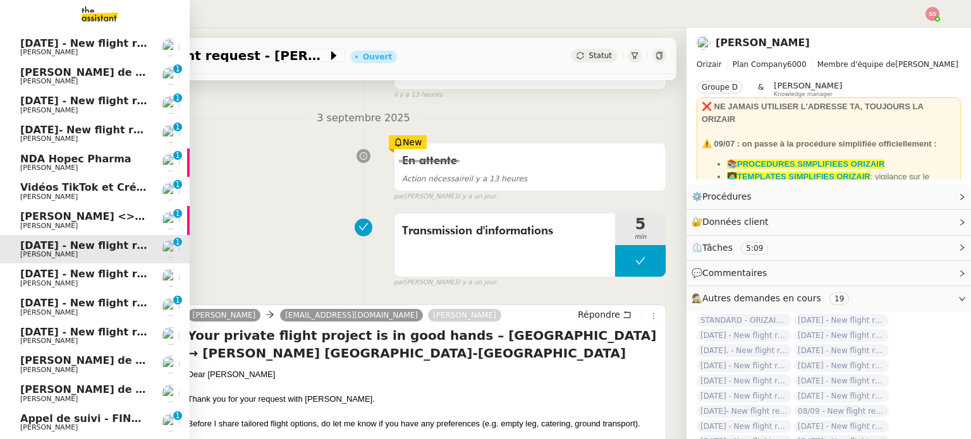
click at [102, 269] on span "10th September 2025 - New flight request - Lucien Barrière" at bounding box center [150, 274] width 261 height 12
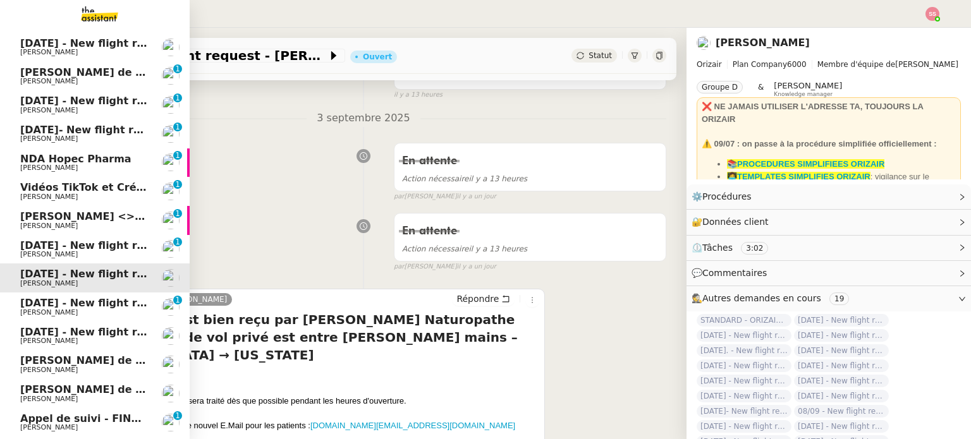
click at [98, 301] on span "16th May 2026 - New flight request - Sayan Das" at bounding box center [150, 303] width 261 height 12
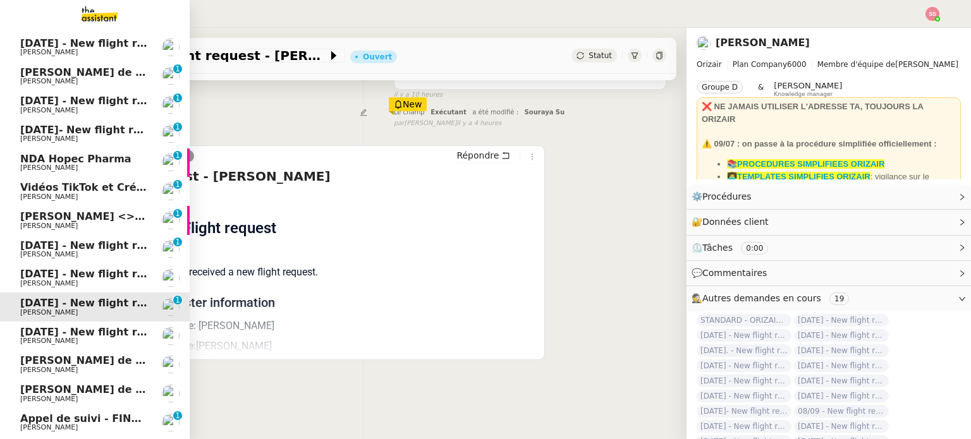
click at [88, 329] on span "19th October 2025 - New flight request - Vincent Méchin" at bounding box center [150, 332] width 261 height 12
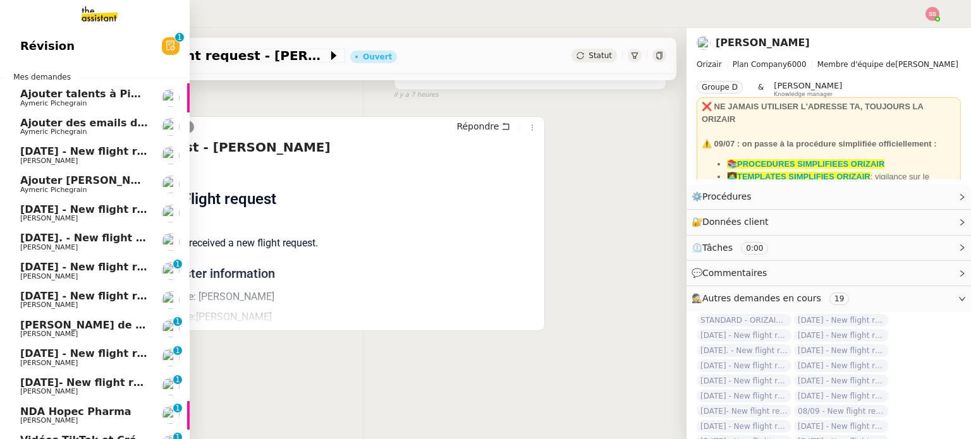
click at [124, 150] on span "10th September - New flight request - Nelya Filali" at bounding box center [150, 151] width 261 height 12
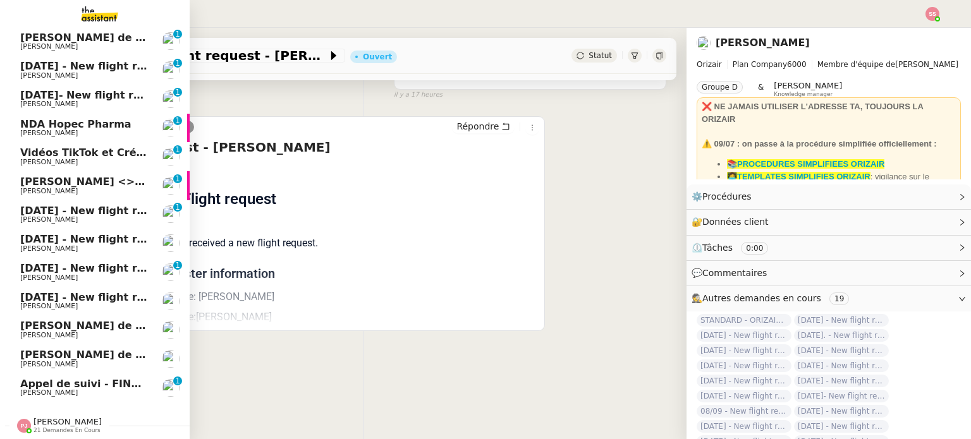
scroll to position [294, 0]
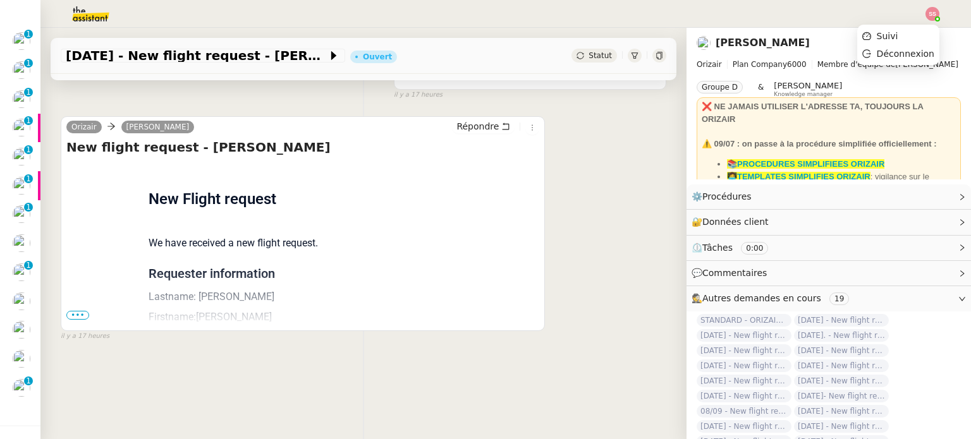
click at [938, 9] on div at bounding box center [932, 14] width 14 height 14
click at [910, 35] on li "Suivi" at bounding box center [898, 36] width 82 height 18
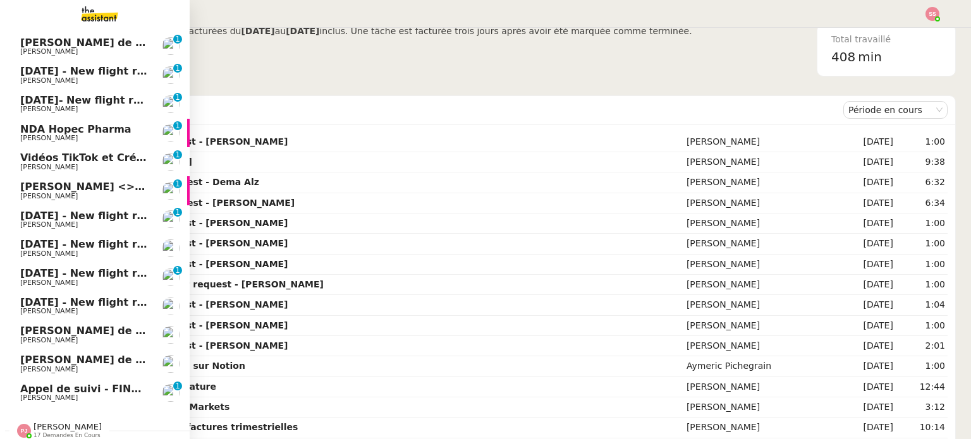
scroll to position [253, 0]
